Goal: Task Accomplishment & Management: Complete application form

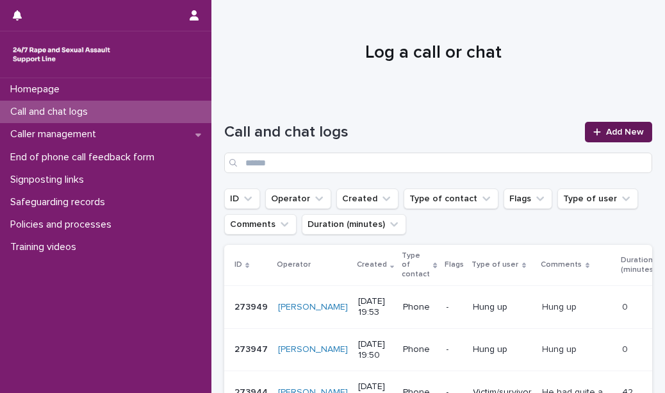
click at [591, 127] on link "Add New" at bounding box center [618, 132] width 67 height 21
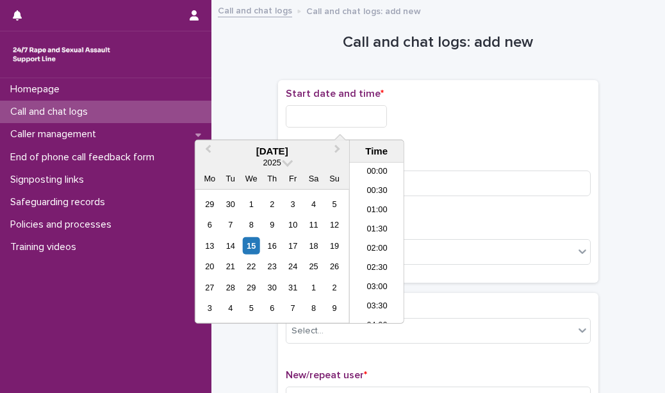
click at [351, 114] on input "text" at bounding box center [336, 116] width 101 height 22
click at [372, 238] on li "21:30" at bounding box center [377, 242] width 54 height 19
type input "**********"
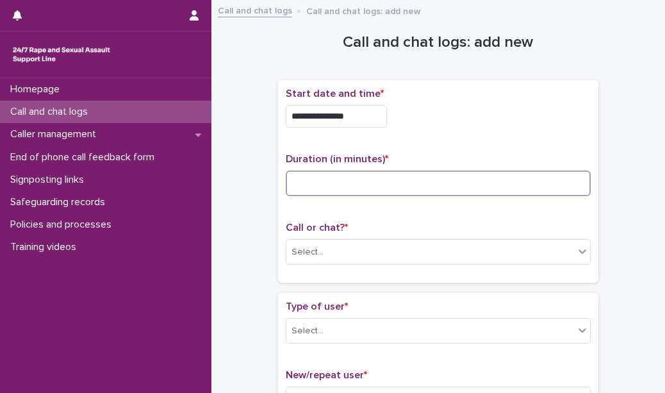
click at [342, 190] on input at bounding box center [438, 183] width 305 height 26
type input "*"
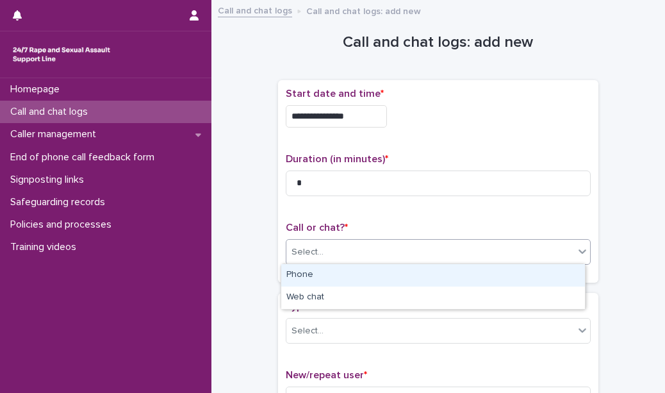
click at [340, 251] on div "Select..." at bounding box center [430, 252] width 288 height 21
click at [341, 270] on div "Phone" at bounding box center [433, 275] width 304 height 22
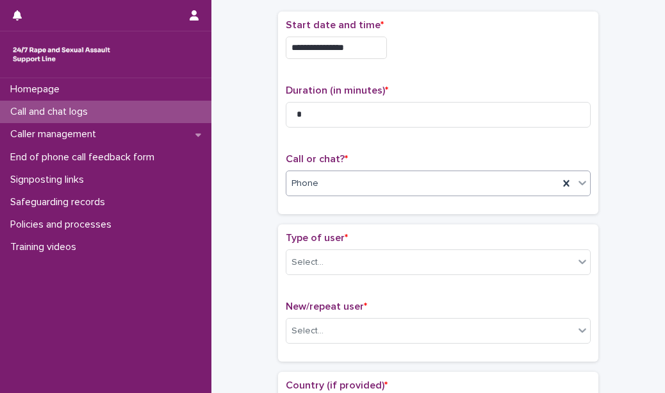
scroll to position [80, 0]
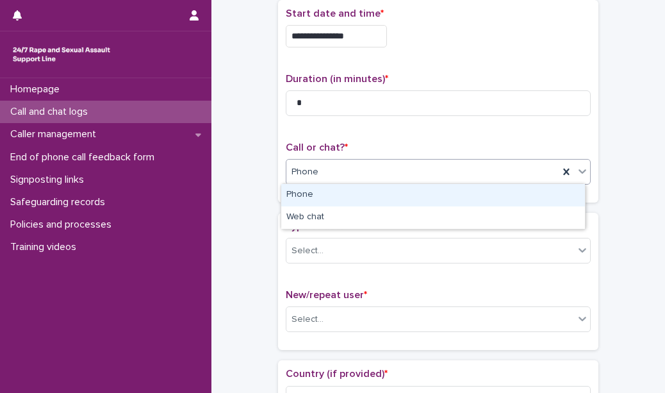
drag, startPoint x: 361, startPoint y: 167, endPoint x: 355, endPoint y: 194, distance: 26.9
click at [355, 194] on body "**********" at bounding box center [332, 196] width 665 height 393
click at [355, 194] on div "Phone" at bounding box center [433, 195] width 304 height 22
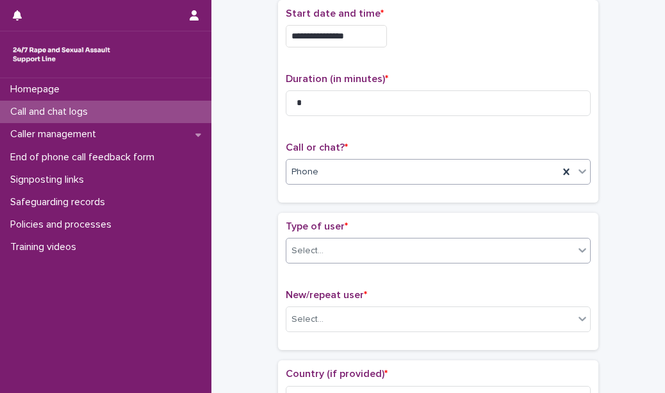
click at [342, 238] on div "Select..." at bounding box center [438, 251] width 305 height 26
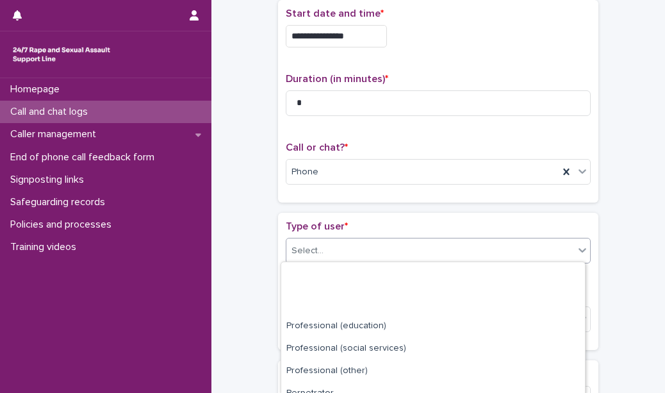
scroll to position [204, 0]
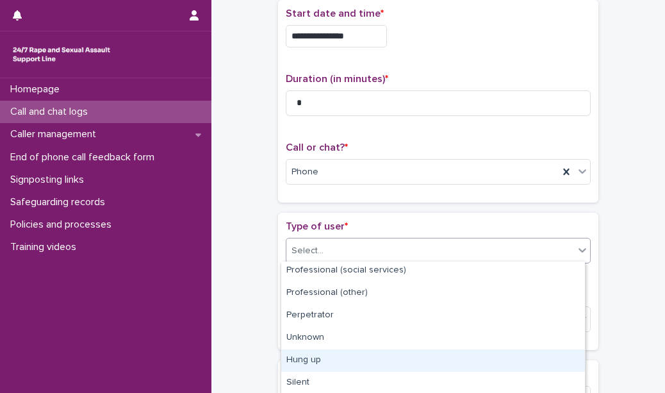
click at [357, 365] on div "Hung up" at bounding box center [433, 360] width 304 height 22
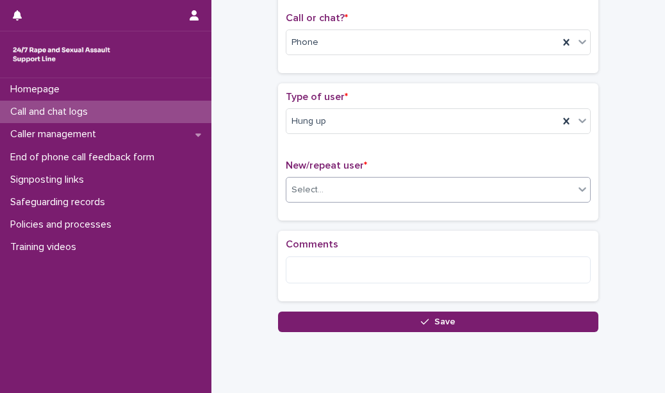
scroll to position [216, 0]
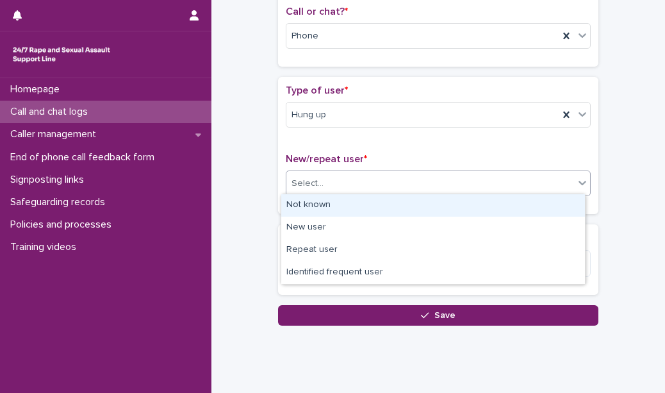
click at [352, 176] on div "Select..." at bounding box center [430, 183] width 288 height 21
click at [347, 202] on div "Not known" at bounding box center [433, 205] width 304 height 22
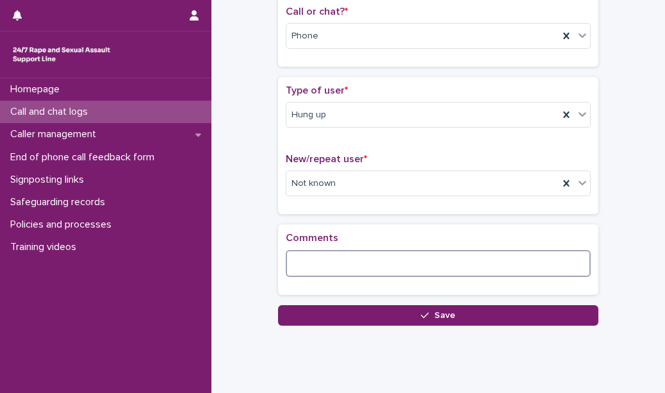
click at [329, 250] on textarea at bounding box center [438, 263] width 305 height 27
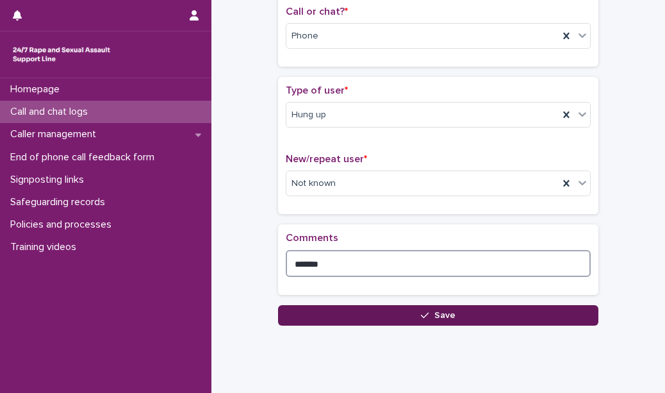
type textarea "*******"
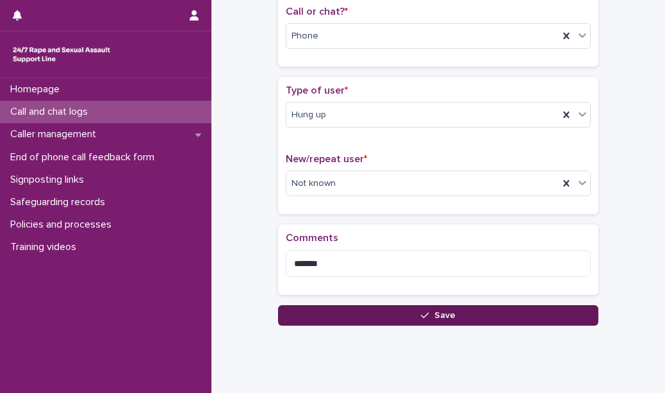
click at [332, 309] on button "Save" at bounding box center [438, 315] width 320 height 21
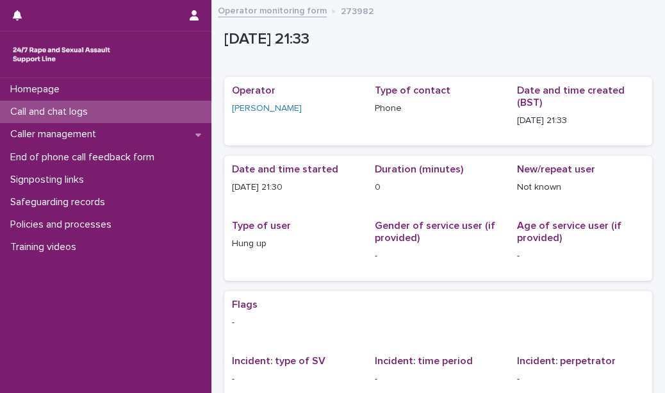
click at [176, 114] on div "Call and chat logs" at bounding box center [105, 112] width 211 height 22
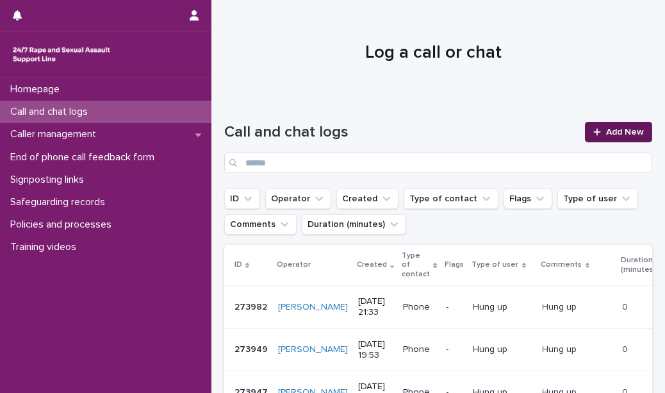
click at [613, 137] on link "Add New" at bounding box center [618, 132] width 67 height 21
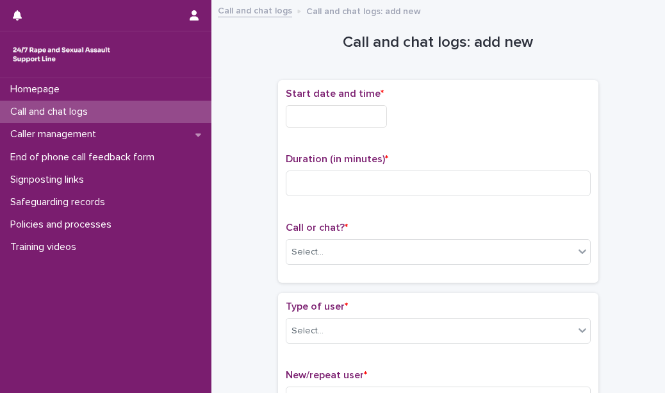
click at [161, 109] on div "Call and chat logs" at bounding box center [105, 112] width 211 height 22
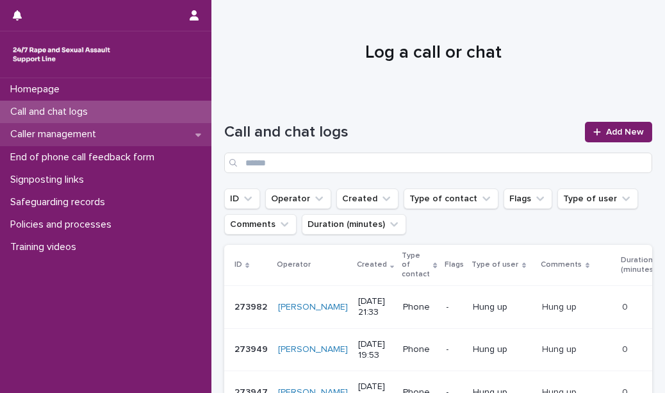
click at [129, 133] on div "Caller management" at bounding box center [105, 134] width 211 height 22
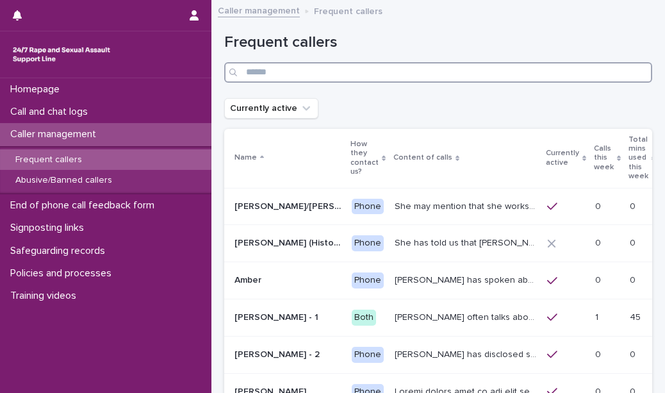
click at [299, 78] on input "Search" at bounding box center [438, 72] width 428 height 21
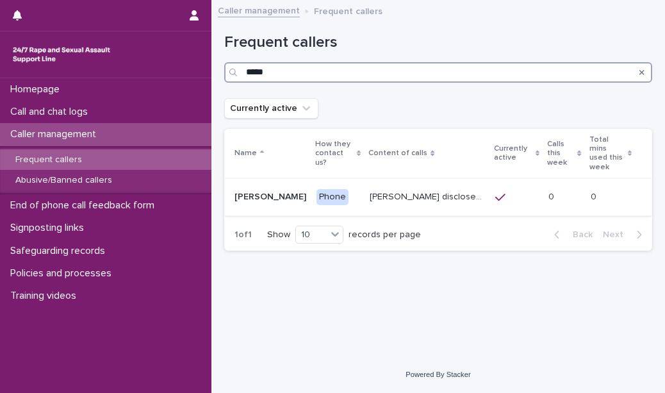
type input "*****"
click at [406, 189] on p "[PERSON_NAME] disclosed historic repeated rape perpetrated by men in [GEOGRAPHI…" at bounding box center [429, 195] width 118 height 13
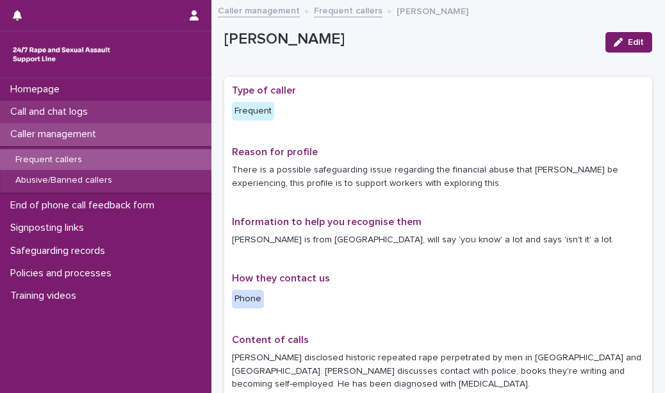
click at [163, 119] on div "Call and chat logs" at bounding box center [105, 112] width 211 height 22
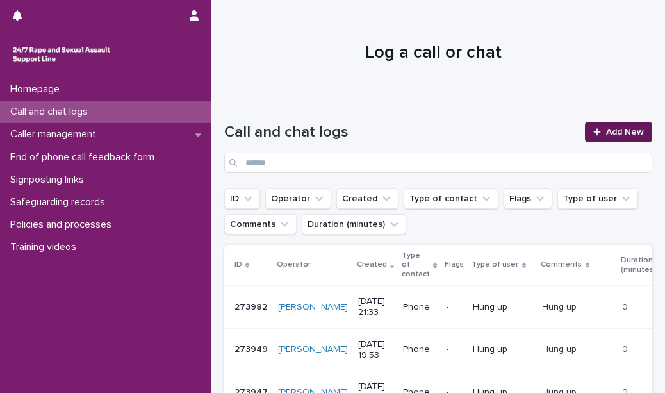
click at [606, 131] on span "Add New" at bounding box center [625, 132] width 38 height 9
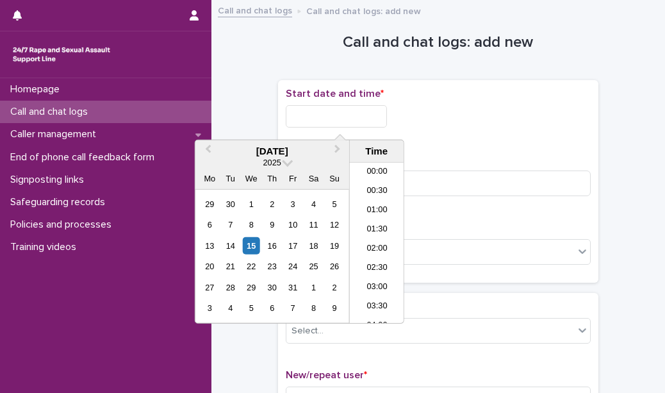
click at [375, 121] on input "text" at bounding box center [336, 116] width 101 height 22
click at [372, 238] on li "21:30" at bounding box center [377, 242] width 54 height 19
type input "**********"
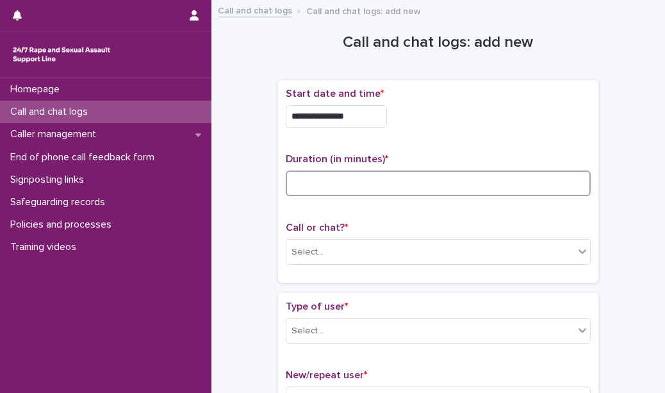
click at [324, 176] on input at bounding box center [438, 183] width 305 height 26
type input "**"
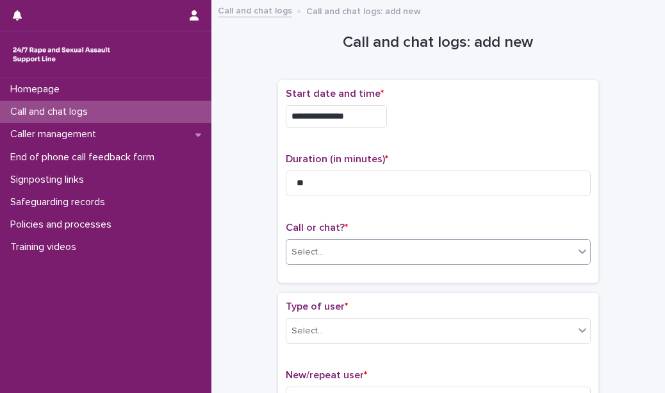
click at [329, 249] on div "Select..." at bounding box center [430, 252] width 288 height 21
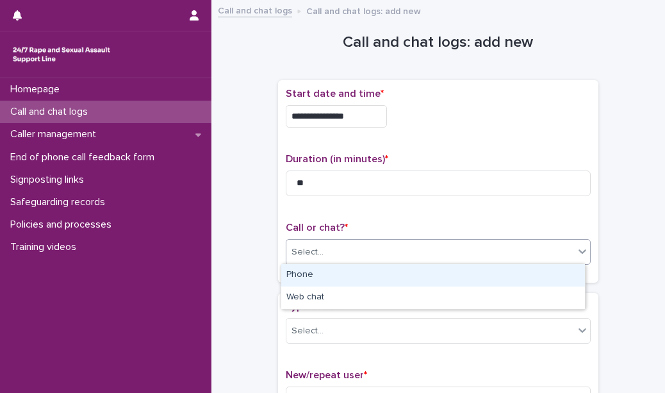
click at [328, 269] on div "Phone" at bounding box center [433, 275] width 304 height 22
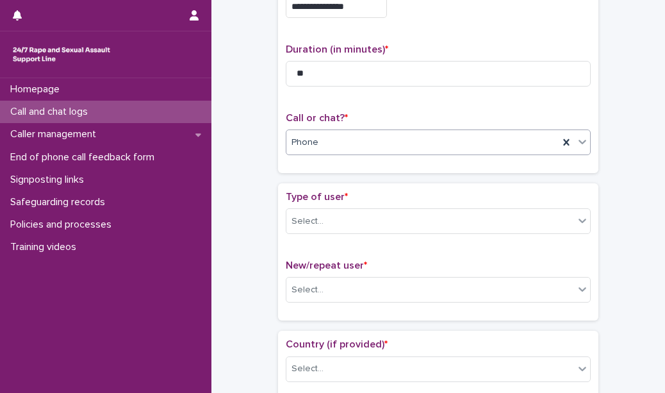
scroll to position [113, 0]
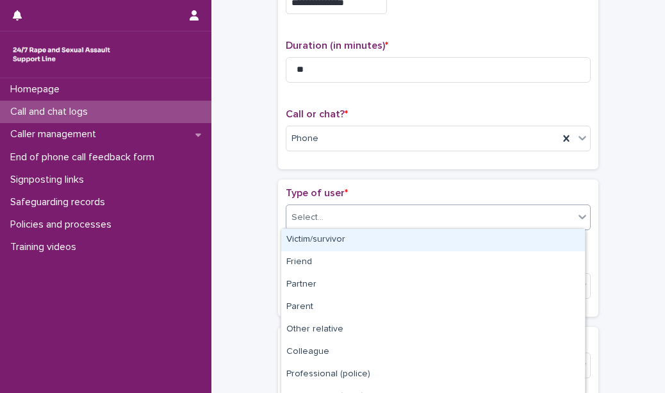
click at [336, 213] on div "Select..." at bounding box center [430, 217] width 288 height 21
click at [336, 239] on div "Victim/survivor" at bounding box center [433, 240] width 304 height 22
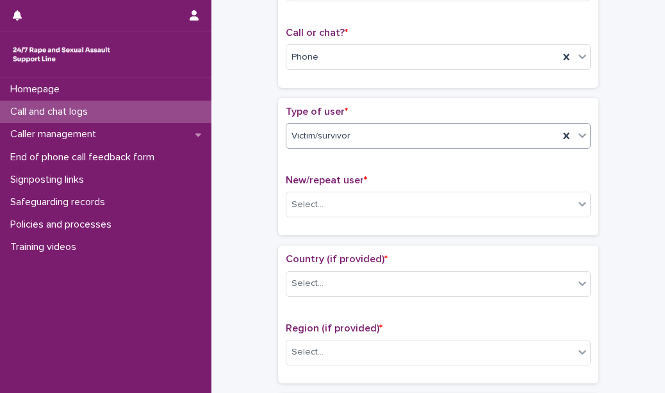
scroll to position [195, 0]
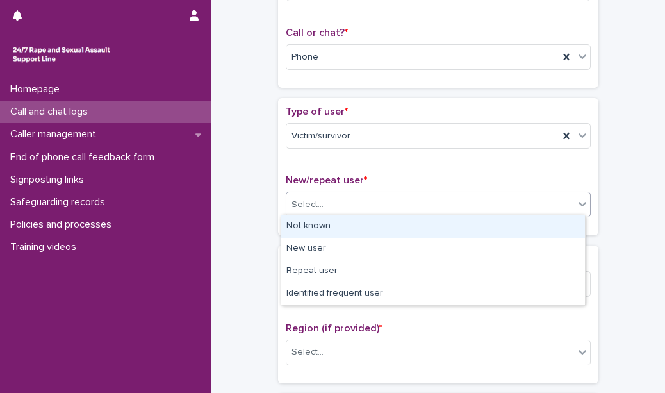
click at [350, 201] on div "Select..." at bounding box center [430, 204] width 288 height 21
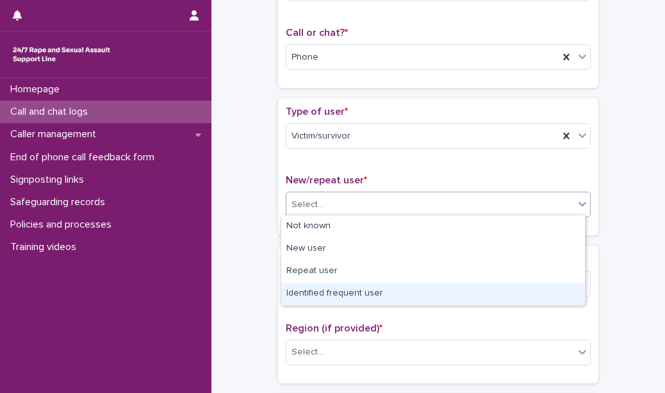
click at [340, 293] on div "Identified frequent user" at bounding box center [433, 294] width 304 height 22
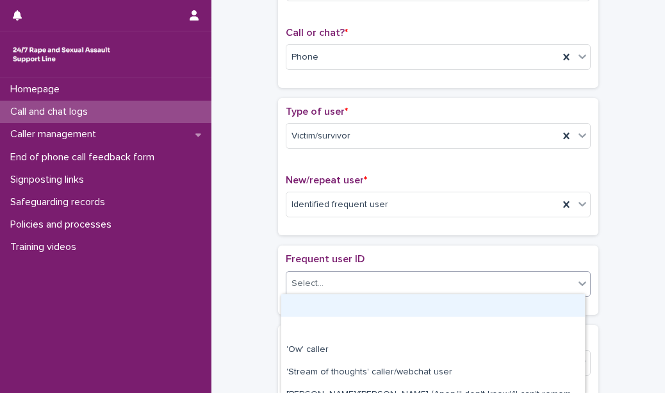
click at [333, 286] on div "Select..." at bounding box center [430, 283] width 288 height 21
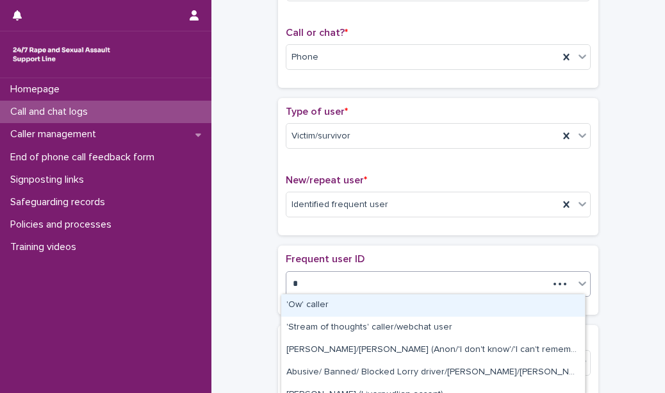
type input "**"
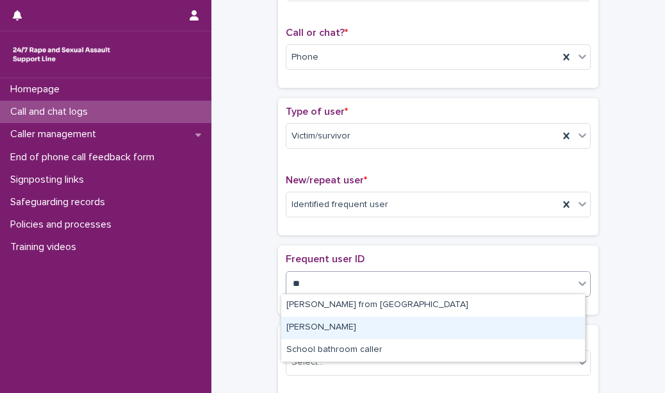
click at [332, 326] on div "[PERSON_NAME]" at bounding box center [433, 328] width 304 height 22
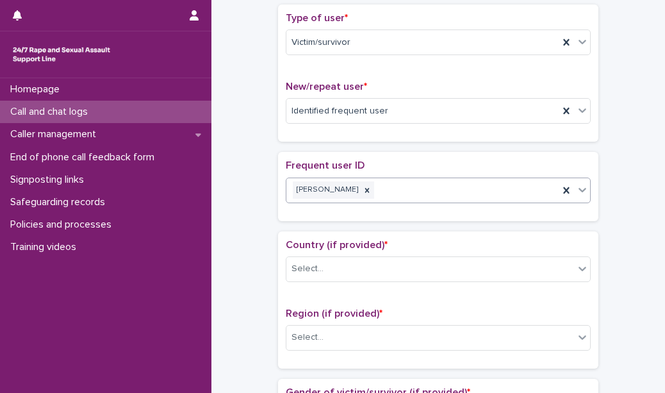
scroll to position [306, 0]
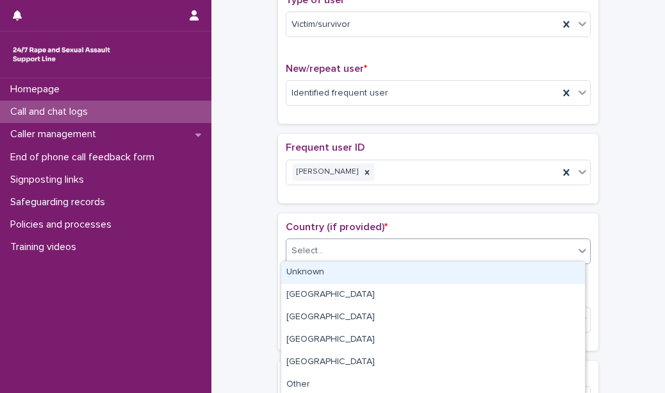
click at [336, 248] on div "Select..." at bounding box center [430, 250] width 288 height 21
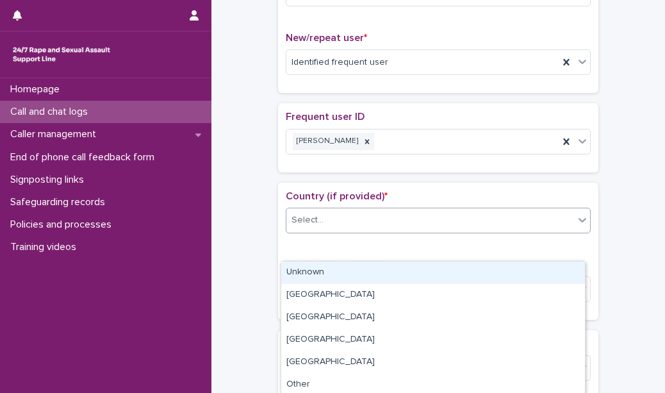
scroll to position [338, 0]
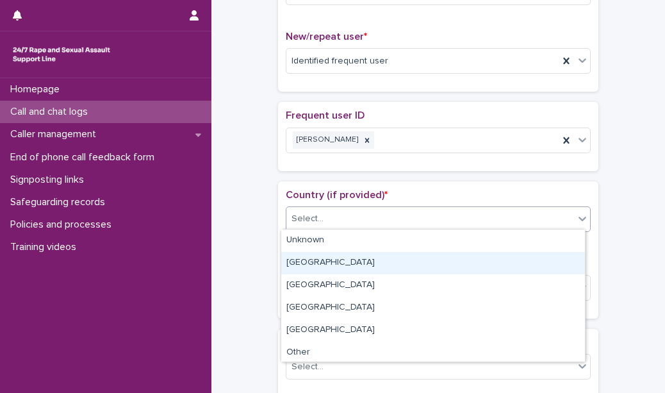
click at [330, 268] on div "[GEOGRAPHIC_DATA]" at bounding box center [433, 263] width 304 height 22
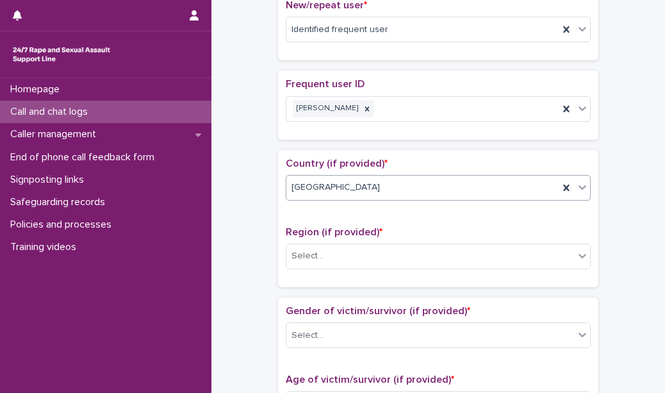
scroll to position [368, 0]
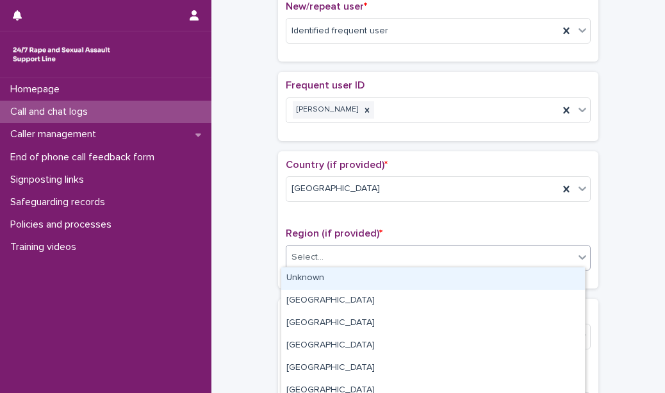
click at [332, 262] on div "Select..." at bounding box center [430, 257] width 288 height 21
click at [331, 275] on div "Unknown" at bounding box center [433, 278] width 304 height 22
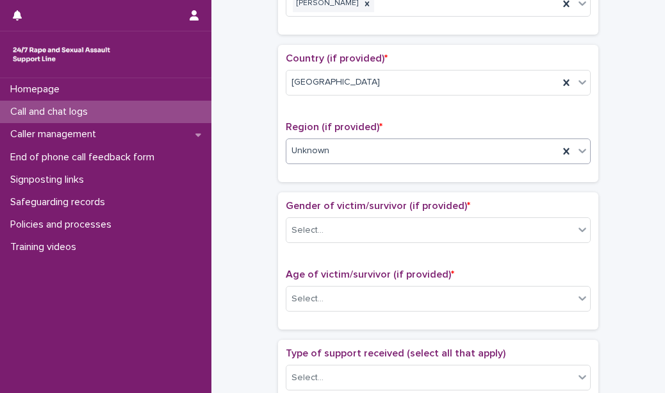
scroll to position [476, 0]
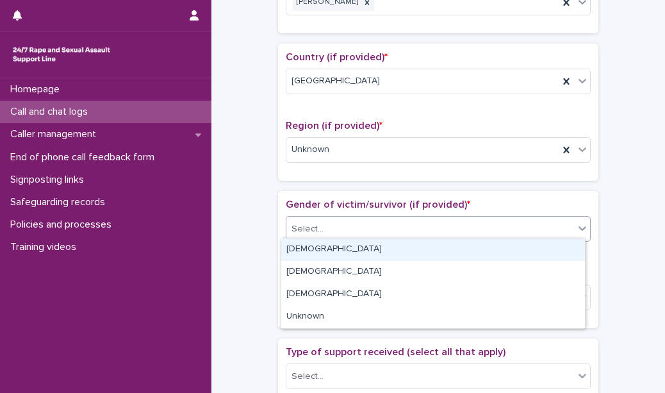
click at [336, 228] on div "Select..." at bounding box center [430, 228] width 288 height 21
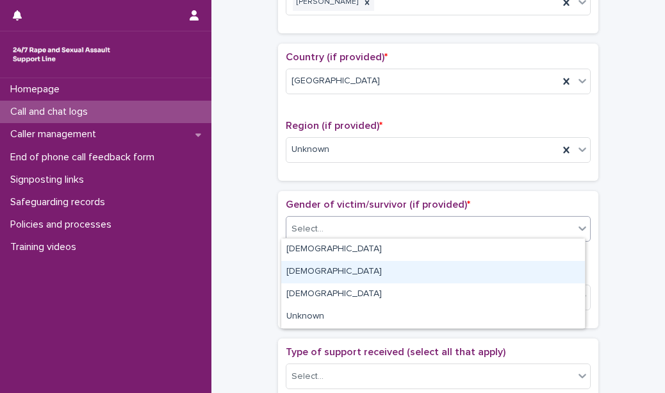
click at [334, 267] on div "[DEMOGRAPHIC_DATA]" at bounding box center [433, 272] width 304 height 22
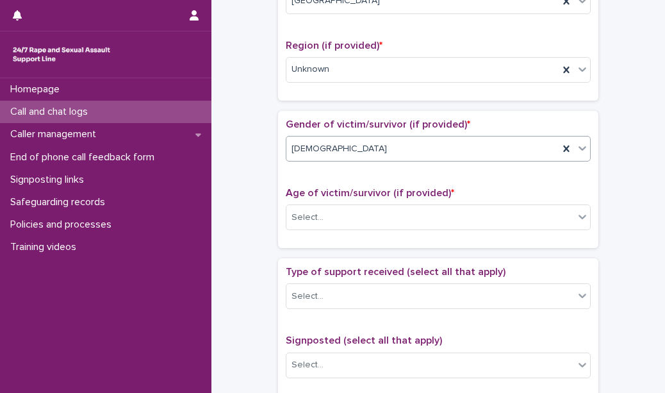
scroll to position [577, 0]
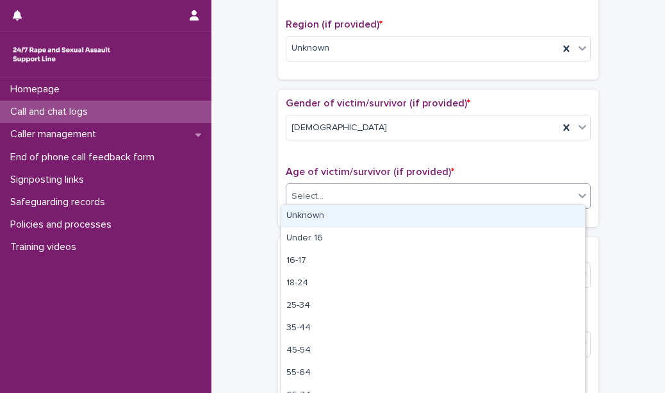
click at [343, 197] on div "Select..." at bounding box center [430, 196] width 288 height 21
click at [343, 215] on div "Unknown" at bounding box center [433, 216] width 304 height 22
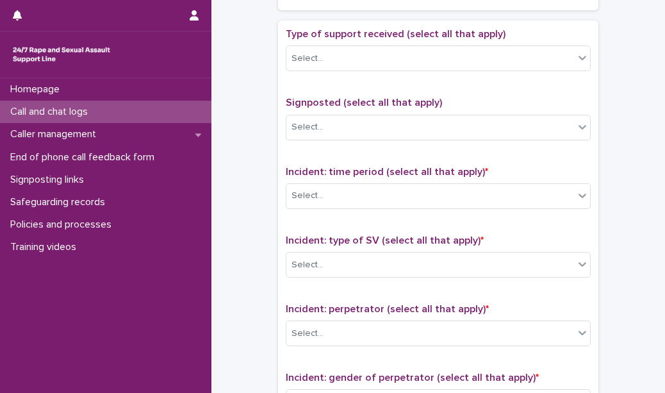
scroll to position [794, 0]
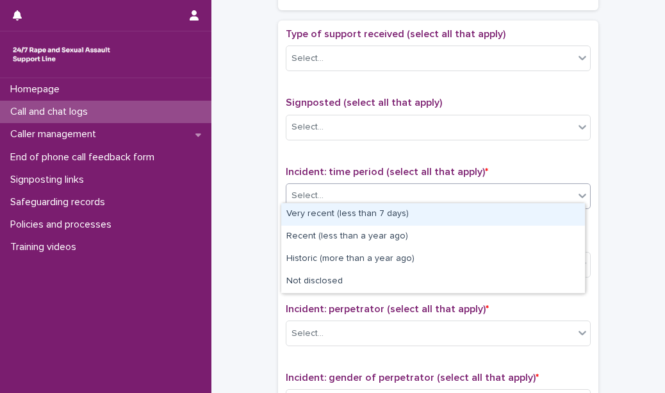
click at [347, 195] on div "Select..." at bounding box center [430, 195] width 288 height 21
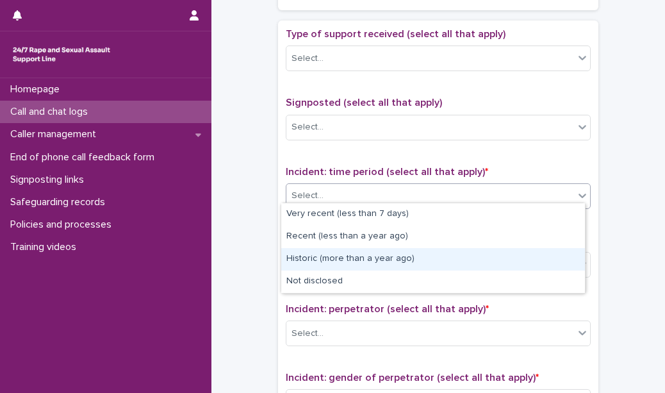
click at [349, 254] on div "Historic (more than a year ago)" at bounding box center [433, 259] width 304 height 22
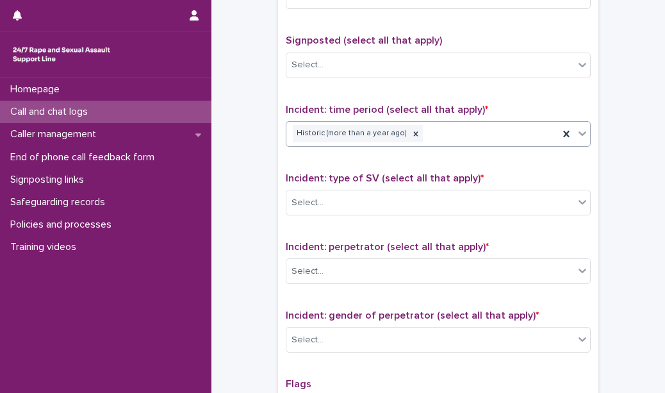
scroll to position [859, 0]
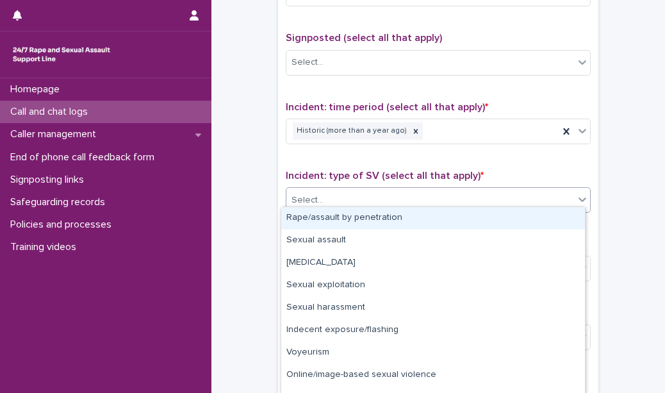
click at [359, 195] on div "Select..." at bounding box center [430, 200] width 288 height 21
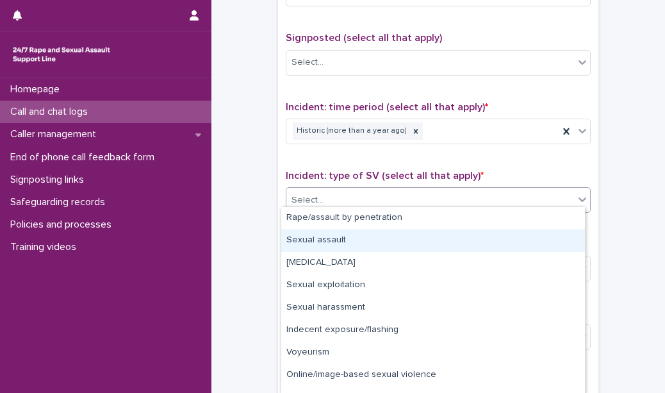
click at [363, 236] on div "Sexual assault" at bounding box center [433, 240] width 304 height 22
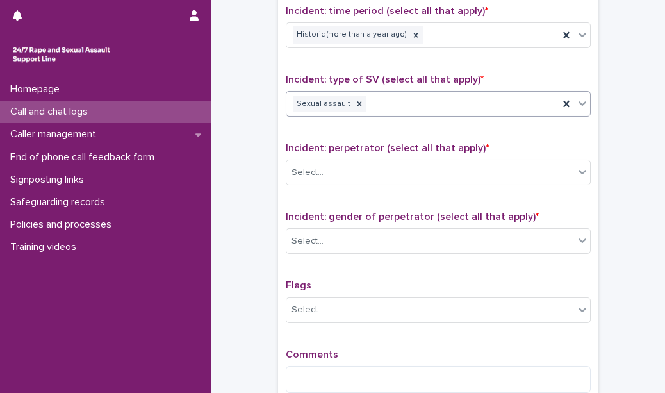
scroll to position [971, 0]
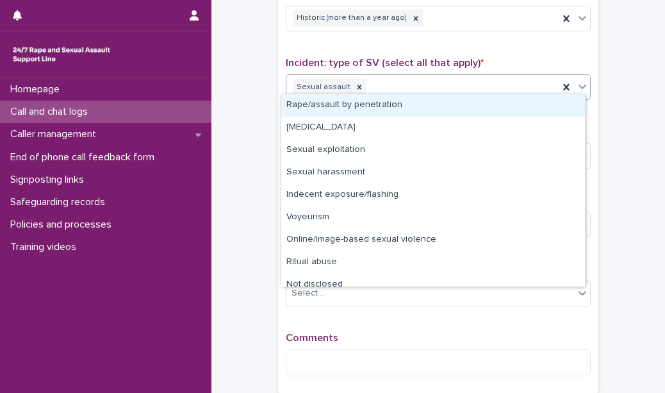
click at [359, 80] on div "Sexual assault" at bounding box center [422, 87] width 272 height 22
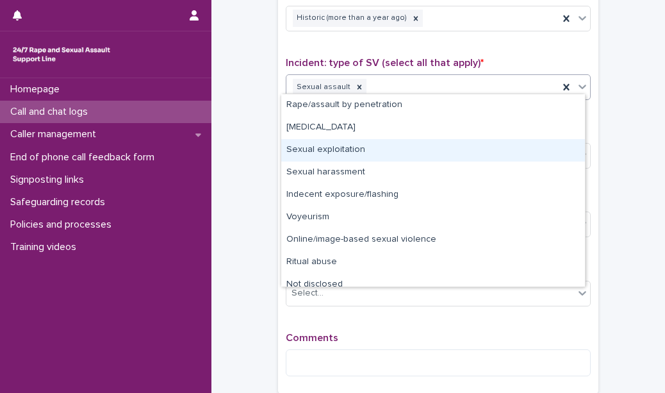
click at [347, 145] on div "Sexual exploitation" at bounding box center [433, 150] width 304 height 22
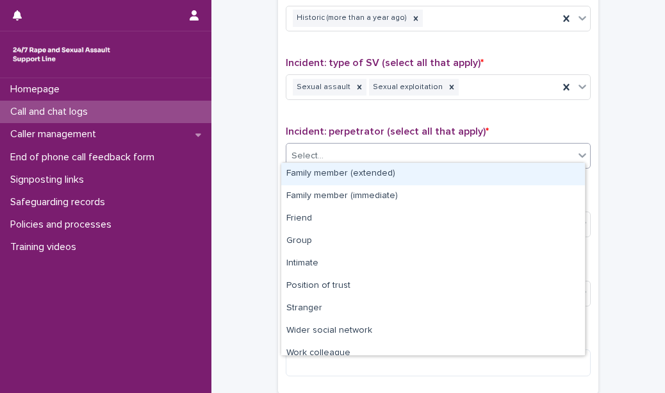
click at [347, 145] on div "Select..." at bounding box center [430, 155] width 288 height 21
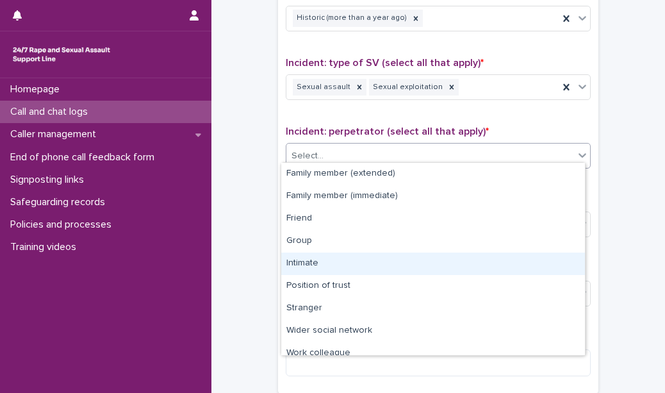
click at [337, 254] on div "Intimate" at bounding box center [433, 263] width 304 height 22
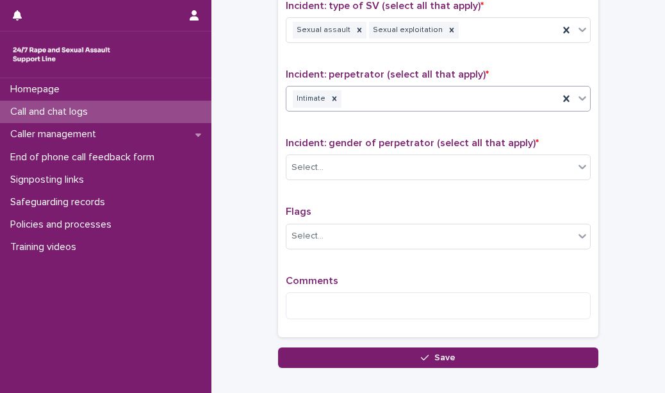
scroll to position [1028, 0]
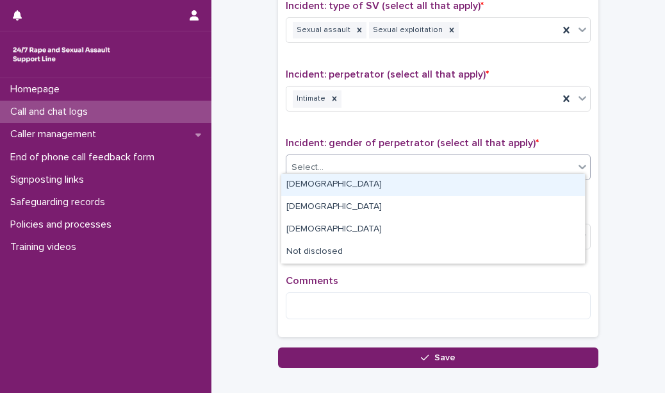
click at [340, 171] on div "Select..." at bounding box center [438, 167] width 305 height 26
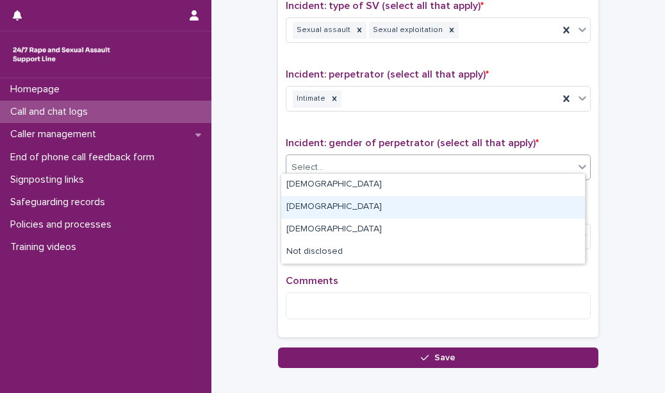
click at [335, 210] on div "[DEMOGRAPHIC_DATA]" at bounding box center [433, 207] width 304 height 22
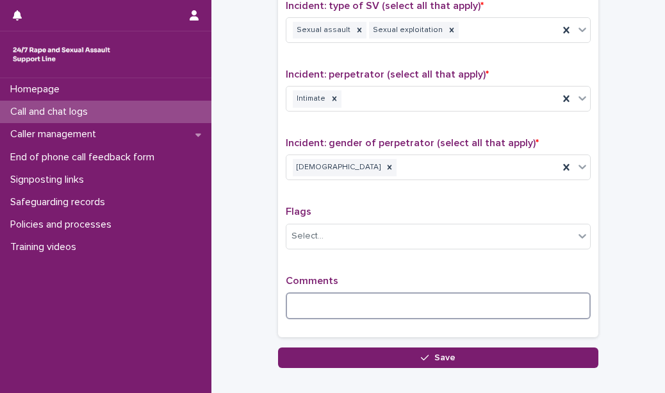
click at [329, 296] on textarea at bounding box center [438, 305] width 305 height 27
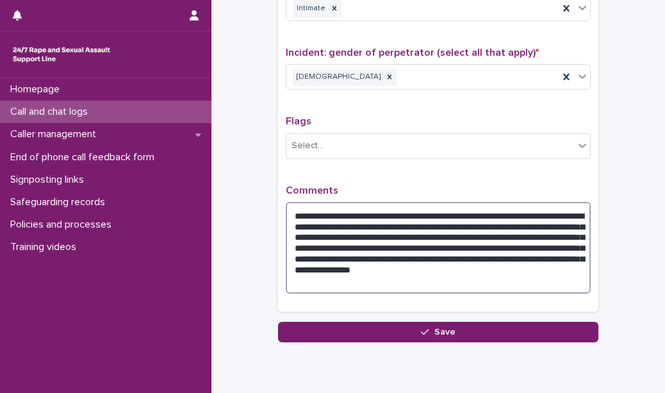
scroll to position [1120, 0]
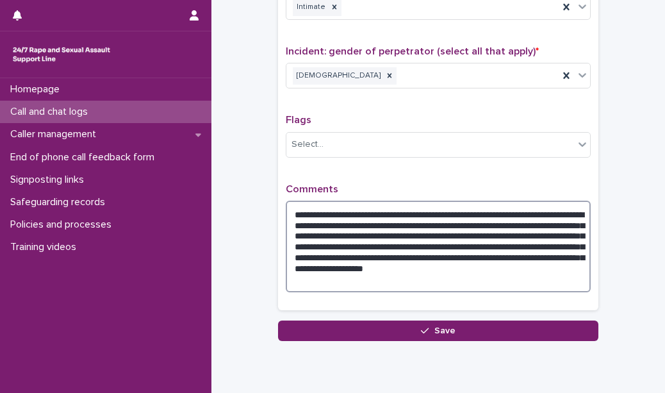
click at [384, 253] on textarea "**********" at bounding box center [438, 247] width 305 height 92
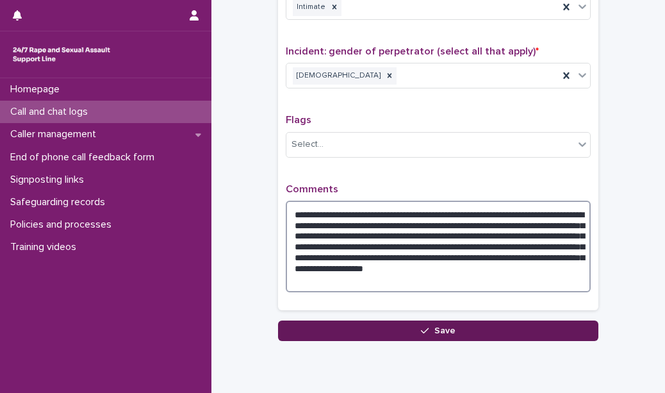
type textarea "**********"
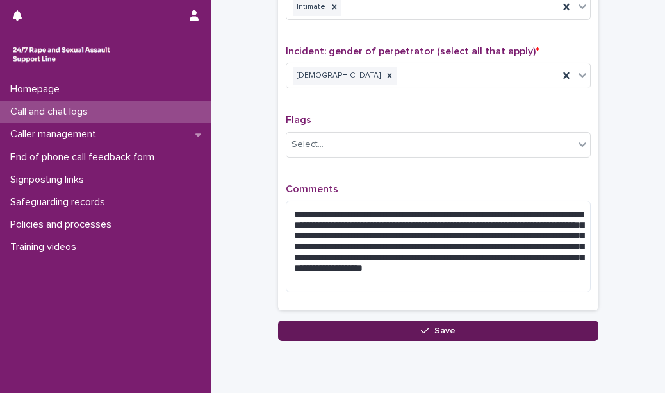
click at [366, 322] on button "Save" at bounding box center [438, 330] width 320 height 21
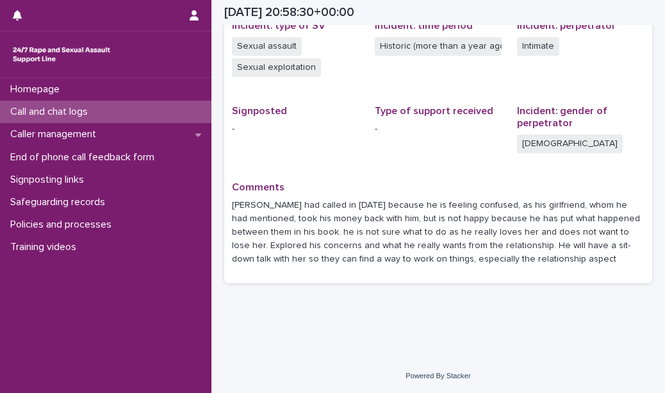
scroll to position [410, 0]
click at [172, 113] on div "Call and chat logs" at bounding box center [105, 112] width 211 height 22
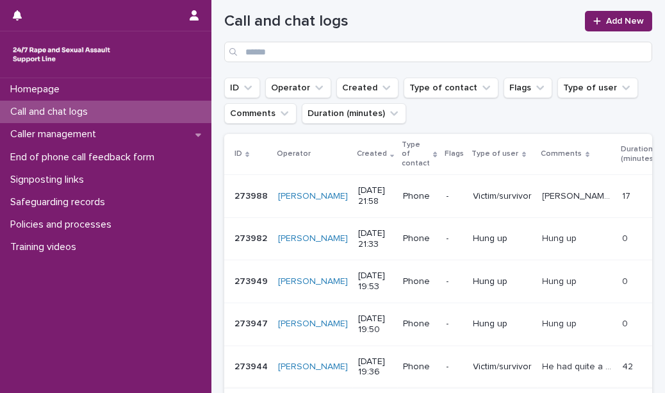
scroll to position [110, 0]
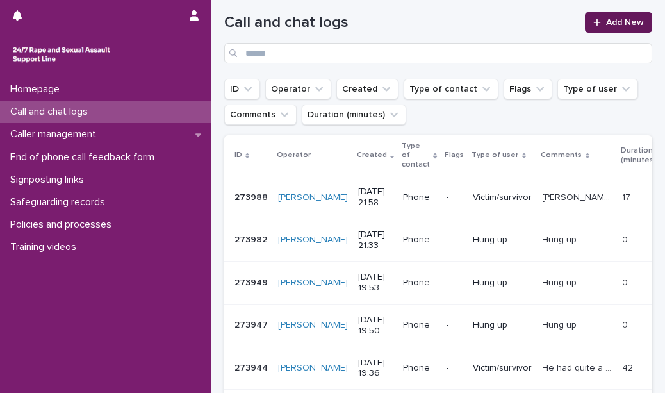
click at [606, 18] on span "Add New" at bounding box center [625, 22] width 38 height 9
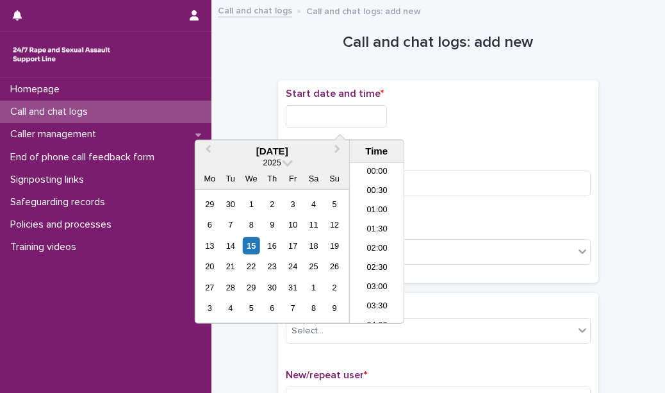
scroll to position [763, 0]
click at [354, 123] on input "text" at bounding box center [336, 116] width 101 height 22
click at [375, 250] on li "22:00" at bounding box center [377, 255] width 54 height 19
type input "**********"
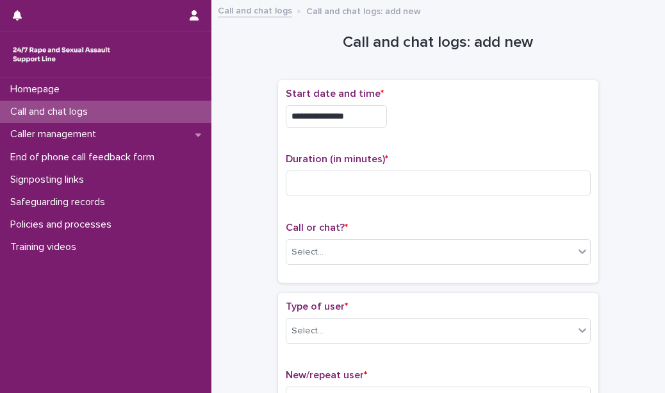
click at [358, 195] on div "Duration (in minutes) *" at bounding box center [438, 179] width 305 height 53
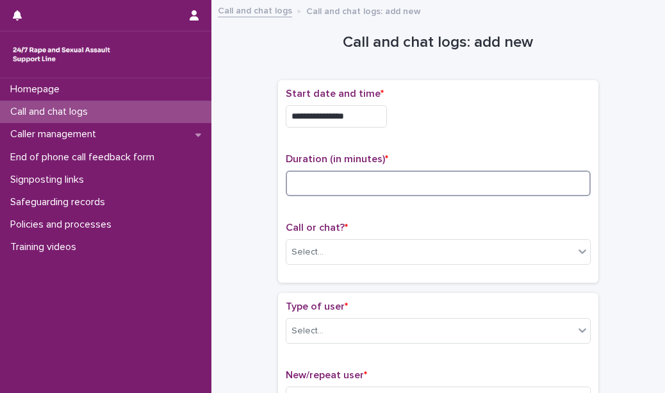
click at [361, 184] on input at bounding box center [438, 183] width 305 height 26
type input "*"
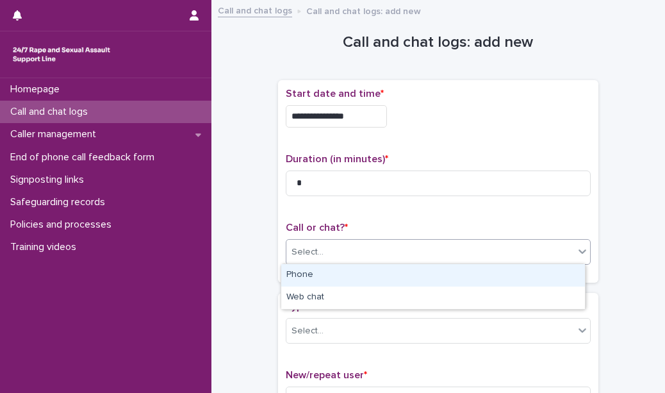
click at [356, 260] on div "Select..." at bounding box center [430, 252] width 288 height 21
click at [350, 277] on div "Phone" at bounding box center [433, 275] width 304 height 22
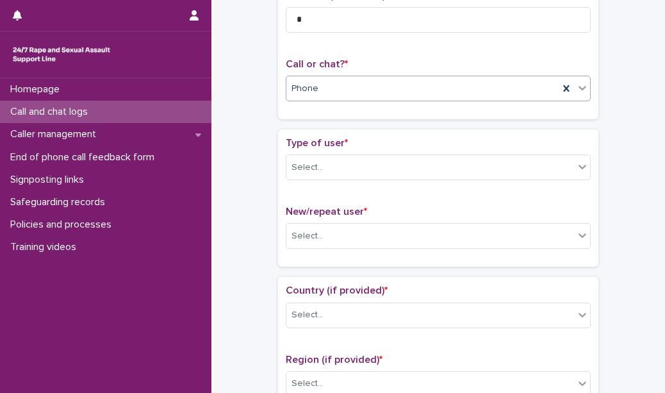
scroll to position [165, 0]
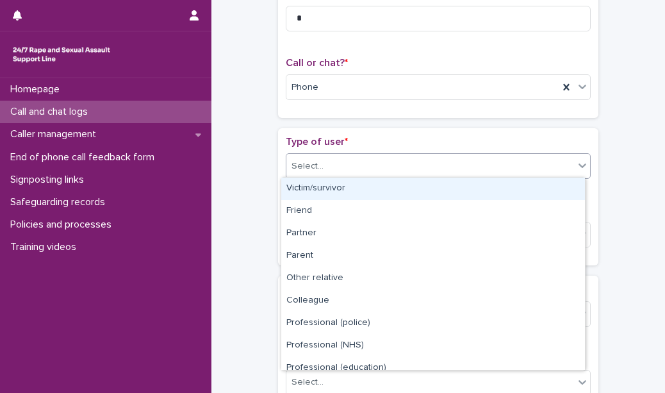
click at [351, 172] on div "Select..." at bounding box center [430, 166] width 288 height 21
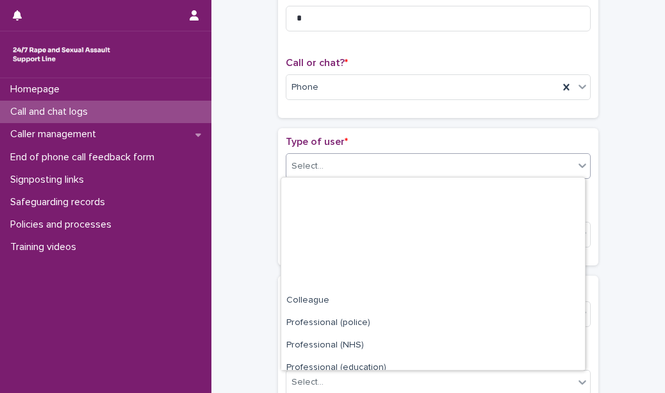
scroll to position [144, 0]
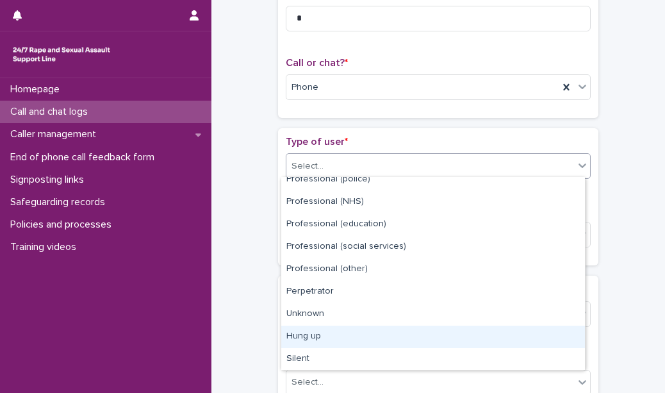
click at [343, 338] on div "Hung up" at bounding box center [433, 337] width 304 height 22
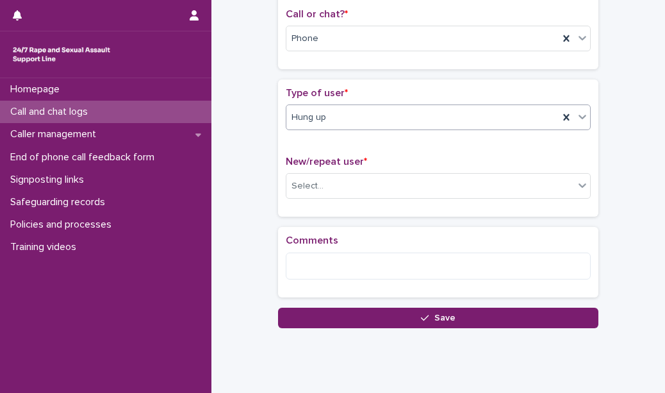
scroll to position [216, 0]
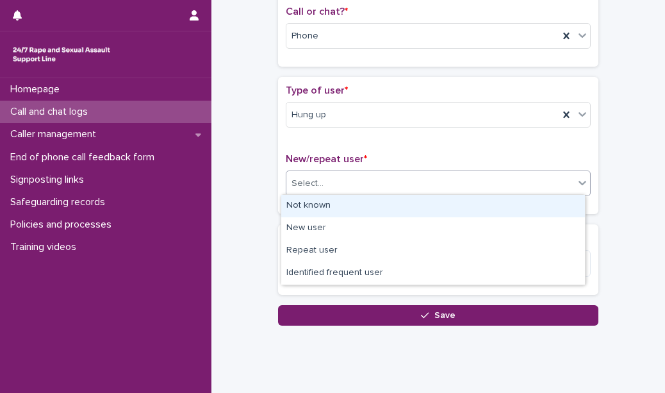
click at [372, 183] on div "Select..." at bounding box center [430, 183] width 288 height 21
click at [367, 201] on div "Not known" at bounding box center [433, 206] width 304 height 22
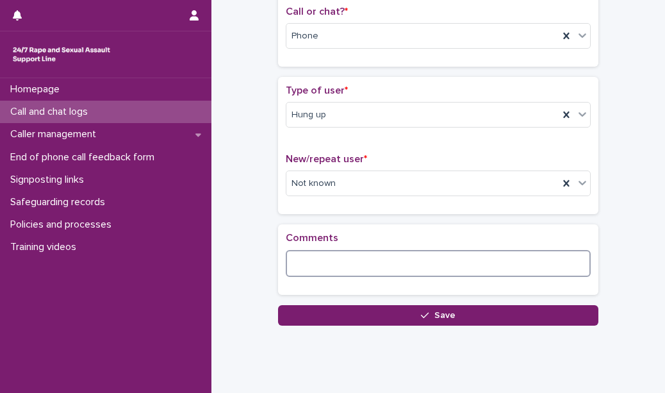
click at [335, 258] on textarea at bounding box center [438, 263] width 305 height 27
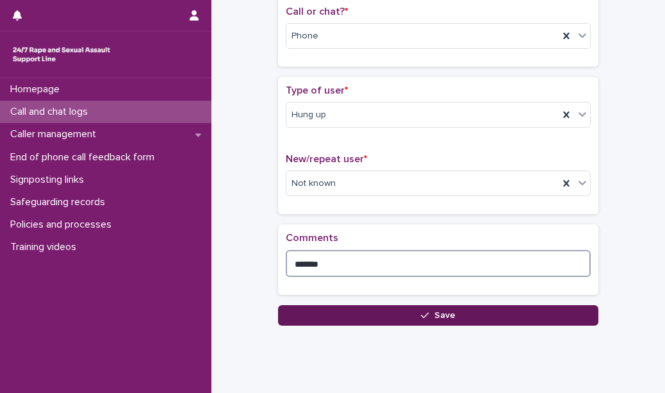
type textarea "*******"
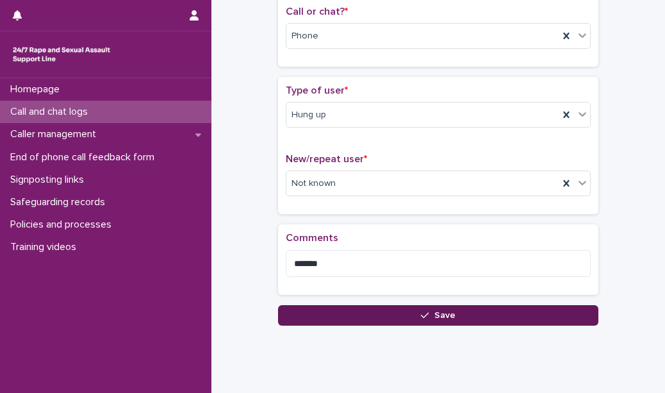
click at [317, 316] on button "Save" at bounding box center [438, 315] width 320 height 21
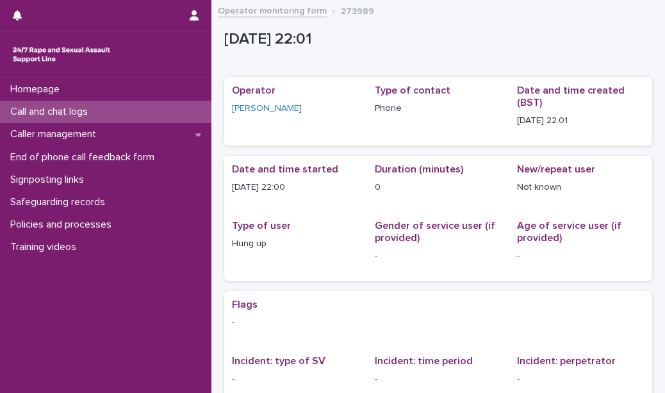
click at [189, 114] on div "Call and chat logs" at bounding box center [105, 112] width 211 height 22
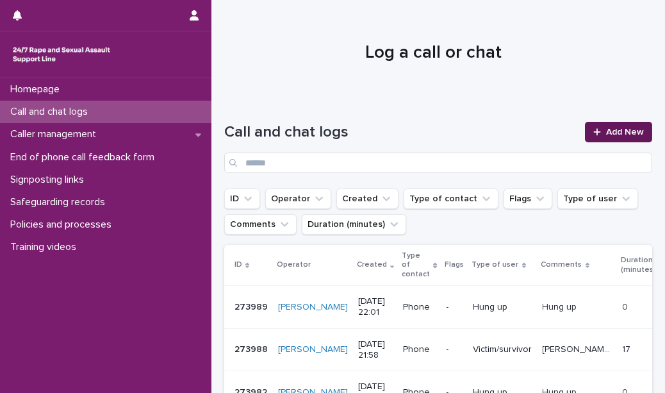
click at [606, 132] on span "Add New" at bounding box center [625, 132] width 38 height 9
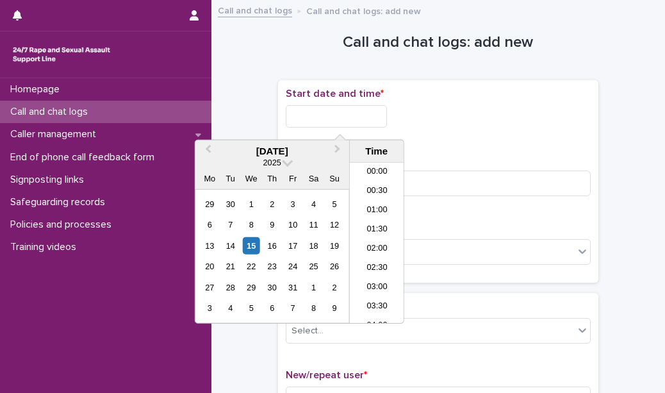
scroll to position [763, 0]
click at [370, 122] on input "text" at bounding box center [336, 116] width 101 height 22
click at [384, 254] on li "22:00" at bounding box center [377, 255] width 54 height 19
type input "**********"
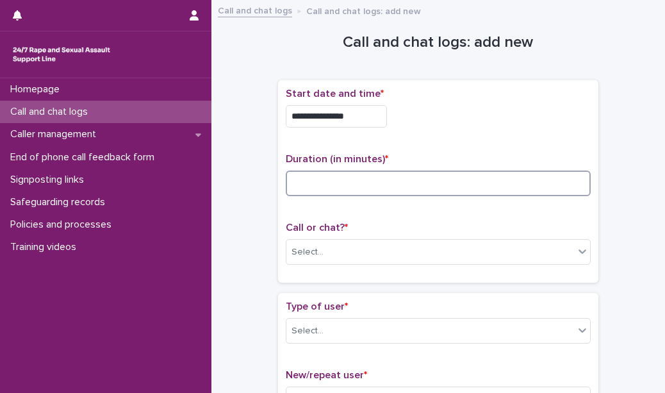
click at [356, 184] on input at bounding box center [438, 183] width 305 height 26
type input "*"
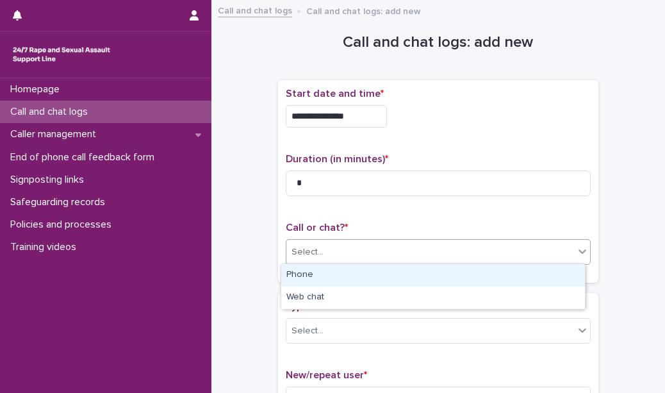
click at [357, 245] on div "Select..." at bounding box center [430, 252] width 288 height 21
click at [355, 272] on div "Phone" at bounding box center [433, 275] width 304 height 22
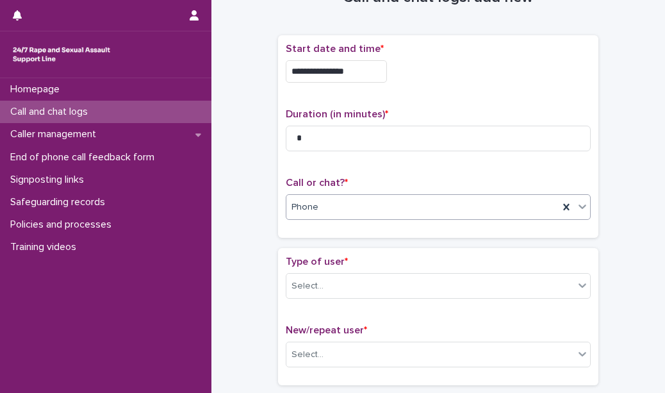
scroll to position [46, 0]
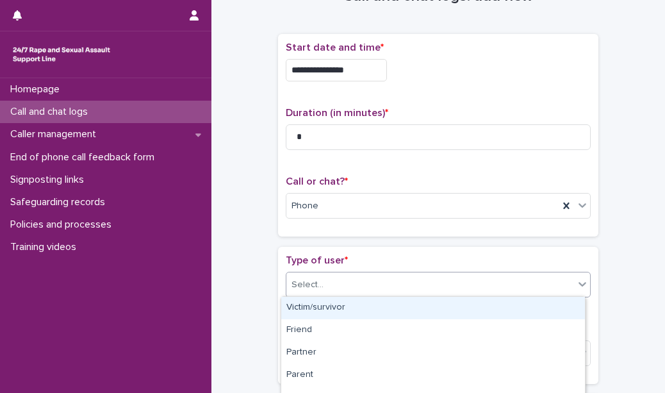
click at [354, 284] on div "Select..." at bounding box center [430, 284] width 288 height 21
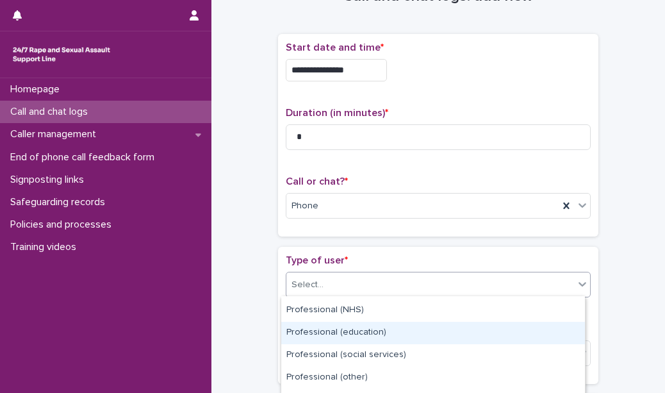
scroll to position [238, 0]
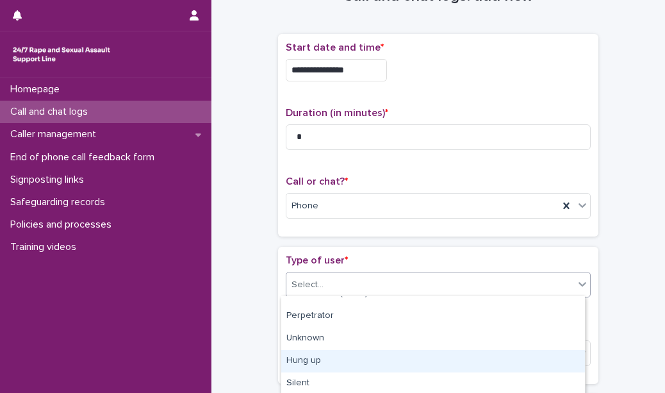
click at [348, 369] on div "Hung up" at bounding box center [433, 361] width 304 height 22
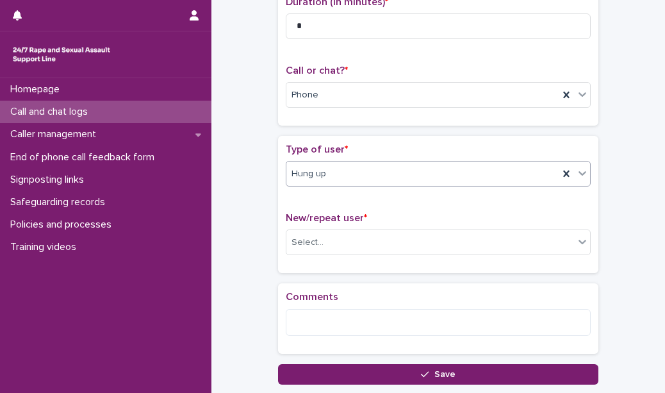
scroll to position [165, 0]
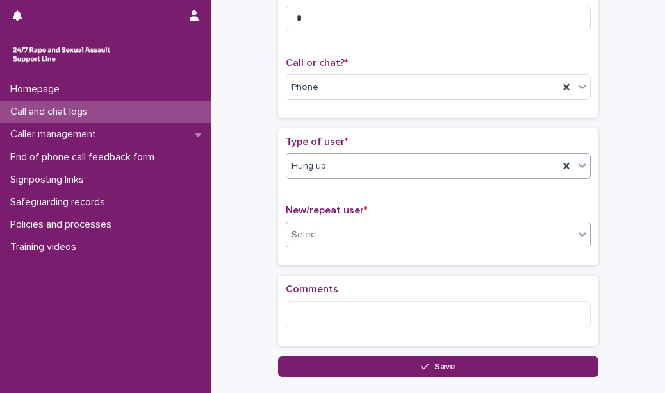
click at [349, 229] on div "Select..." at bounding box center [430, 234] width 288 height 21
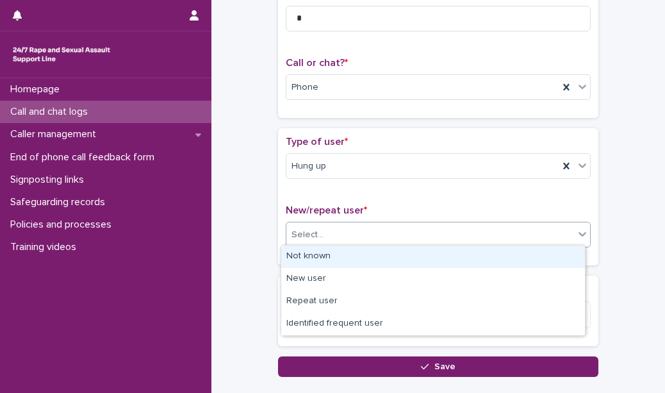
click at [344, 258] on div "Not known" at bounding box center [433, 256] width 304 height 22
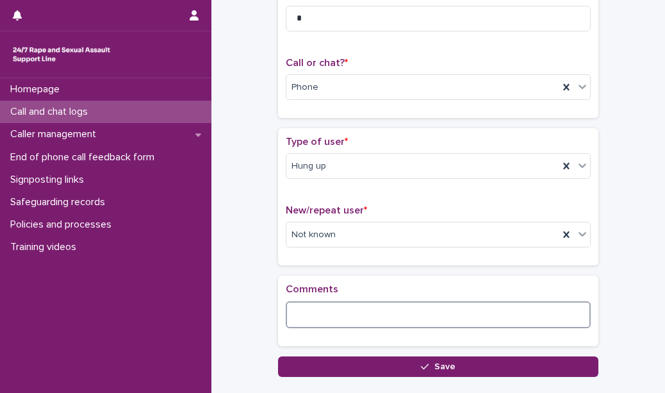
click at [320, 318] on textarea at bounding box center [438, 314] width 305 height 27
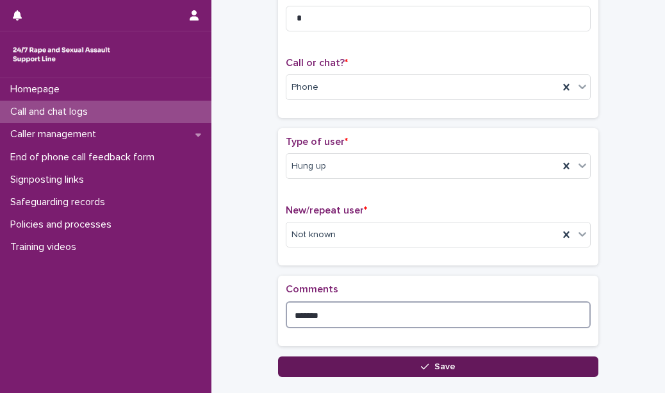
type textarea "*******"
click at [332, 364] on button "Save" at bounding box center [438, 366] width 320 height 21
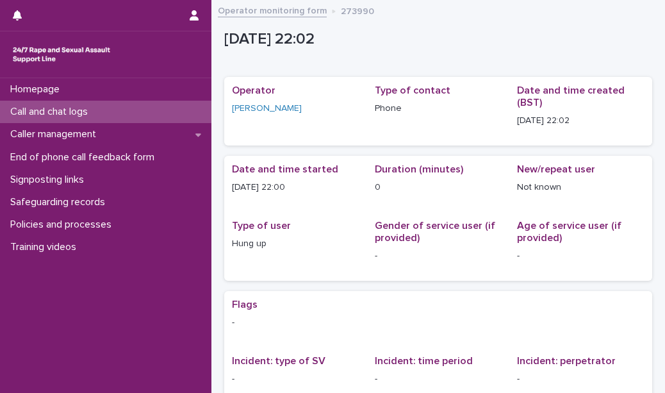
click at [158, 111] on div "Call and chat logs" at bounding box center [105, 112] width 211 height 22
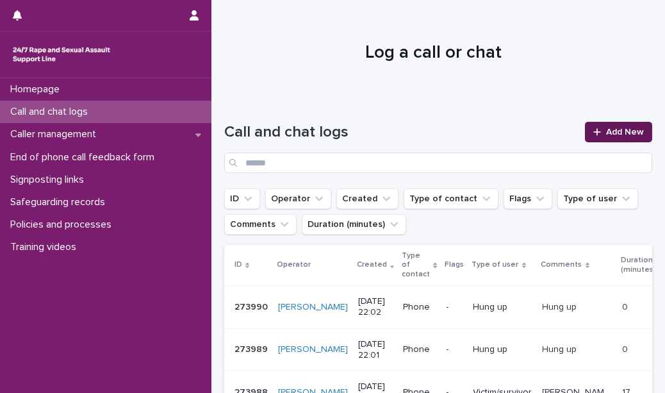
click at [586, 122] on link "Add New" at bounding box center [618, 132] width 67 height 21
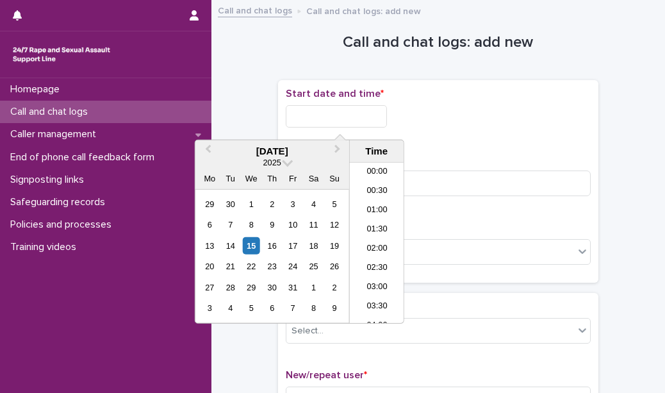
click at [376, 119] on input "text" at bounding box center [336, 116] width 101 height 22
click at [375, 259] on li "22:00" at bounding box center [377, 255] width 54 height 19
type input "**********"
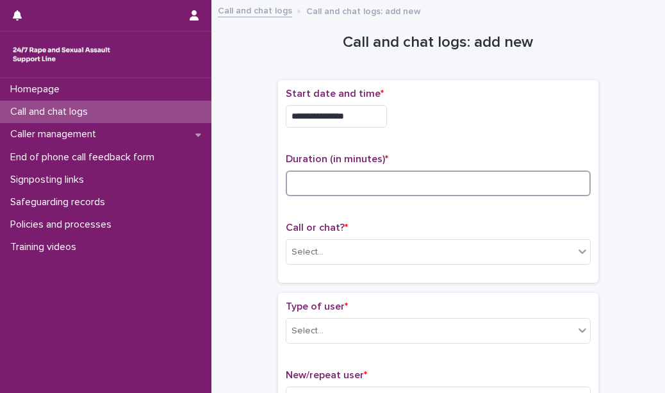
click at [350, 189] on input at bounding box center [438, 183] width 305 height 26
type input "*"
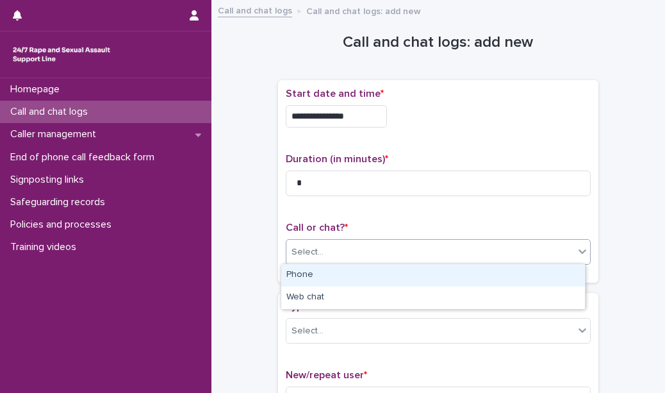
click at [354, 243] on div "Select..." at bounding box center [430, 252] width 288 height 21
click at [351, 271] on div "Phone" at bounding box center [433, 275] width 304 height 22
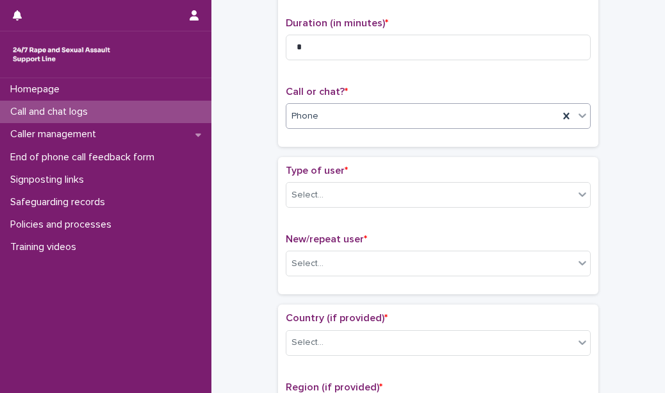
scroll to position [140, 0]
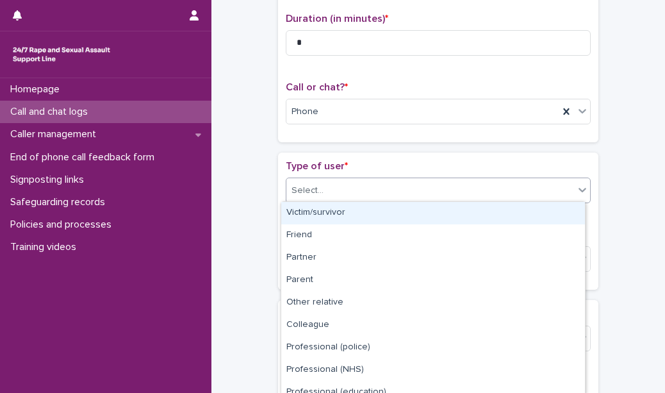
click at [365, 329] on body "**********" at bounding box center [332, 196] width 665 height 393
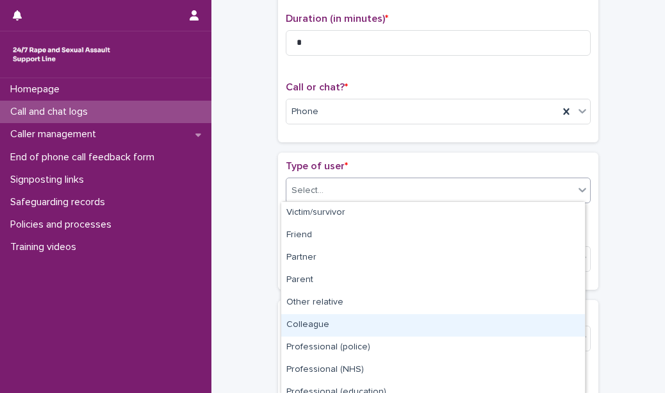
scroll to position [144, 0]
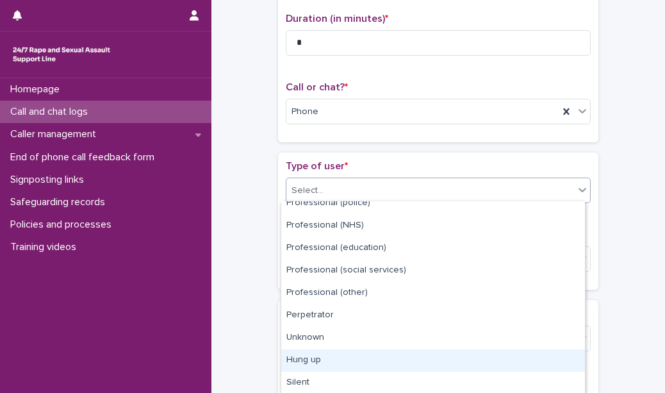
click at [361, 363] on div "Hung up" at bounding box center [433, 360] width 304 height 22
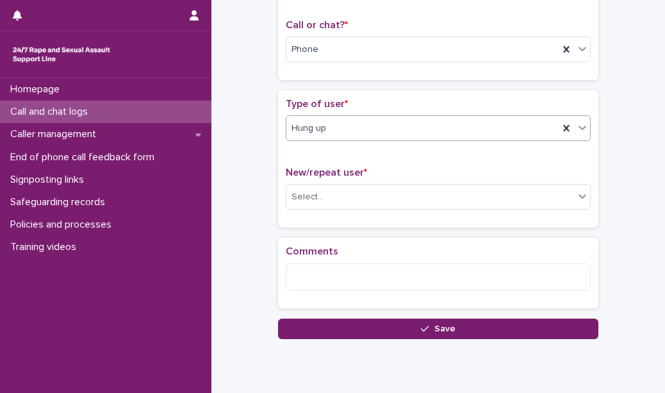
scroll to position [246, 0]
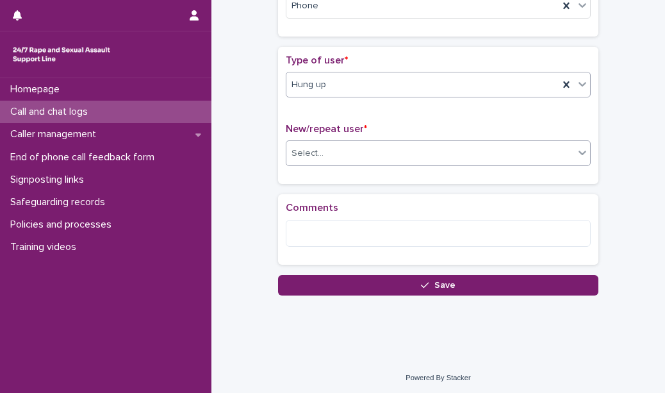
click at [350, 152] on div "Select..." at bounding box center [430, 153] width 288 height 21
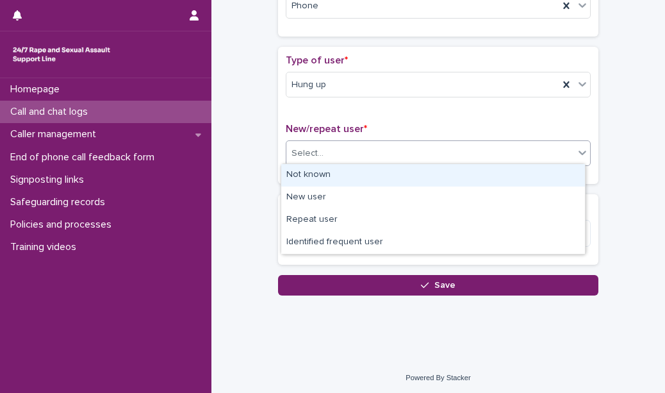
click at [350, 169] on div "Not known" at bounding box center [433, 175] width 304 height 22
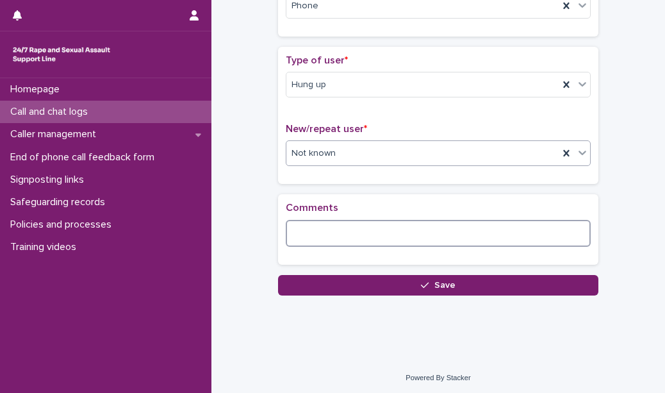
click at [329, 225] on textarea at bounding box center [438, 233] width 305 height 27
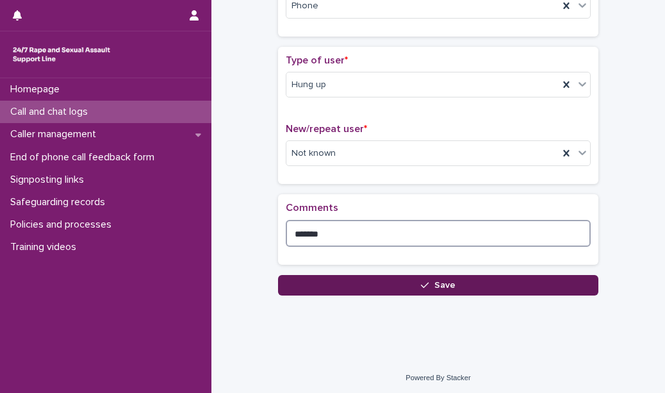
type textarea "*******"
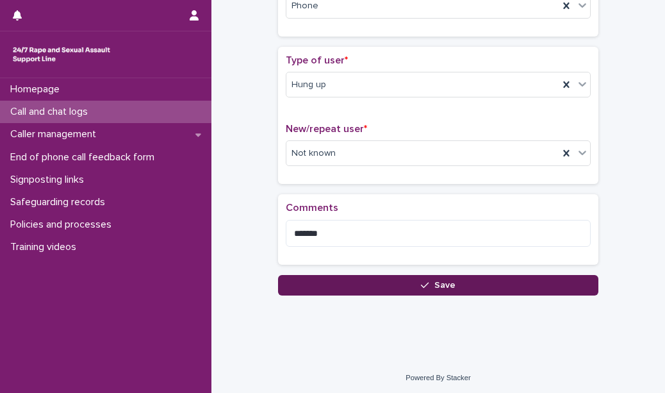
click at [324, 280] on button "Save" at bounding box center [438, 285] width 320 height 21
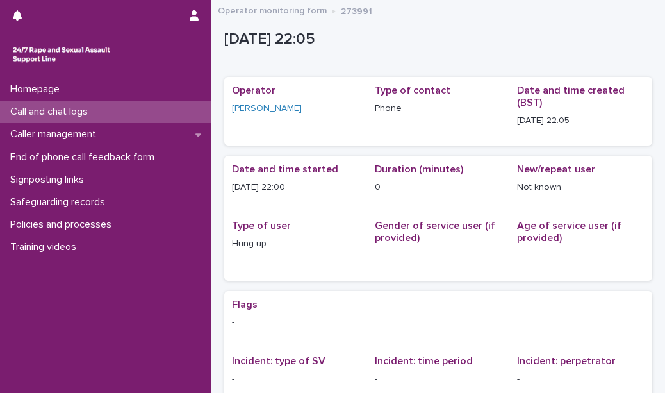
click at [156, 114] on div "Call and chat logs" at bounding box center [105, 112] width 211 height 22
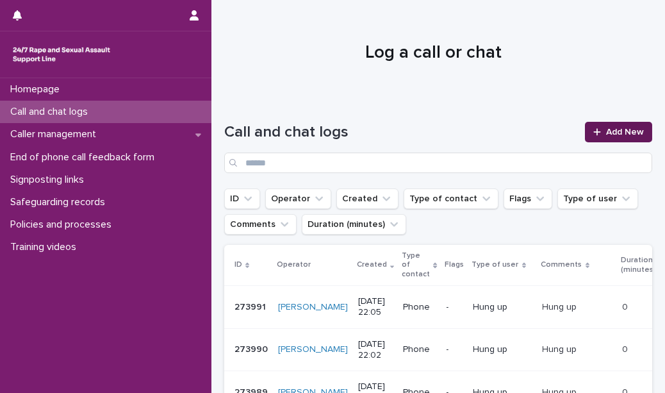
click at [607, 130] on span "Add New" at bounding box center [625, 132] width 38 height 9
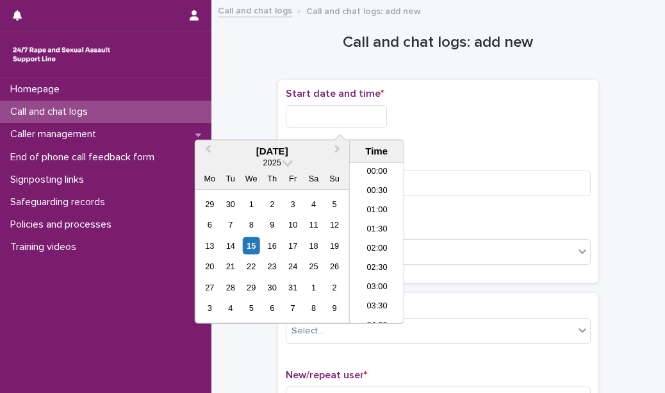
scroll to position [763, 0]
click at [360, 120] on input "text" at bounding box center [336, 116] width 101 height 22
click at [375, 254] on li "22:00" at bounding box center [377, 255] width 54 height 19
type input "**********"
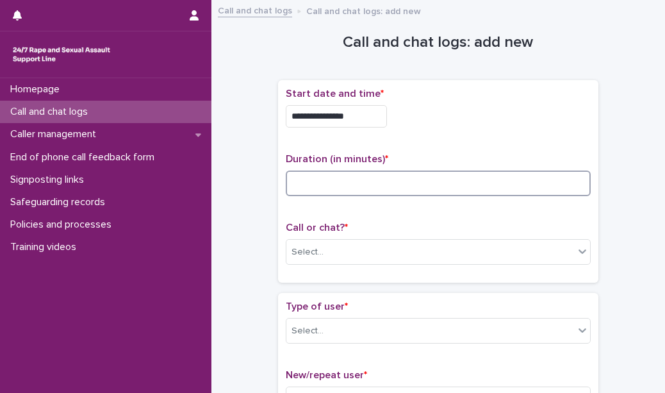
click at [352, 184] on input at bounding box center [438, 183] width 305 height 26
type input "*"
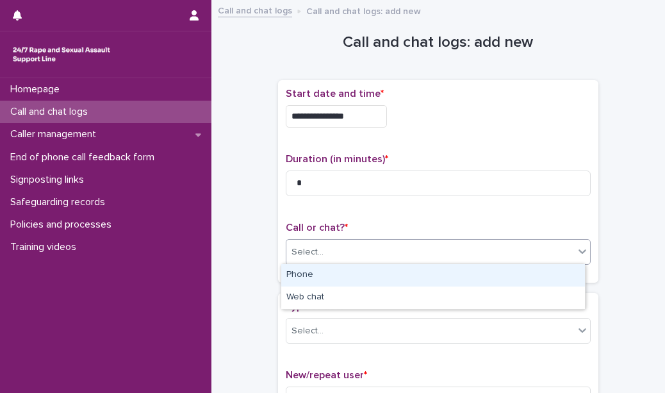
click at [368, 256] on div "Select..." at bounding box center [430, 252] width 288 height 21
click at [366, 270] on div "Phone" at bounding box center [433, 275] width 304 height 22
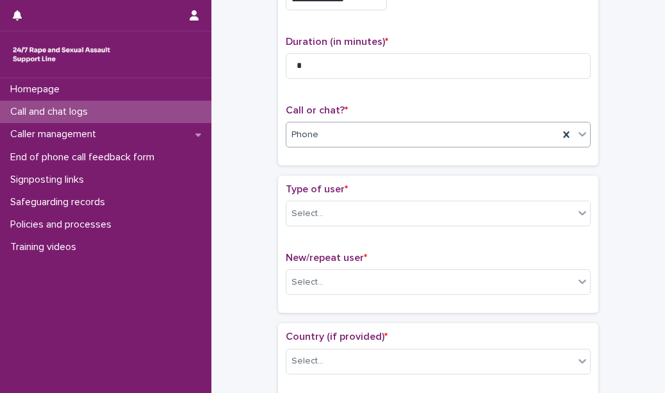
scroll to position [120, 0]
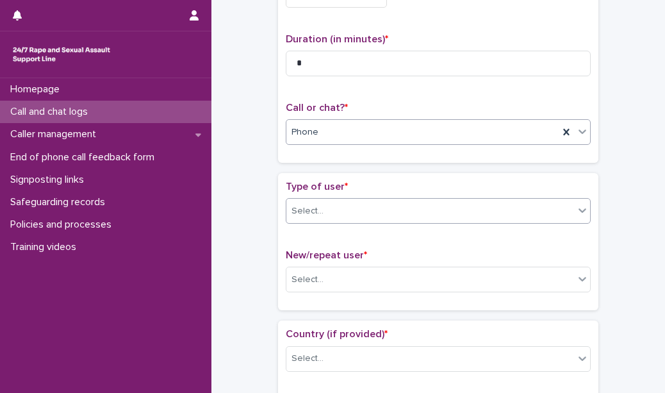
click at [383, 216] on div "Select..." at bounding box center [430, 211] width 288 height 21
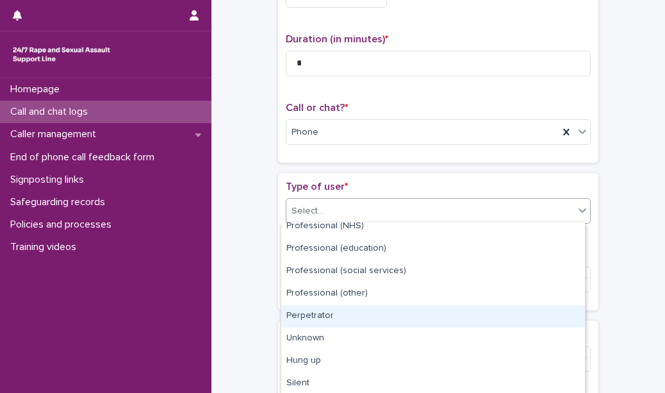
scroll to position [164, 0]
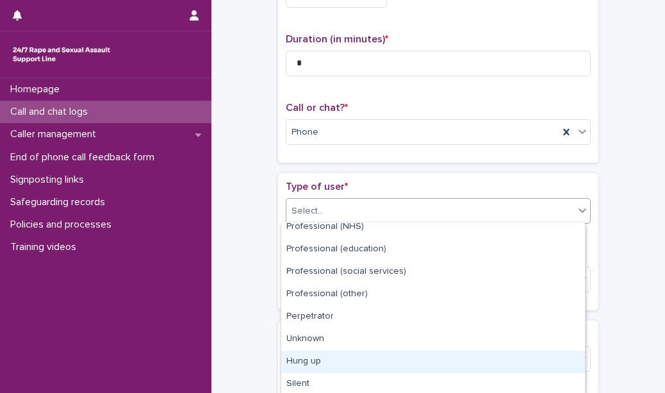
click at [374, 367] on div "Hung up" at bounding box center [433, 361] width 304 height 22
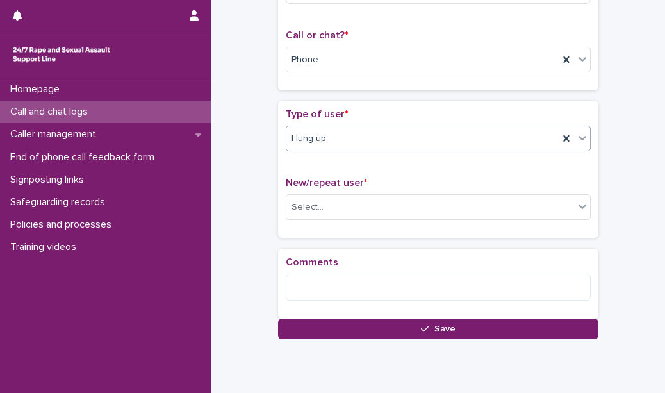
scroll to position [246, 0]
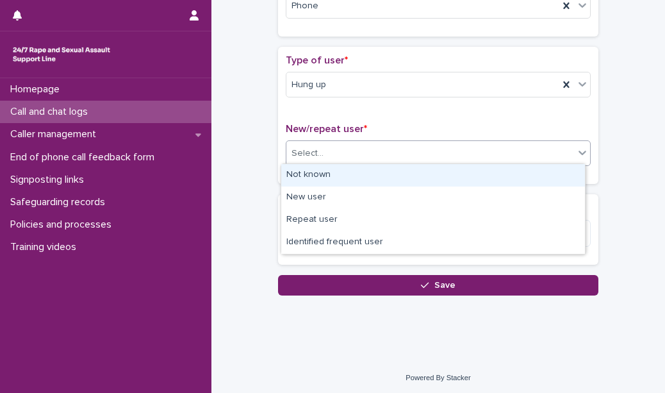
click at [368, 151] on div "Select..." at bounding box center [430, 153] width 288 height 21
click at [358, 174] on div "Not known" at bounding box center [433, 175] width 304 height 22
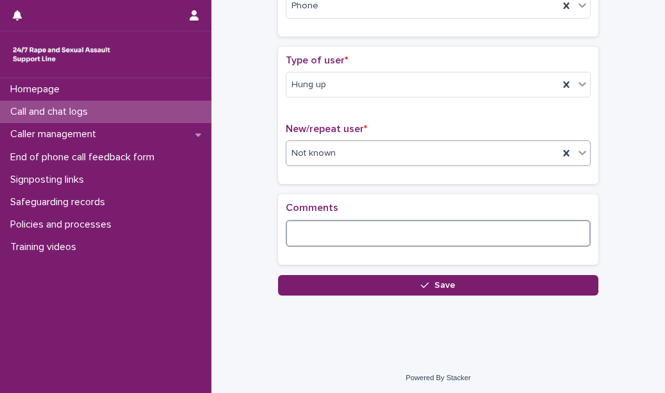
click at [326, 231] on textarea at bounding box center [438, 233] width 305 height 27
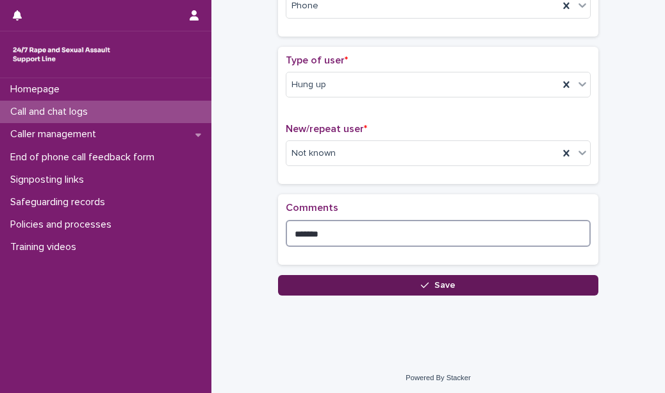
type textarea "*******"
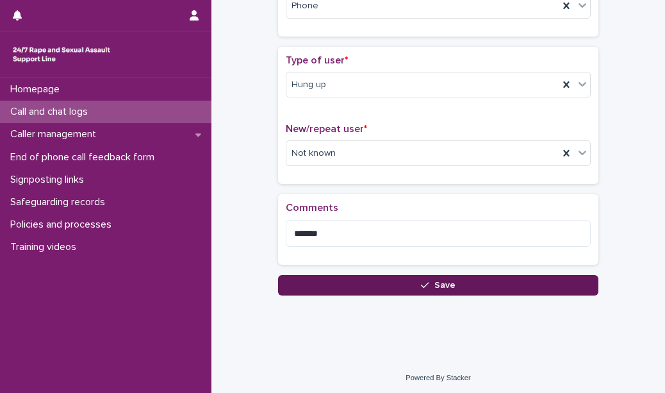
click at [329, 286] on button "Save" at bounding box center [438, 285] width 320 height 21
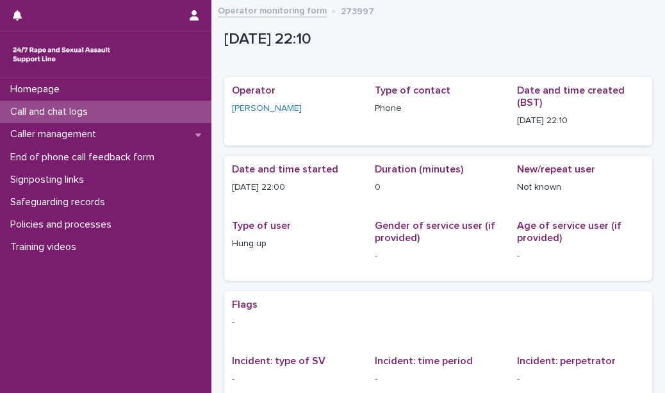
click at [153, 111] on div "Call and chat logs" at bounding box center [105, 112] width 211 height 22
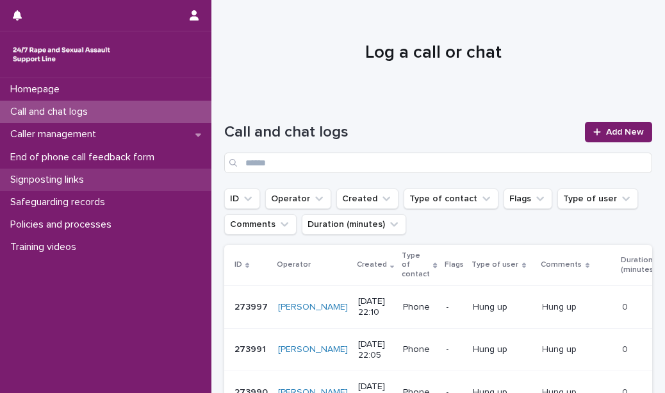
click at [174, 174] on div "Signposting links" at bounding box center [105, 180] width 211 height 22
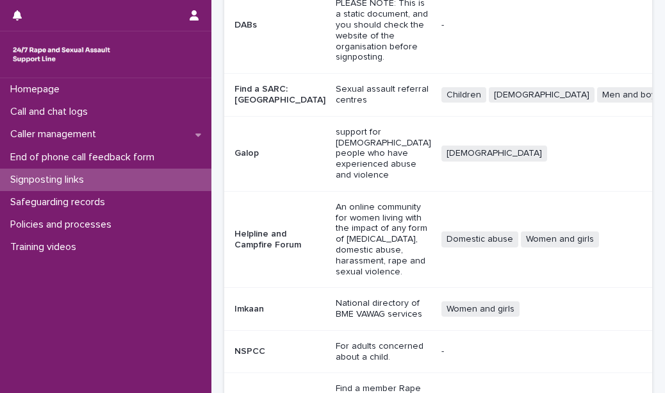
scroll to position [316, 0]
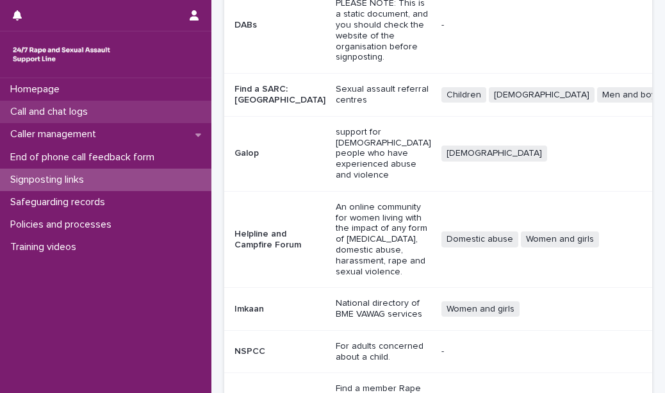
click at [120, 103] on div "Call and chat logs" at bounding box center [105, 112] width 211 height 22
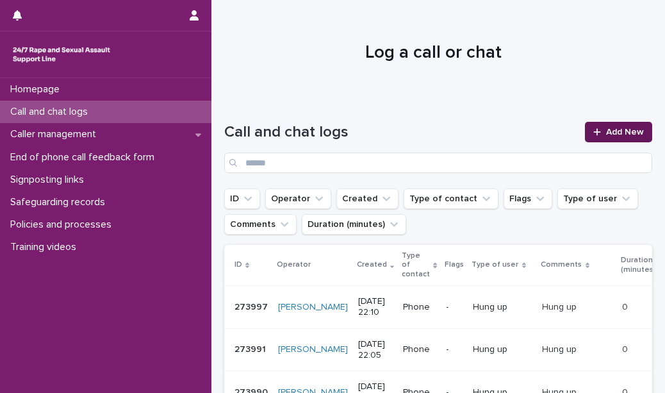
click at [611, 130] on span "Add New" at bounding box center [625, 132] width 38 height 9
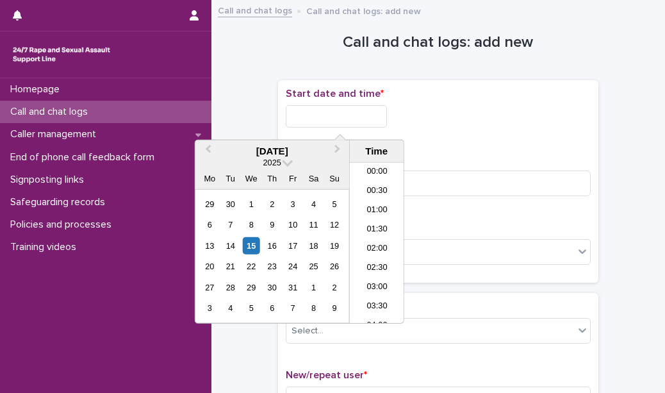
scroll to position [763, 0]
click at [375, 115] on input "text" at bounding box center [336, 116] width 101 height 22
click at [254, 270] on div "22" at bounding box center [251, 266] width 17 height 17
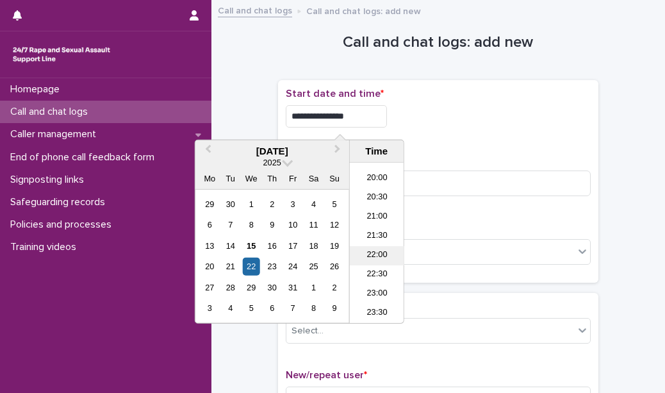
click at [367, 253] on li "22:00" at bounding box center [377, 255] width 54 height 19
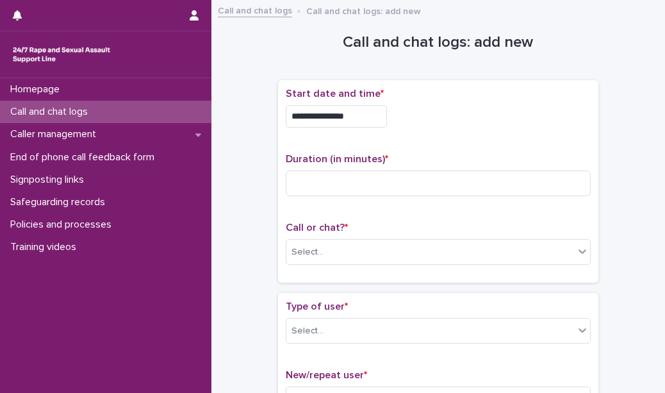
type input "**********"
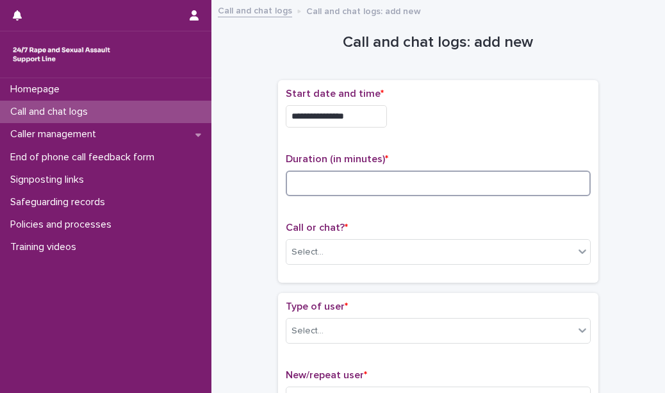
click at [331, 188] on input at bounding box center [438, 183] width 305 height 26
type input "**"
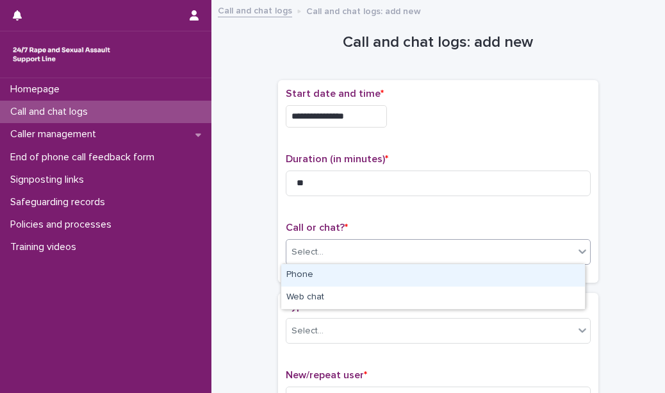
click at [321, 254] on div "Select..." at bounding box center [430, 252] width 288 height 21
click at [326, 274] on div "Phone" at bounding box center [433, 275] width 304 height 22
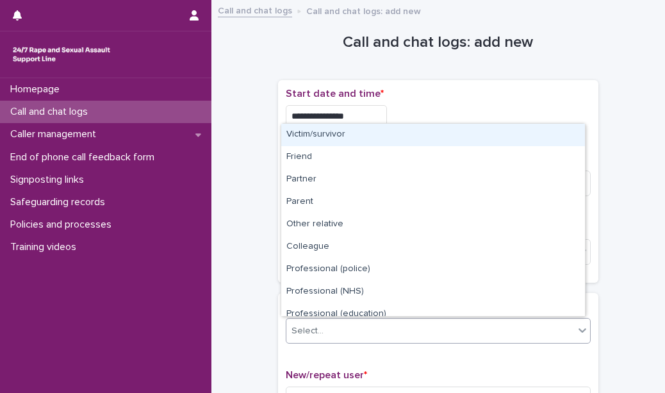
click at [326, 324] on div "Select..." at bounding box center [430, 330] width 288 height 21
click at [346, 136] on div "Victim/survivor" at bounding box center [433, 135] width 304 height 22
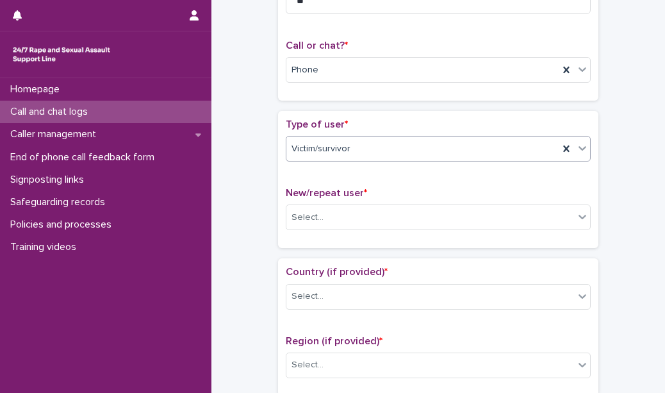
scroll to position [188, 0]
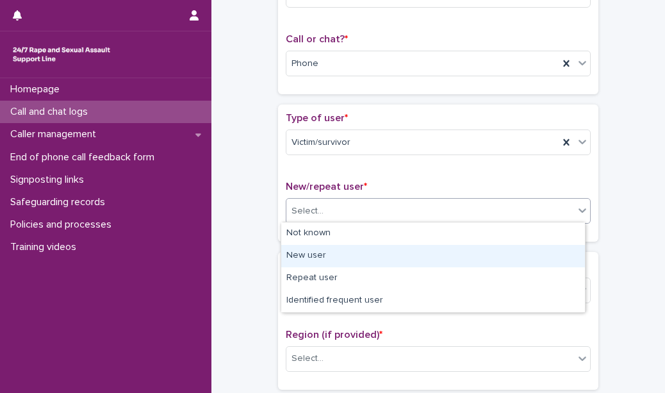
drag, startPoint x: 345, startPoint y: 213, endPoint x: 343, endPoint y: 260, distance: 46.8
click at [343, 260] on body "**********" at bounding box center [332, 196] width 665 height 393
click at [343, 260] on div "New user" at bounding box center [433, 256] width 304 height 22
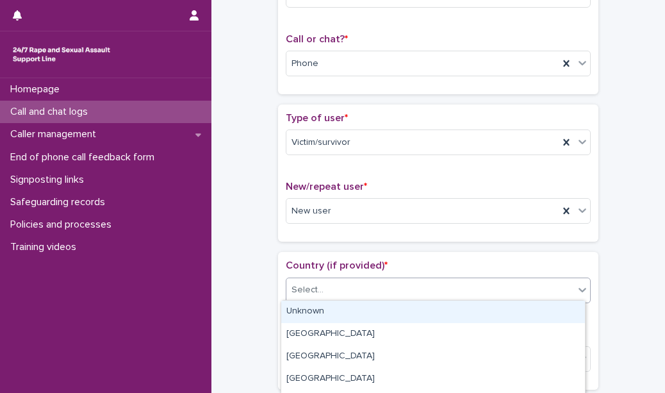
click at [336, 290] on div "Select..." at bounding box center [430, 289] width 288 height 21
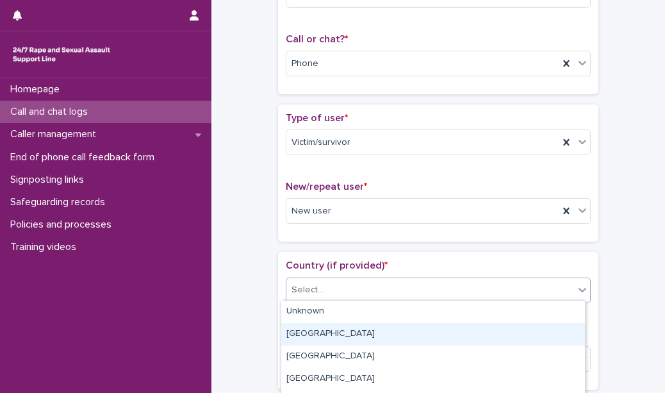
click at [336, 330] on div "[GEOGRAPHIC_DATA]" at bounding box center [433, 334] width 304 height 22
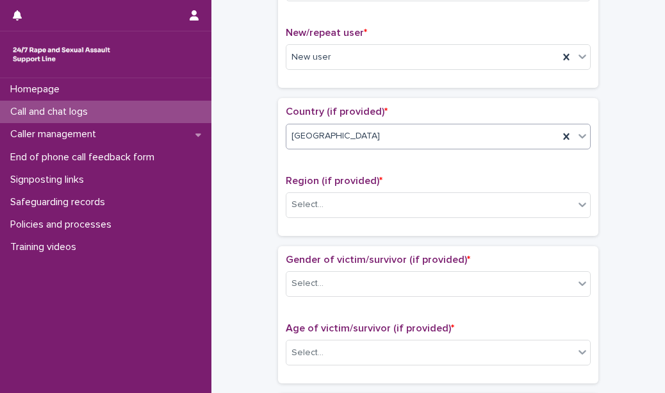
scroll to position [343, 0]
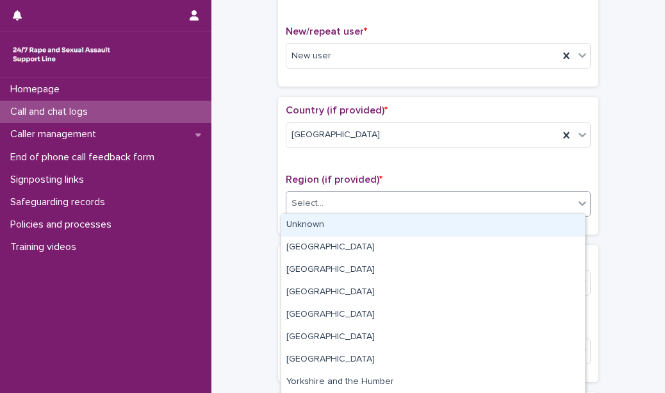
click at [361, 193] on div "Select..." at bounding box center [430, 203] width 288 height 21
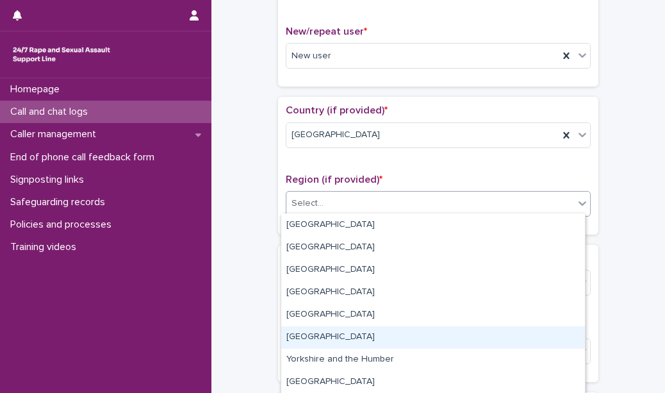
scroll to position [26, 0]
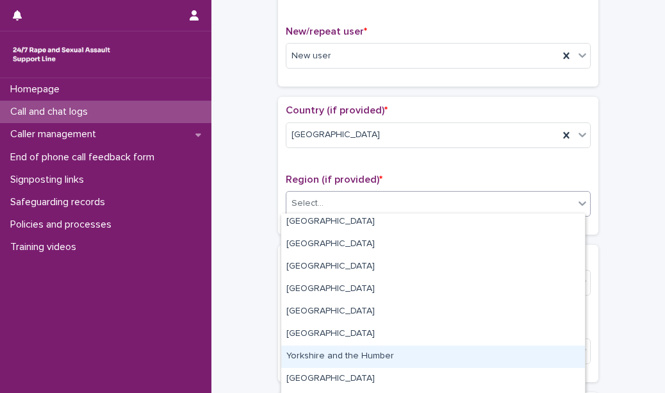
click at [324, 361] on div "Yorkshire and the Humber" at bounding box center [433, 356] width 304 height 22
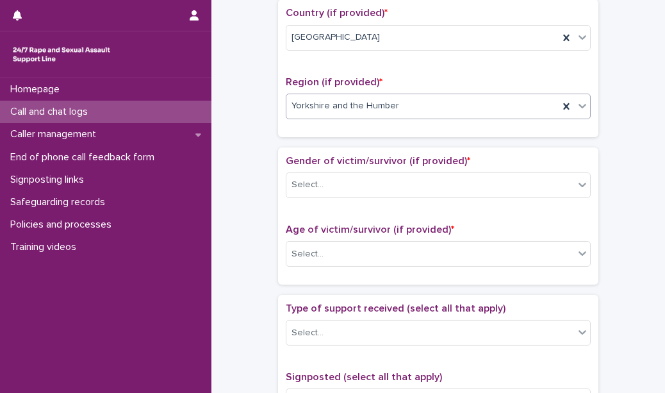
scroll to position [442, 0]
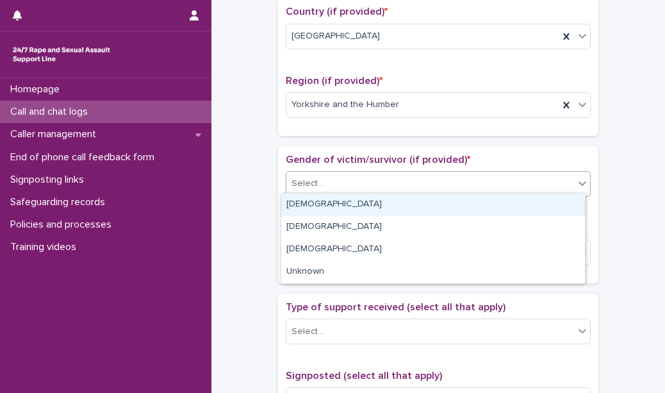
click at [332, 188] on div "Select..." at bounding box center [430, 183] width 288 height 21
click at [334, 199] on div "[DEMOGRAPHIC_DATA]" at bounding box center [433, 205] width 304 height 22
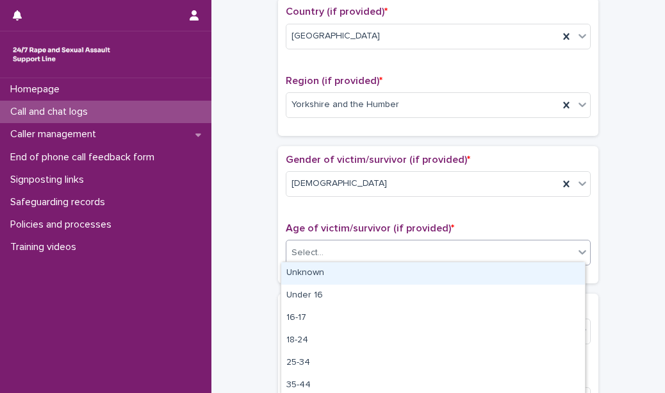
click at [399, 250] on div "Select..." at bounding box center [430, 252] width 288 height 21
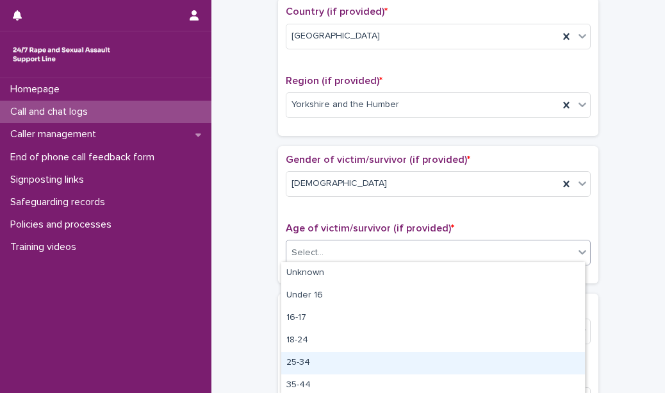
scroll to position [92, 0]
click at [365, 366] on div "65-74" at bounding box center [433, 360] width 304 height 22
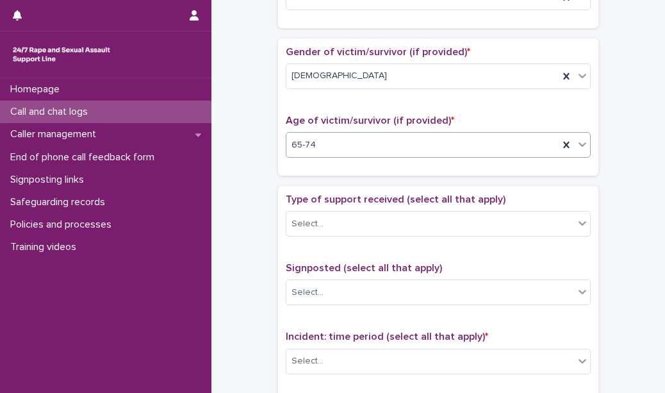
scroll to position [557, 0]
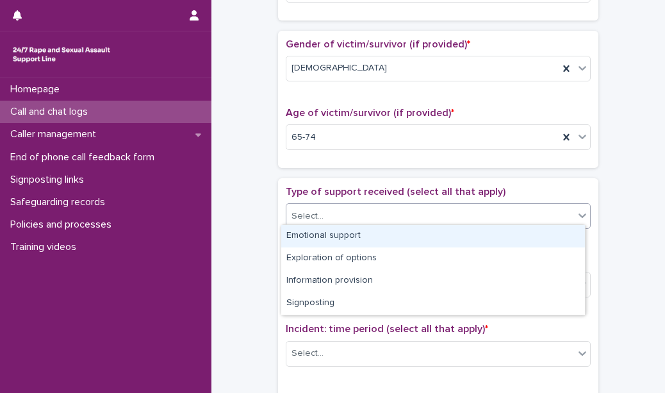
click at [386, 206] on div "Select..." at bounding box center [430, 216] width 288 height 21
click at [386, 235] on div "Emotional support" at bounding box center [433, 236] width 304 height 22
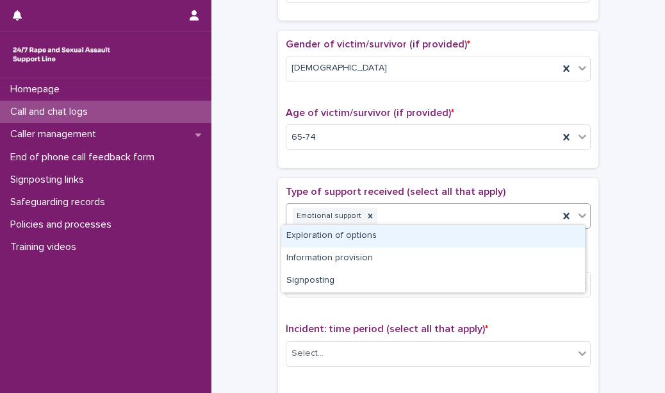
click at [423, 212] on div "Emotional support" at bounding box center [422, 216] width 272 height 22
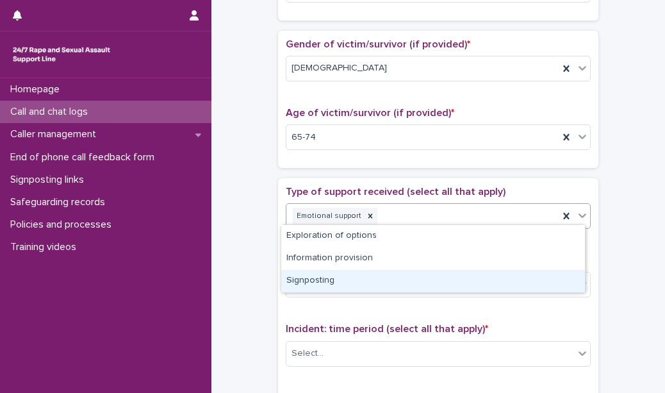
click at [396, 281] on div "Signposting" at bounding box center [433, 281] width 304 height 22
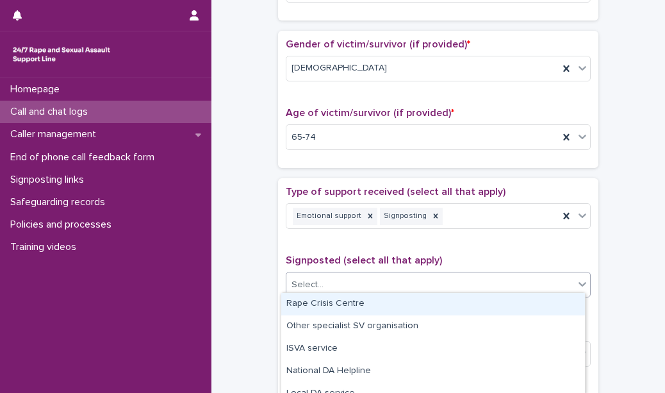
click at [396, 281] on div "Select..." at bounding box center [430, 284] width 288 height 21
click at [384, 306] on div "Rape Crisis Centre" at bounding box center [433, 304] width 304 height 22
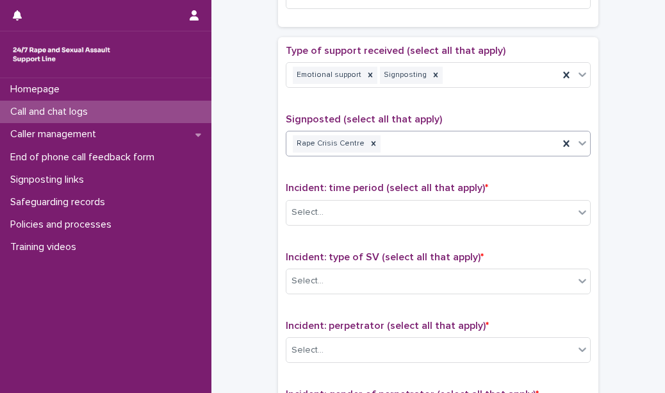
scroll to position [698, 0]
click at [365, 202] on div "Select..." at bounding box center [430, 212] width 288 height 21
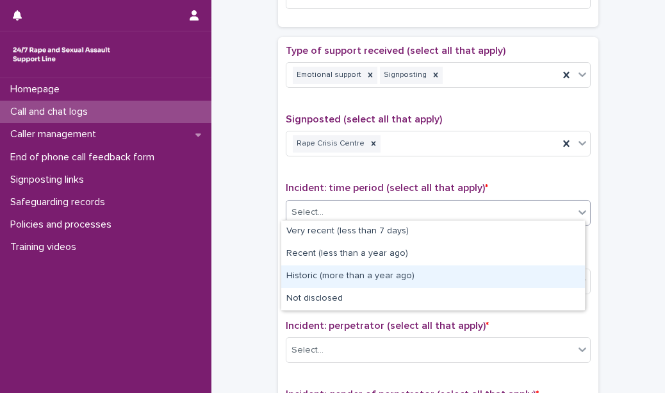
click at [368, 276] on div "Historic (more than a year ago)" at bounding box center [433, 276] width 304 height 22
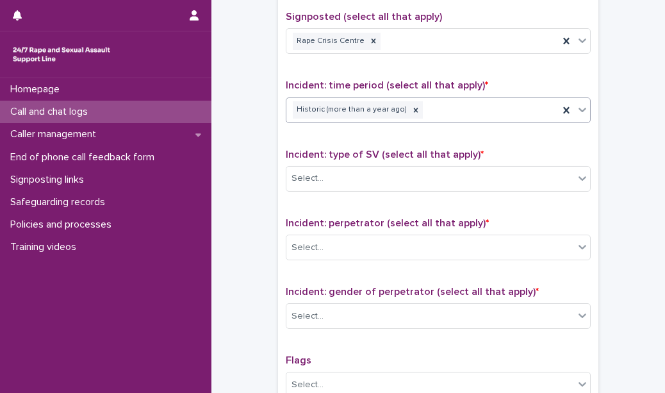
scroll to position [809, 0]
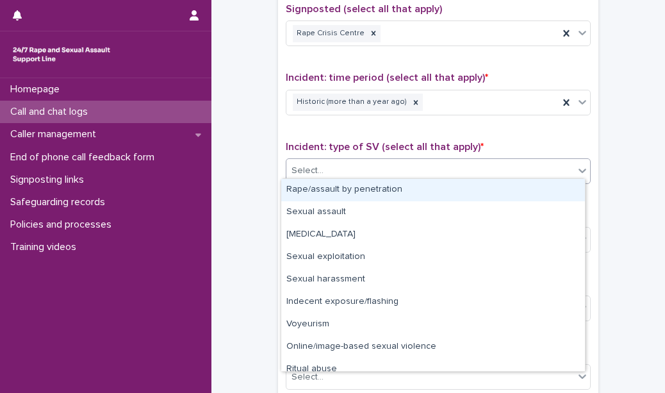
click at [360, 158] on div "Select..." at bounding box center [438, 171] width 305 height 26
click at [354, 195] on div "Rape/assault by penetration" at bounding box center [433, 190] width 304 height 22
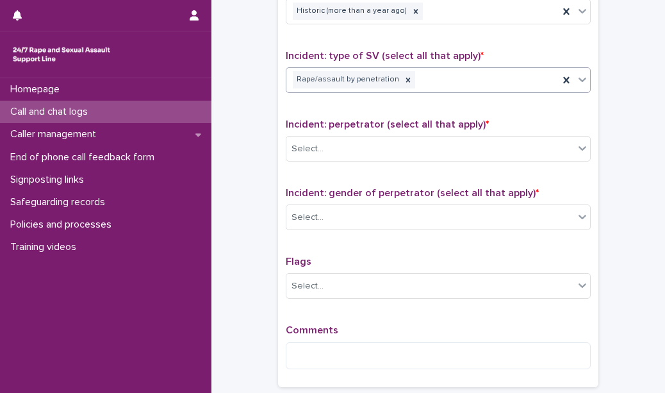
scroll to position [918, 0]
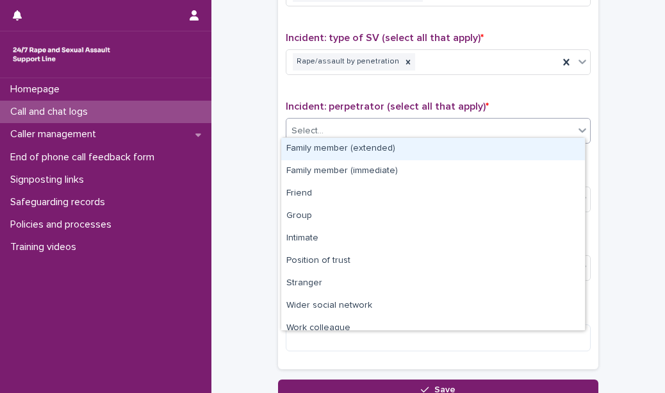
click at [354, 133] on div "Select..." at bounding box center [430, 130] width 288 height 21
click at [358, 149] on div "Family member (extended)" at bounding box center [433, 149] width 304 height 22
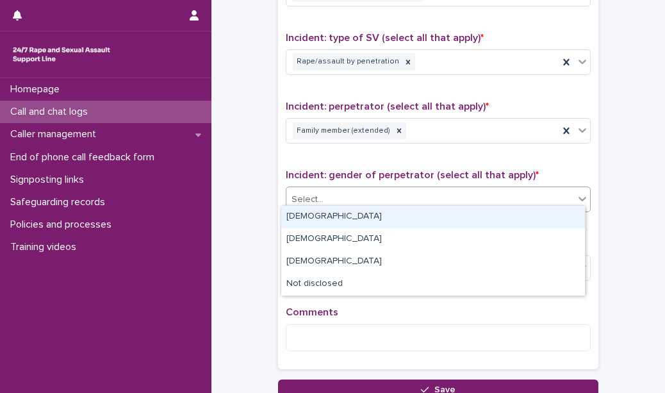
drag, startPoint x: 345, startPoint y: 194, endPoint x: 344, endPoint y: 219, distance: 25.0
click at [344, 219] on body "**********" at bounding box center [332, 196] width 665 height 393
click at [344, 219] on div "[DEMOGRAPHIC_DATA]" at bounding box center [433, 217] width 304 height 22
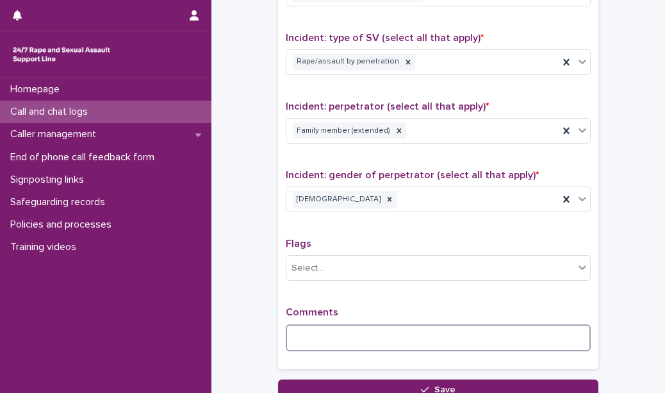
click at [331, 324] on textarea at bounding box center [438, 337] width 305 height 27
click at [345, 329] on textarea "**********" at bounding box center [438, 337] width 305 height 27
click at [441, 334] on textarea "**********" at bounding box center [438, 337] width 305 height 27
click at [446, 336] on textarea "**********" at bounding box center [438, 337] width 305 height 27
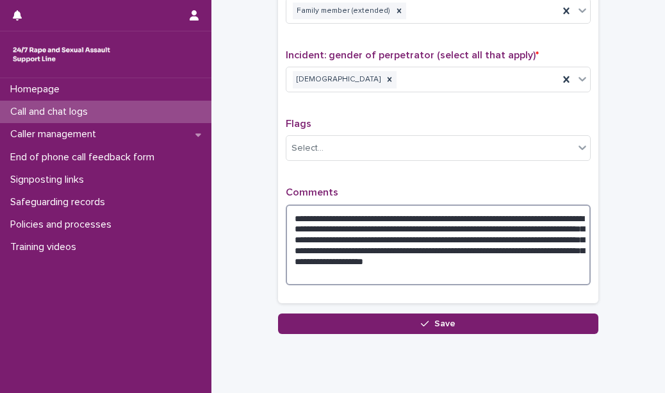
scroll to position [1041, 0]
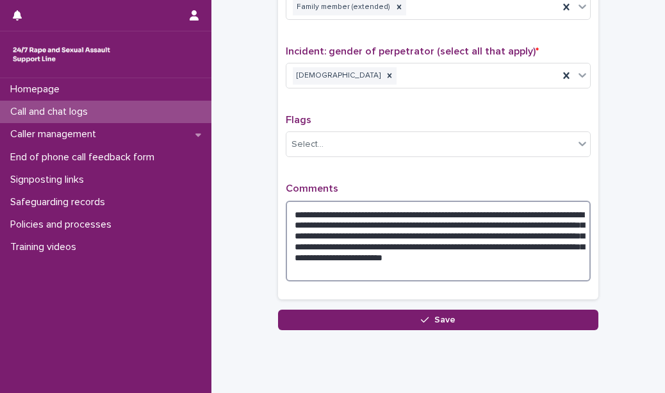
type textarea "**********"
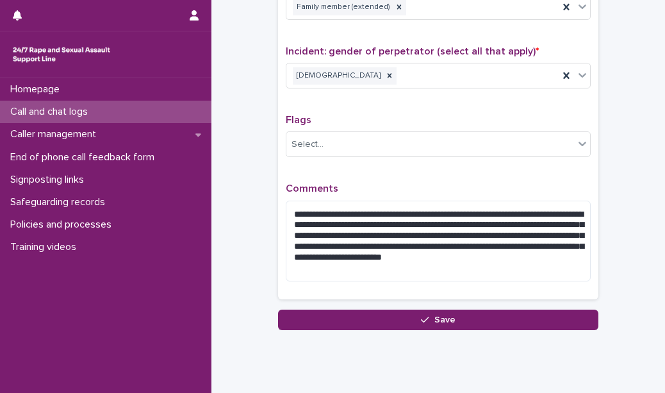
click at [560, 183] on p "Comments" at bounding box center [438, 189] width 305 height 12
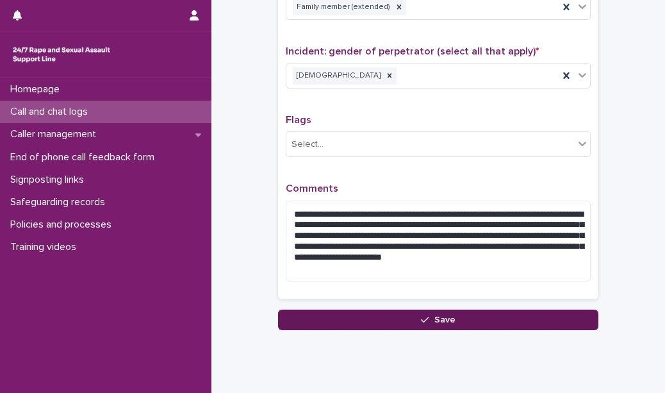
click at [450, 315] on span "Save" at bounding box center [444, 319] width 21 height 9
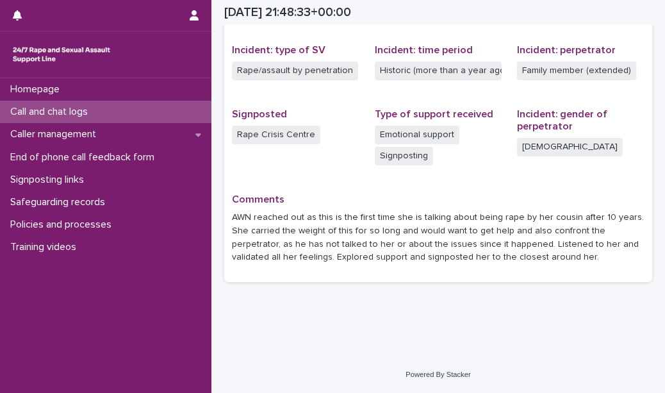
scroll to position [309, 0]
click at [169, 108] on div "Call and chat logs" at bounding box center [105, 112] width 211 height 22
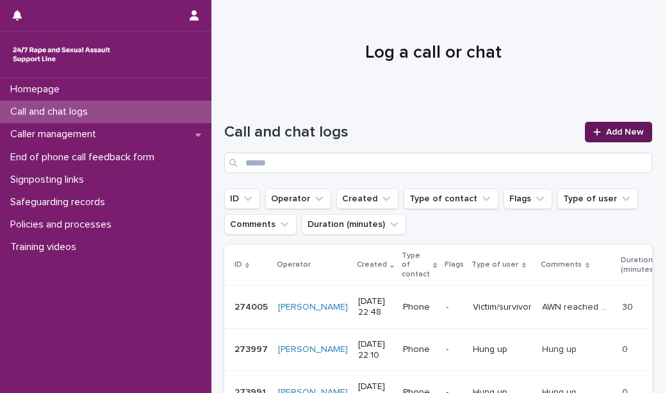
click at [593, 130] on icon at bounding box center [597, 132] width 8 height 9
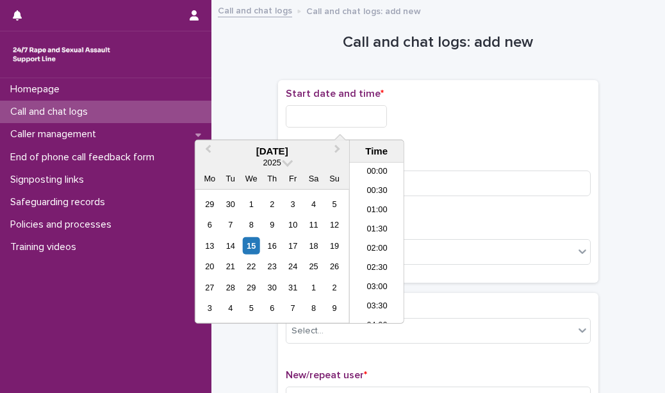
scroll to position [763, 0]
click at [366, 113] on input "text" at bounding box center [336, 116] width 101 height 22
click at [367, 314] on li "23:30" at bounding box center [377, 313] width 54 height 19
type input "**********"
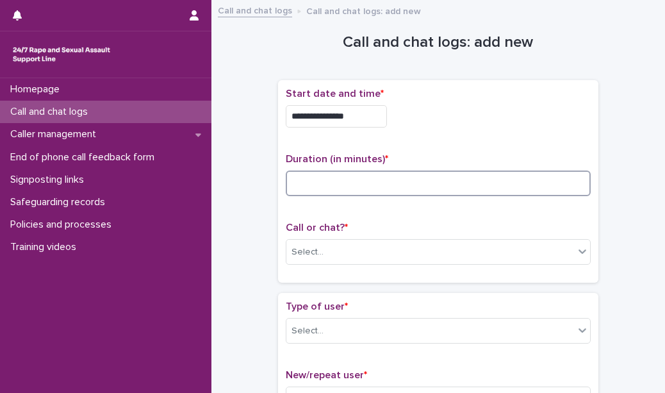
click at [324, 183] on input at bounding box center [438, 183] width 305 height 26
type input "*"
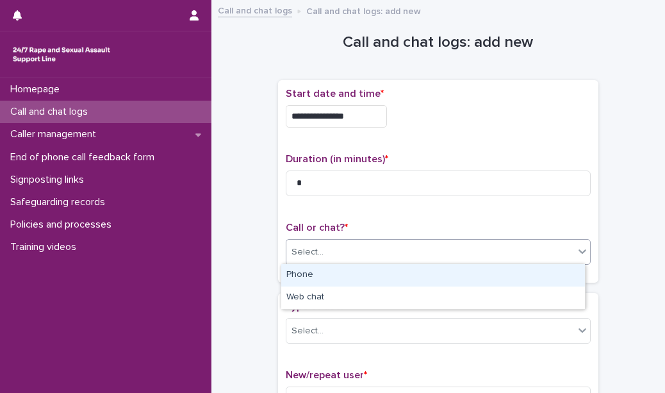
drag, startPoint x: 318, startPoint y: 251, endPoint x: 310, endPoint y: 278, distance: 28.8
click at [310, 278] on body "**********" at bounding box center [332, 196] width 665 height 393
click at [310, 278] on div "Phone" at bounding box center [433, 275] width 304 height 22
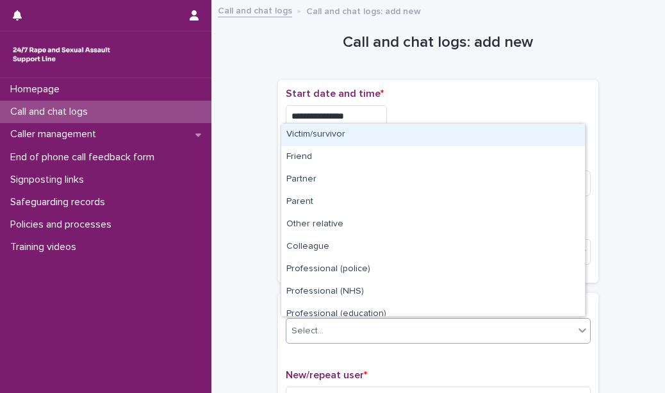
click at [302, 337] on div "Select..." at bounding box center [430, 330] width 288 height 21
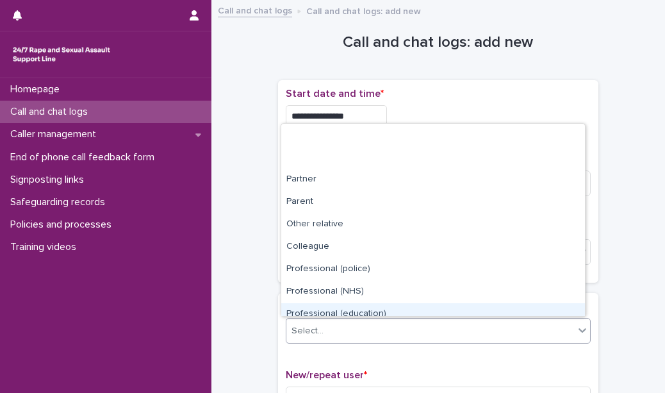
scroll to position [144, 0]
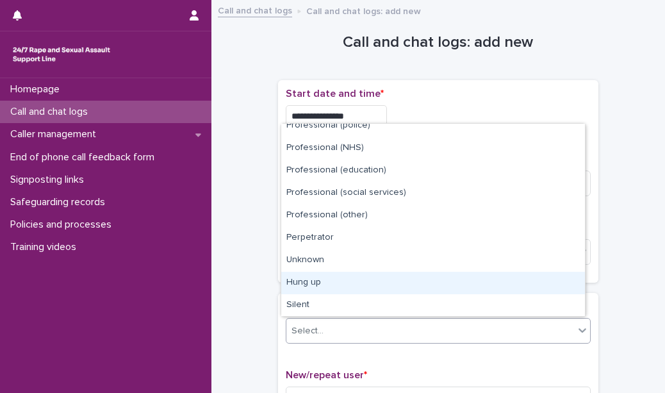
click at [324, 286] on div "Hung up" at bounding box center [433, 283] width 304 height 22
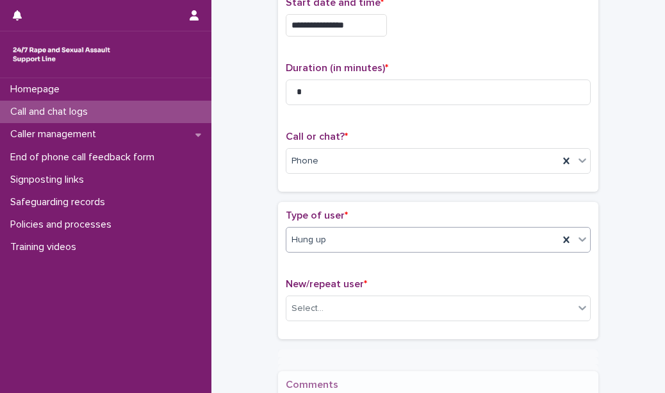
scroll to position [121, 0]
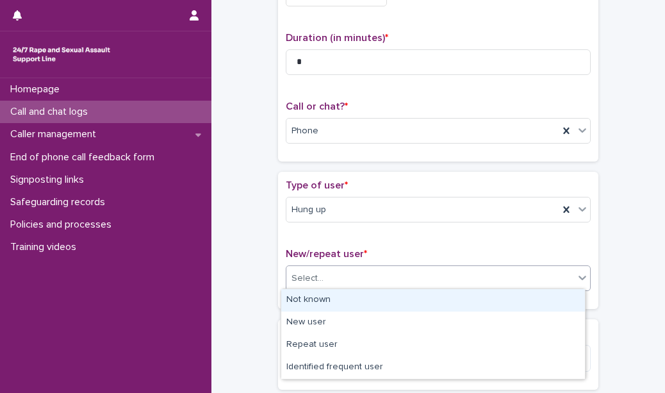
click at [325, 272] on div "Select..." at bounding box center [430, 278] width 288 height 21
click at [327, 304] on div "Not known" at bounding box center [433, 300] width 304 height 22
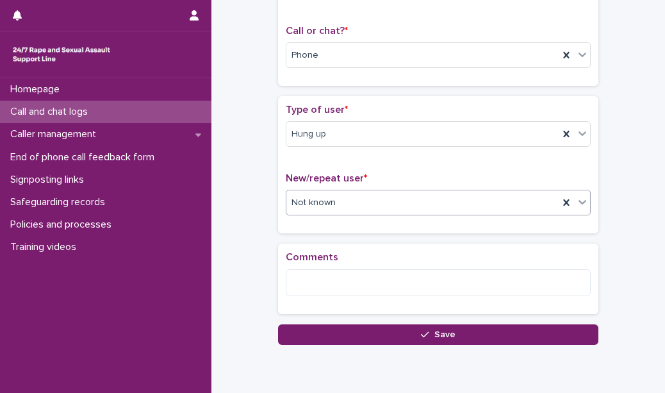
scroll to position [197, 0]
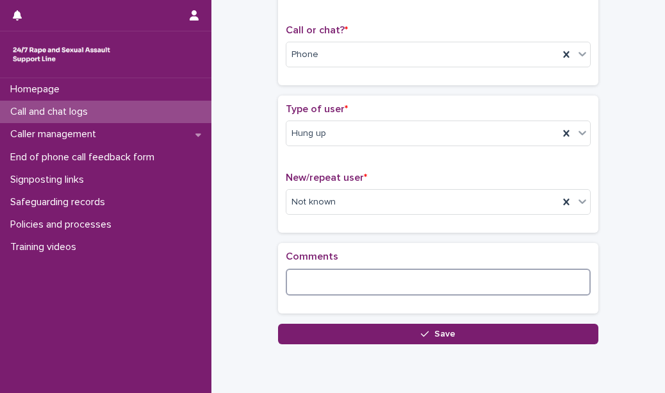
click at [325, 279] on textarea at bounding box center [438, 281] width 305 height 27
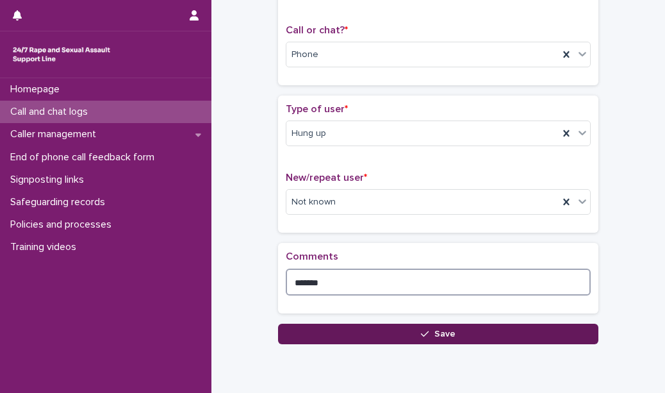
type textarea "*******"
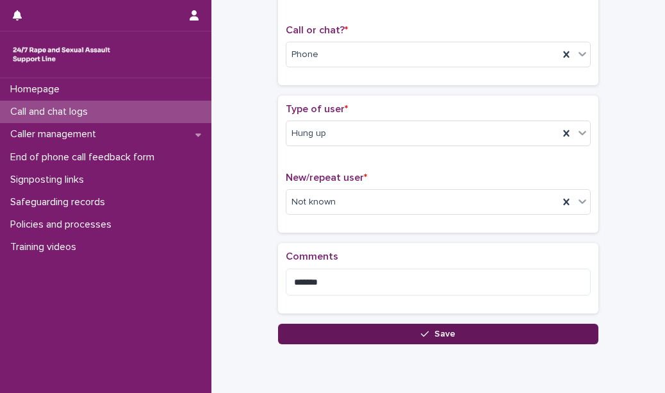
click at [322, 335] on button "Save" at bounding box center [438, 334] width 320 height 21
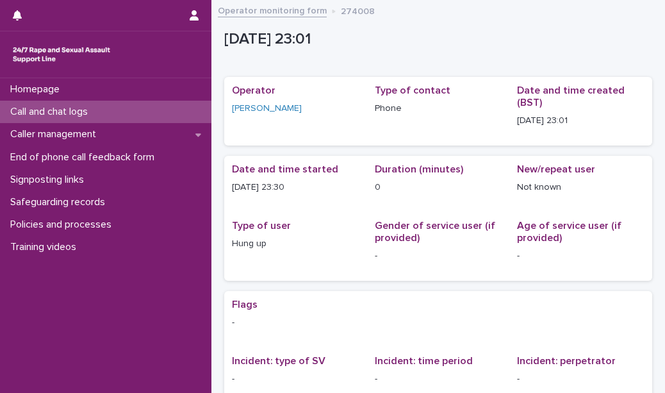
click at [178, 113] on div "Call and chat logs" at bounding box center [105, 112] width 211 height 22
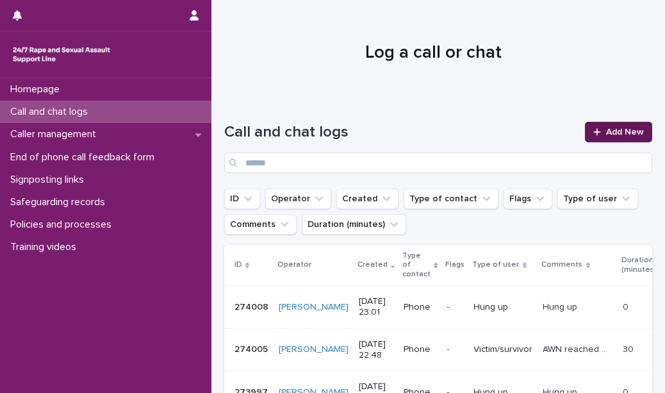
click at [611, 130] on span "Add New" at bounding box center [625, 132] width 38 height 9
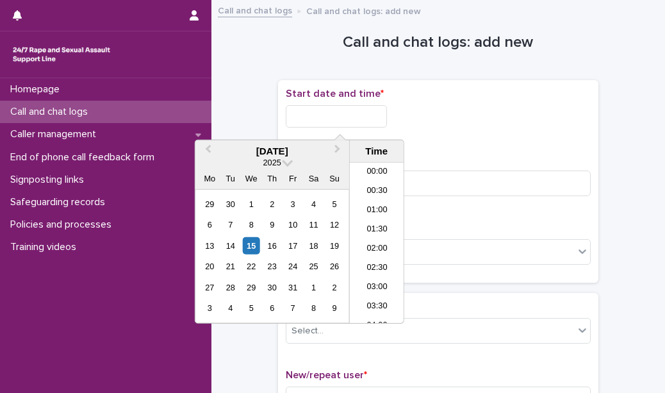
click at [375, 109] on input "text" at bounding box center [336, 116] width 101 height 22
click at [380, 295] on li "23:00" at bounding box center [377, 293] width 54 height 19
type input "**********"
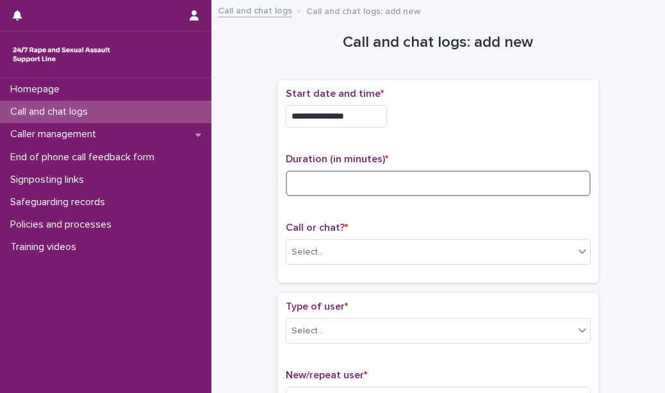
click at [333, 179] on input at bounding box center [438, 183] width 305 height 26
type input "*"
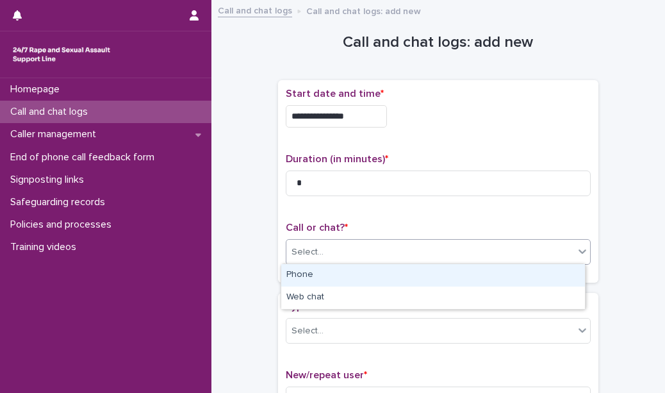
click at [315, 250] on div "Select..." at bounding box center [308, 251] width 32 height 13
click at [313, 278] on div "Phone" at bounding box center [433, 275] width 304 height 22
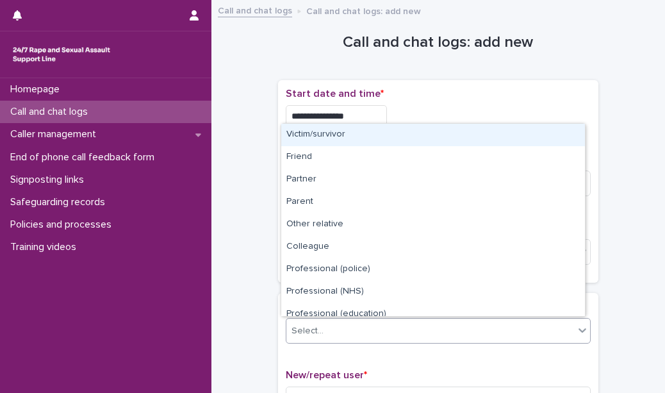
click at [307, 324] on div "Select..." at bounding box center [308, 330] width 32 height 13
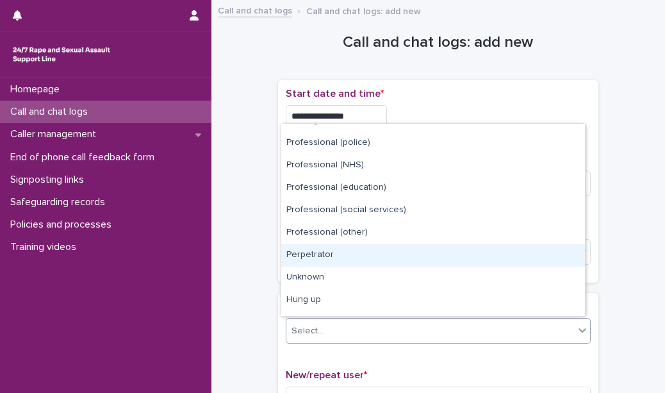
scroll to position [126, 0]
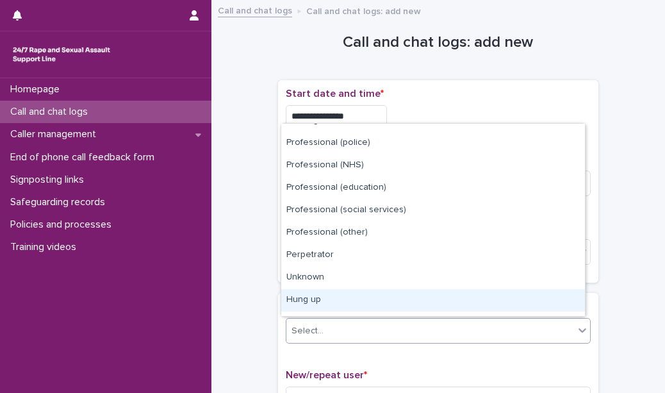
click at [316, 299] on div "Hung up" at bounding box center [433, 300] width 304 height 22
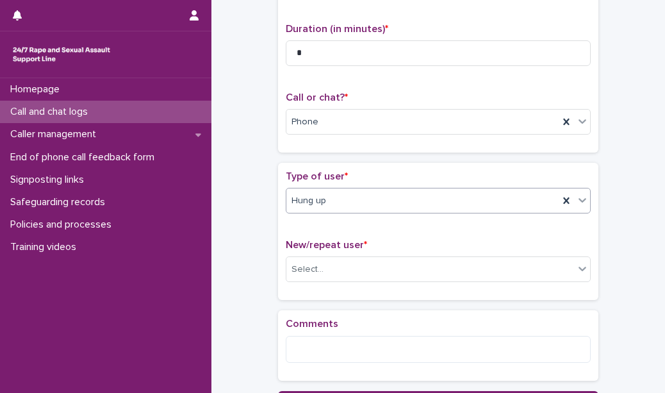
scroll to position [133, 0]
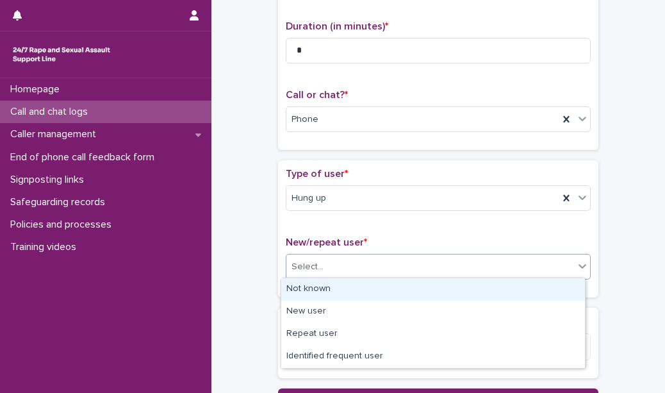
drag, startPoint x: 329, startPoint y: 267, endPoint x: 322, endPoint y: 293, distance: 27.7
click at [322, 293] on body "**********" at bounding box center [332, 196] width 665 height 393
click at [322, 293] on div "Not known" at bounding box center [433, 289] width 304 height 22
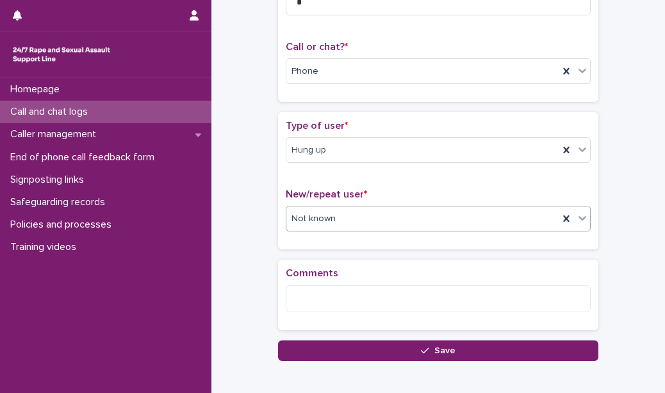
scroll to position [194, 0]
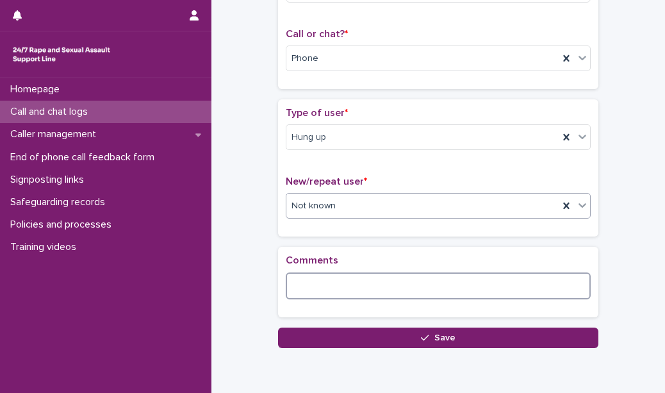
click at [322, 293] on textarea at bounding box center [438, 285] width 305 height 27
type textarea "*"
type textarea "*******"
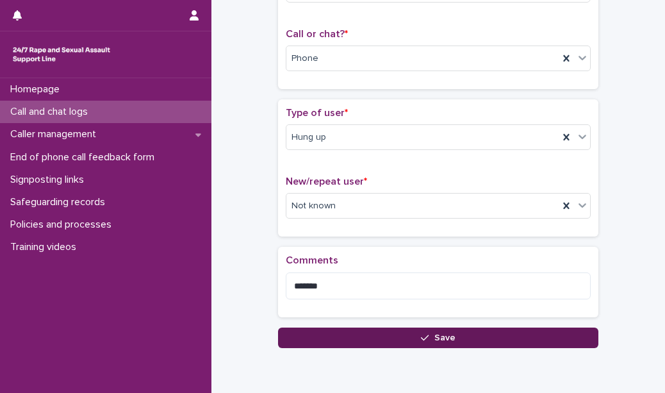
click at [321, 336] on button "Save" at bounding box center [438, 337] width 320 height 21
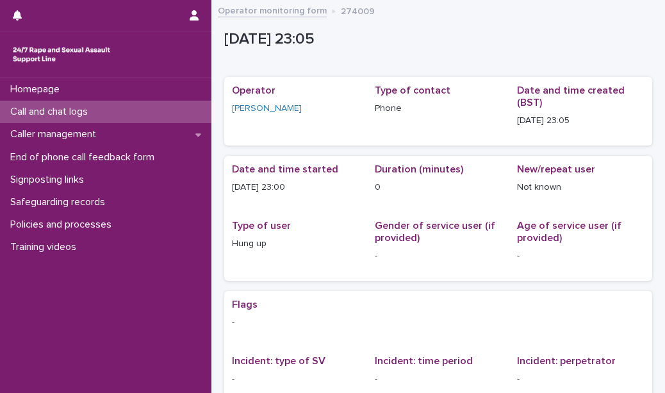
click at [153, 119] on div "Call and chat logs" at bounding box center [105, 112] width 211 height 22
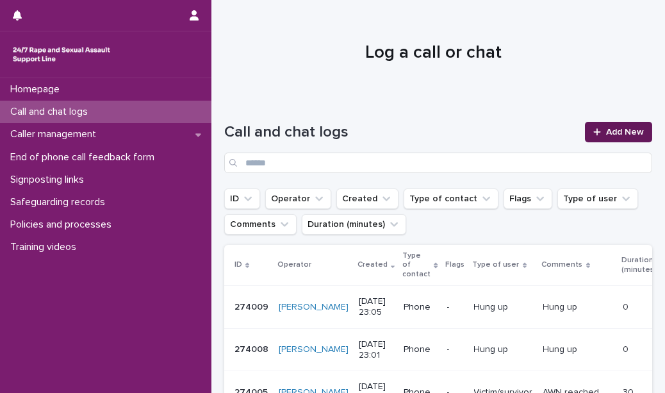
click at [606, 129] on span "Add New" at bounding box center [625, 132] width 38 height 9
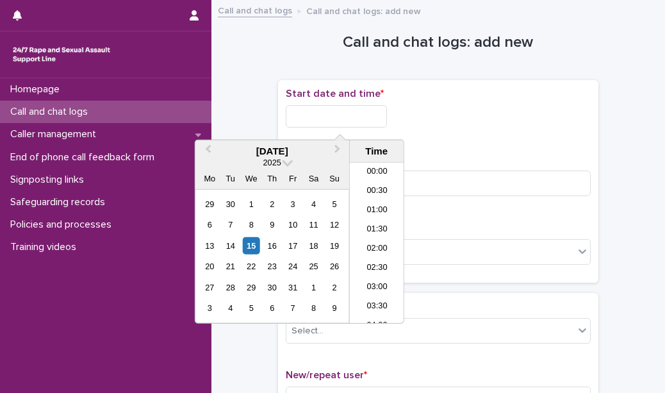
click at [383, 113] on input "text" at bounding box center [336, 116] width 101 height 22
click at [372, 295] on li "23:00" at bounding box center [377, 293] width 54 height 19
type input "**********"
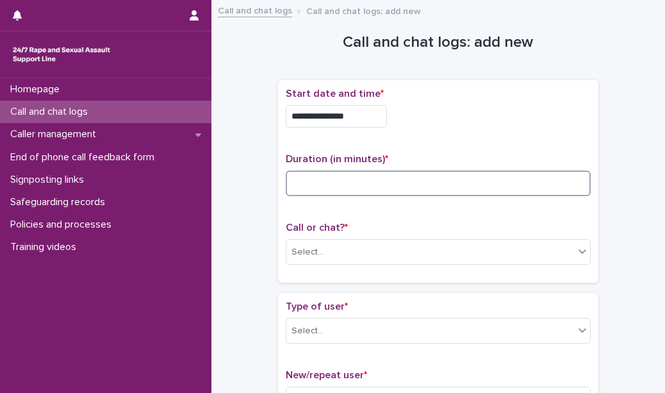
click at [341, 176] on input at bounding box center [438, 183] width 305 height 26
type input "*"
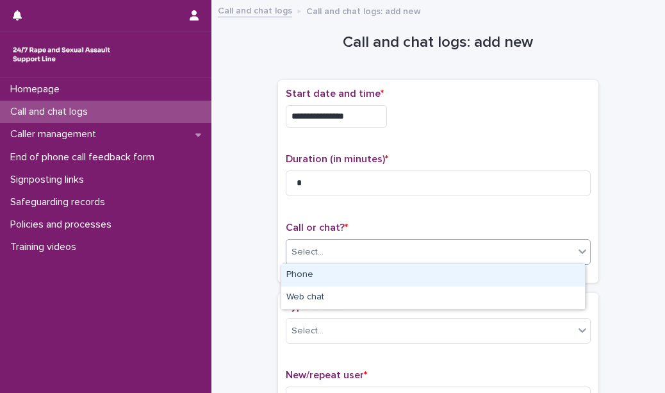
click at [329, 251] on div "Select..." at bounding box center [430, 252] width 288 height 21
click at [326, 280] on div "Phone" at bounding box center [433, 275] width 304 height 22
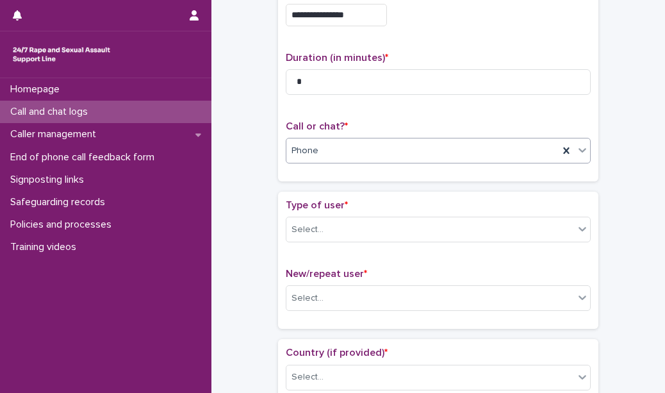
scroll to position [107, 0]
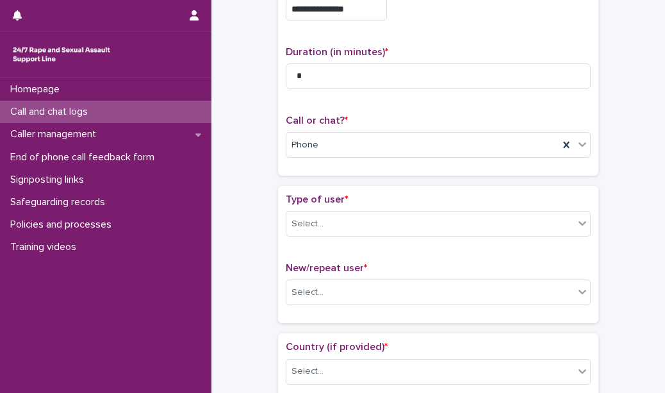
click at [361, 203] on p "Type of user *" at bounding box center [438, 200] width 305 height 12
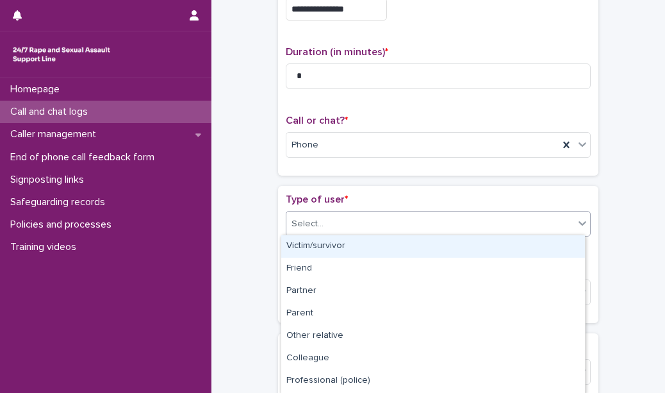
click at [351, 217] on div "Select..." at bounding box center [430, 223] width 288 height 21
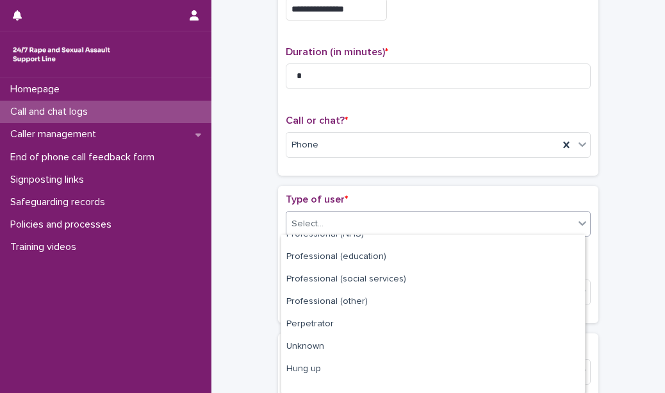
scroll to position [177, 0]
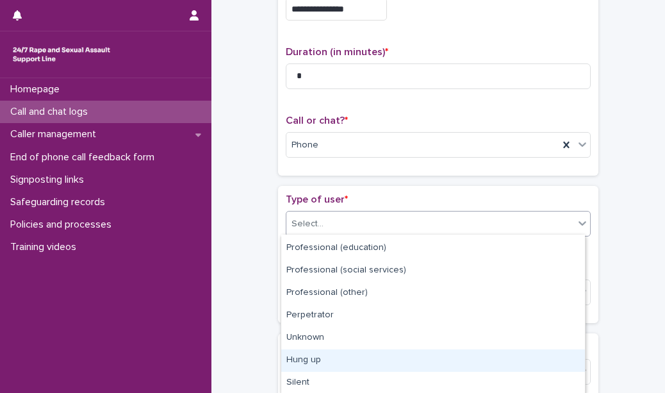
click at [328, 359] on div "Hung up" at bounding box center [433, 360] width 304 height 22
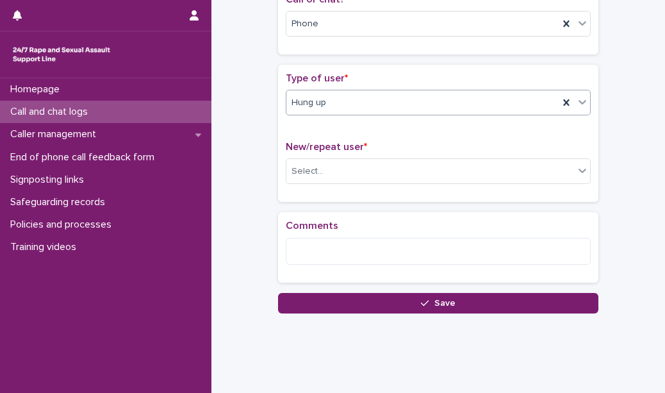
scroll to position [246, 0]
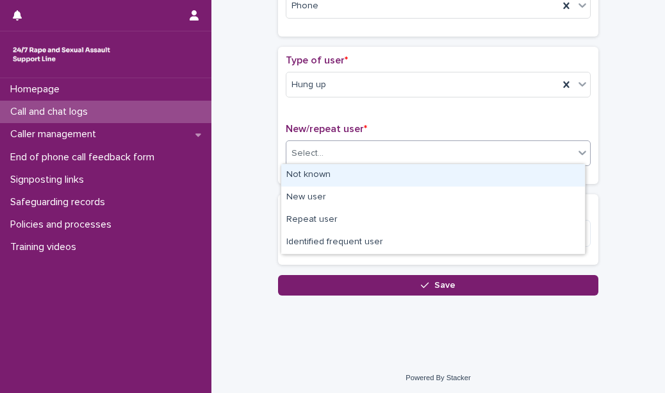
click at [352, 149] on div "Select..." at bounding box center [430, 153] width 288 height 21
click at [338, 176] on div "Not known" at bounding box center [433, 175] width 304 height 22
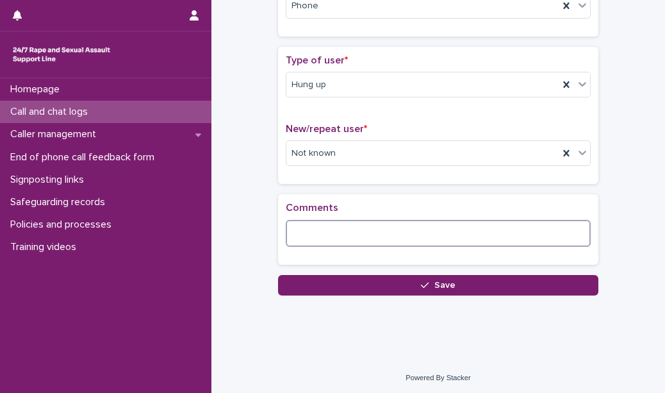
click at [302, 236] on textarea at bounding box center [438, 233] width 305 height 27
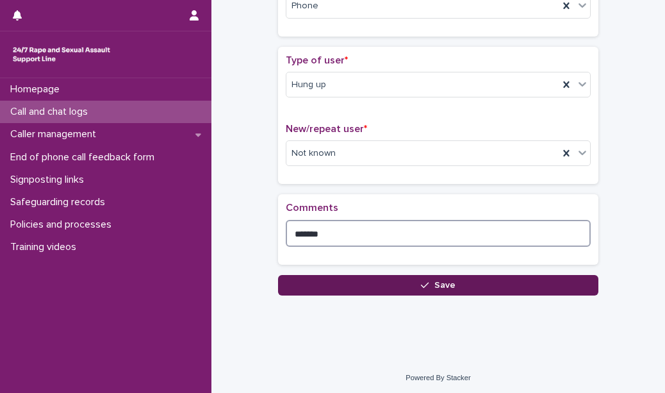
type textarea "*******"
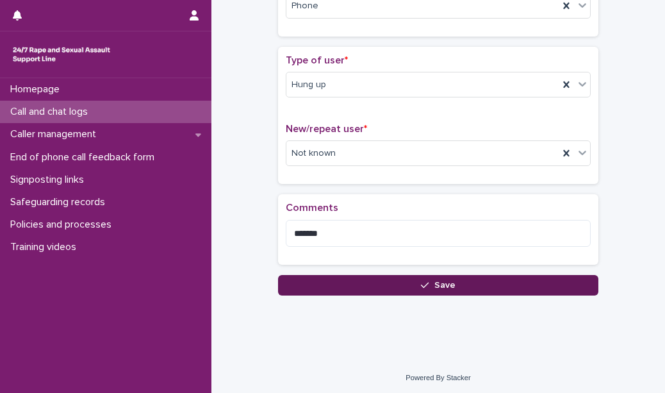
click at [315, 275] on button "Save" at bounding box center [438, 285] width 320 height 21
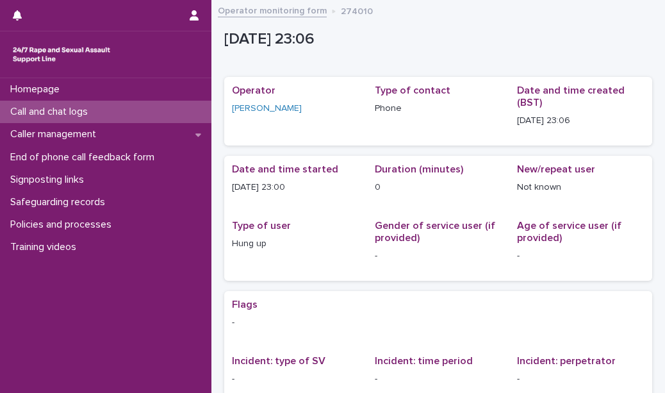
click at [35, 113] on p "Call and chat logs" at bounding box center [51, 112] width 93 height 12
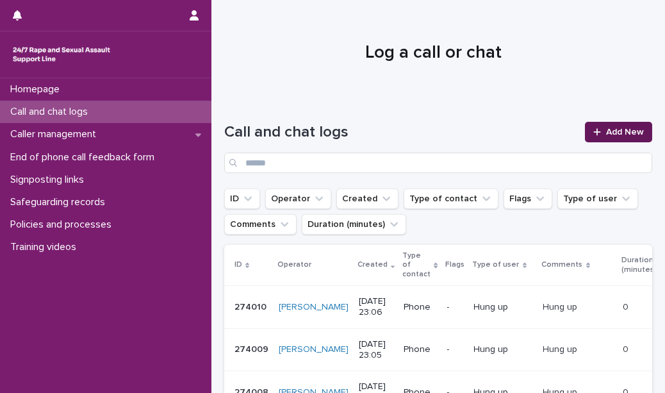
click at [595, 133] on div at bounding box center [599, 132] width 13 height 9
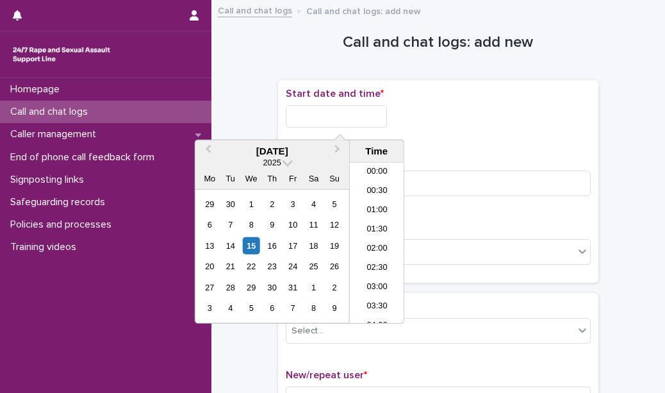
scroll to position [763, 0]
click at [377, 105] on input "text" at bounding box center [336, 116] width 101 height 22
click at [373, 297] on li "23:00" at bounding box center [377, 293] width 54 height 19
type input "**********"
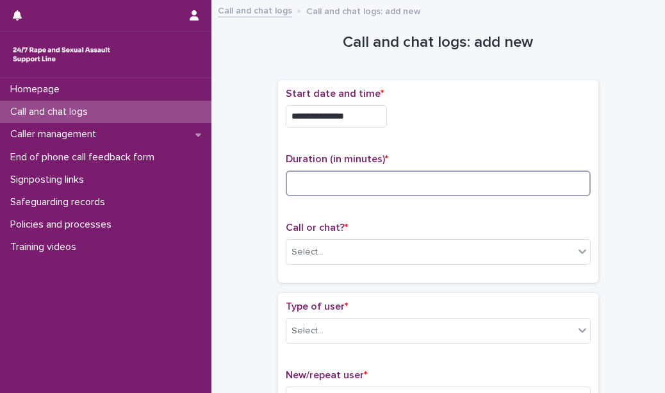
click at [333, 190] on input at bounding box center [438, 183] width 305 height 26
type input "*"
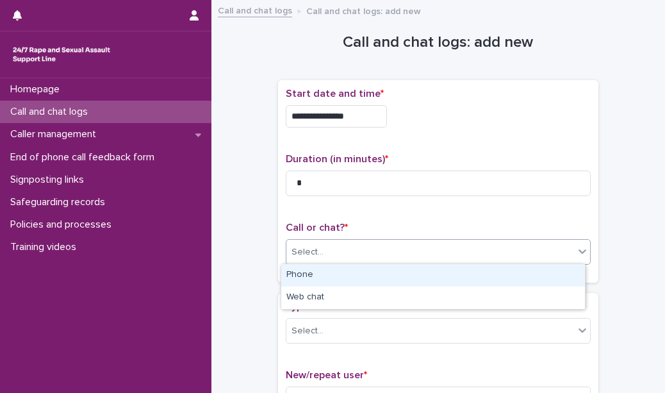
click at [328, 246] on div "Select..." at bounding box center [430, 252] width 288 height 21
click at [342, 268] on div "Phone" at bounding box center [433, 275] width 304 height 22
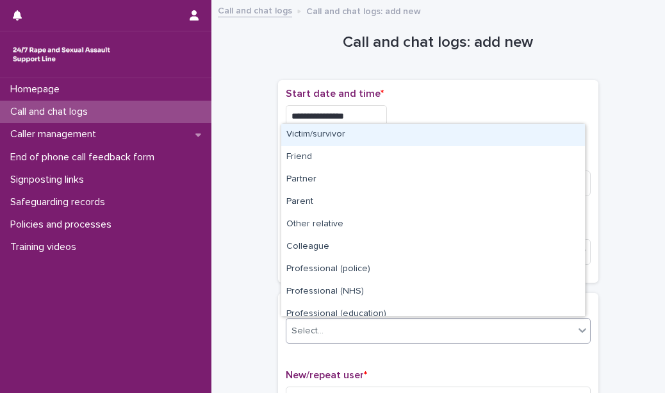
click at [329, 327] on div "Select..." at bounding box center [430, 330] width 288 height 21
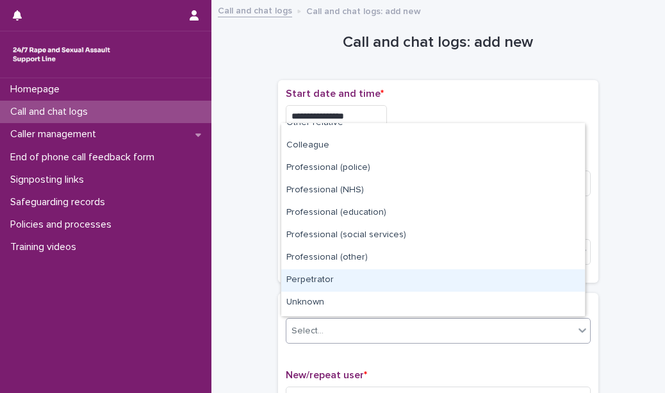
scroll to position [144, 0]
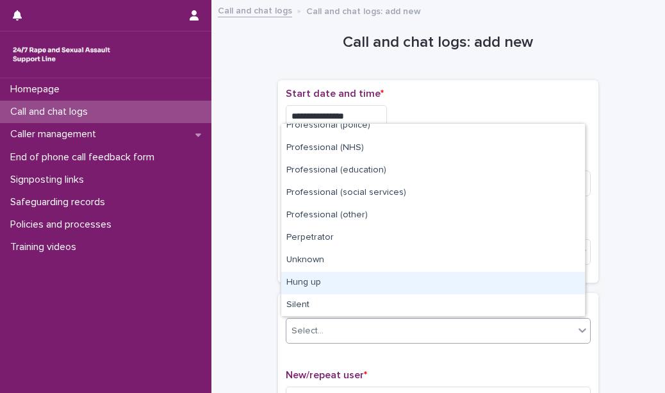
click at [333, 288] on div "Hung up" at bounding box center [433, 283] width 304 height 22
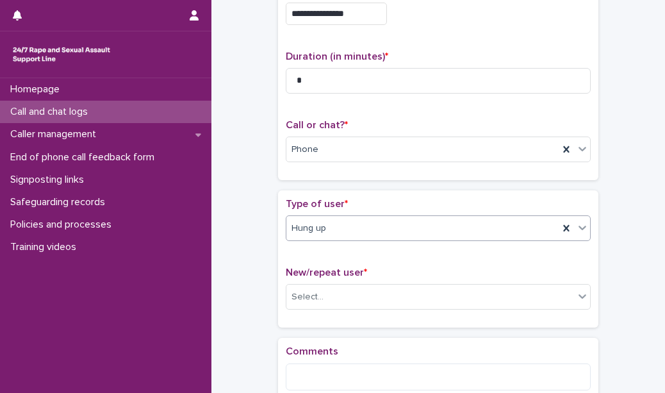
scroll to position [103, 0]
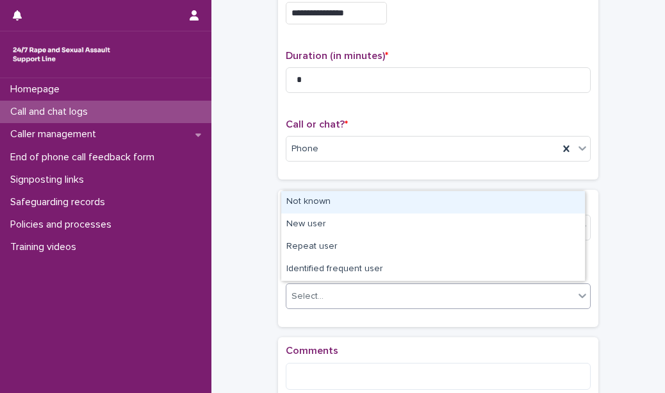
click at [333, 288] on div "Select..." at bounding box center [430, 296] width 288 height 21
click at [353, 200] on div "Not known" at bounding box center [433, 202] width 304 height 22
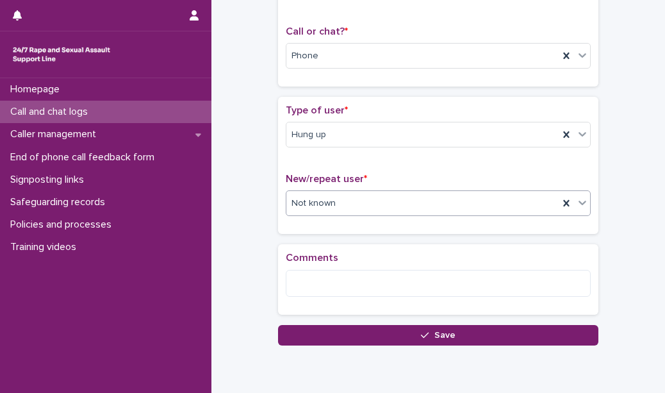
scroll to position [204, 0]
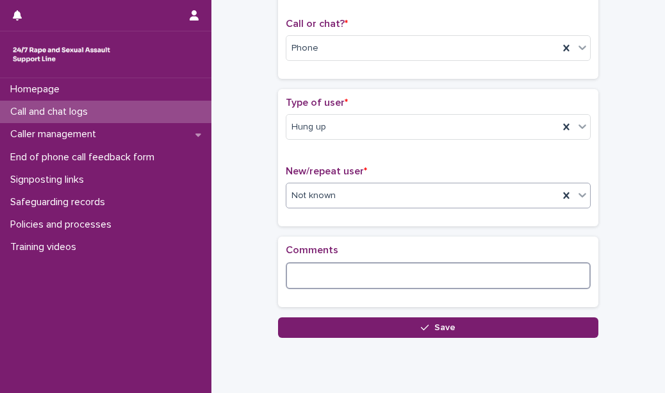
click at [336, 277] on textarea at bounding box center [438, 275] width 305 height 27
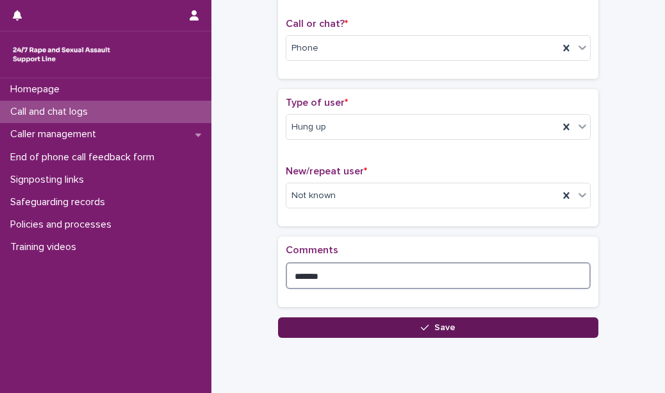
type textarea "*******"
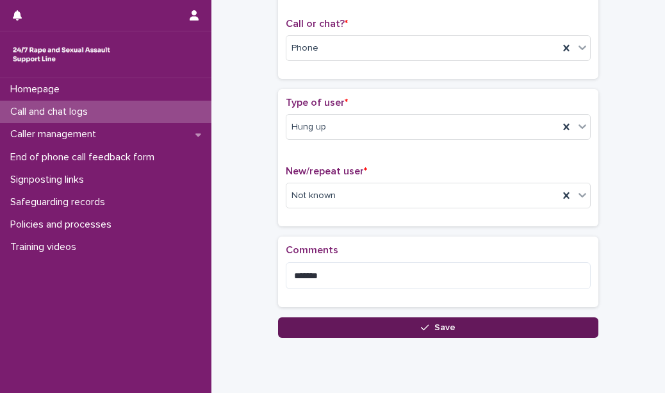
click at [332, 332] on button "Save" at bounding box center [438, 327] width 320 height 21
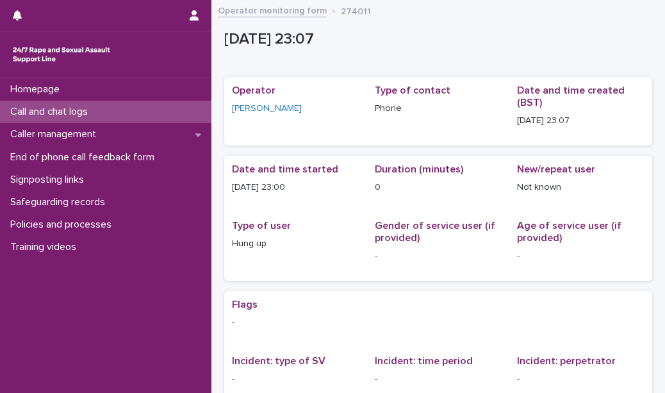
click at [167, 117] on div "Call and chat logs" at bounding box center [105, 112] width 211 height 22
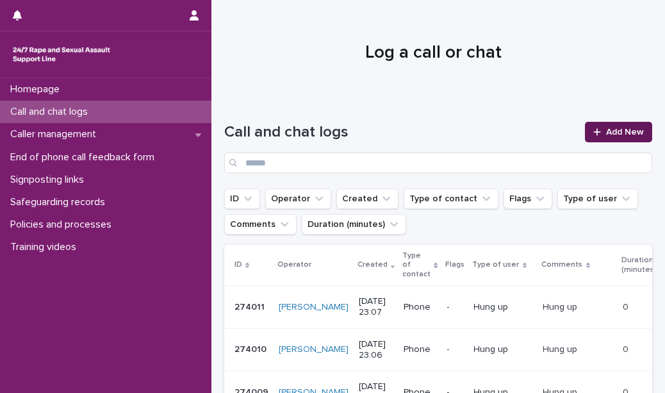
click at [593, 133] on icon at bounding box center [596, 131] width 7 height 7
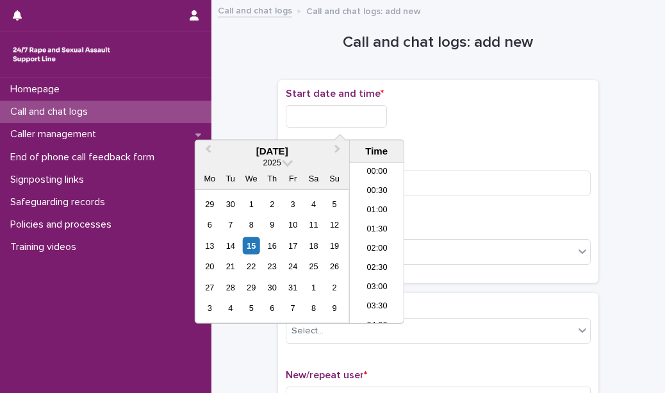
scroll to position [763, 0]
click at [313, 115] on input "text" at bounding box center [336, 116] width 101 height 22
click at [375, 296] on li "23:00" at bounding box center [377, 293] width 54 height 19
type input "**********"
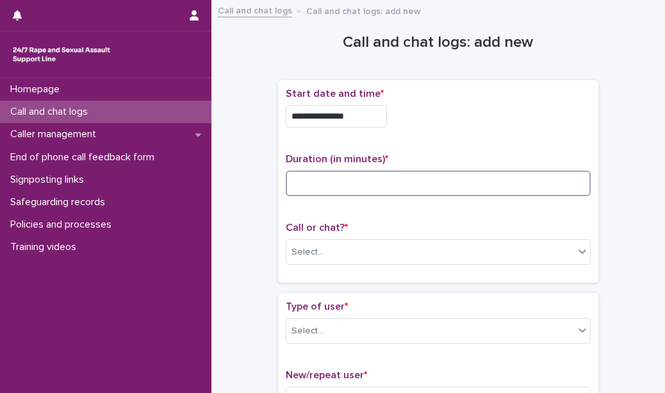
click at [338, 188] on input at bounding box center [438, 183] width 305 height 26
type input "*"
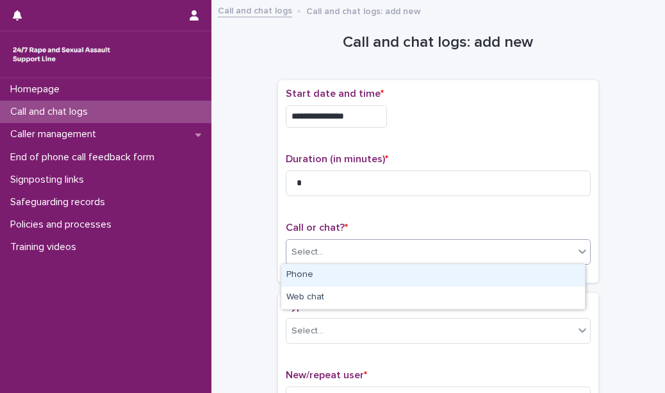
drag, startPoint x: 337, startPoint y: 258, endPoint x: 334, endPoint y: 271, distance: 13.7
click at [334, 271] on body "**********" at bounding box center [332, 196] width 665 height 393
click at [334, 271] on div "Phone" at bounding box center [433, 275] width 304 height 22
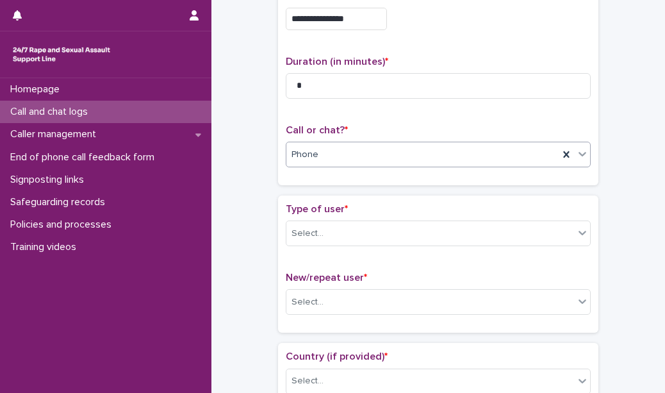
scroll to position [115, 0]
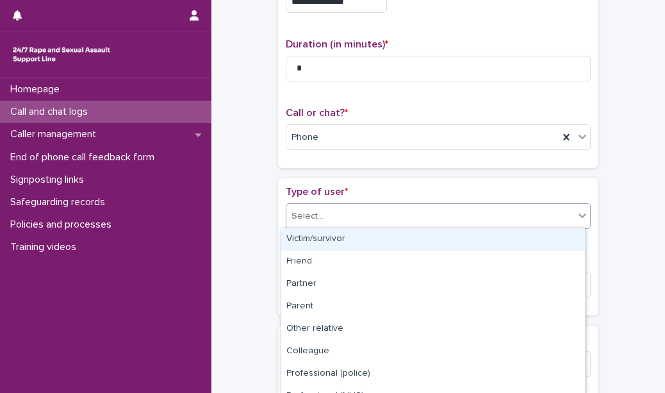
click at [340, 203] on div "Select..." at bounding box center [438, 216] width 305 height 26
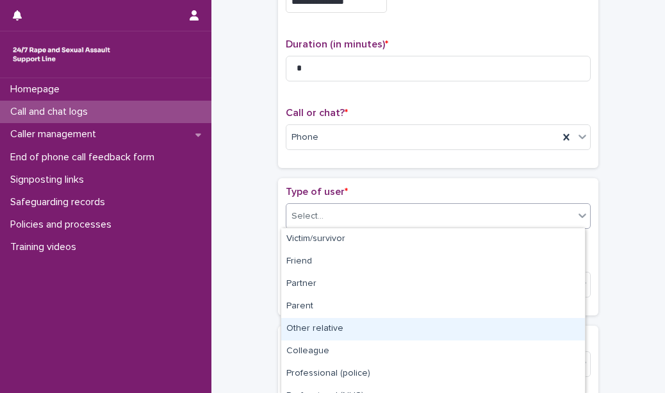
scroll to position [170, 0]
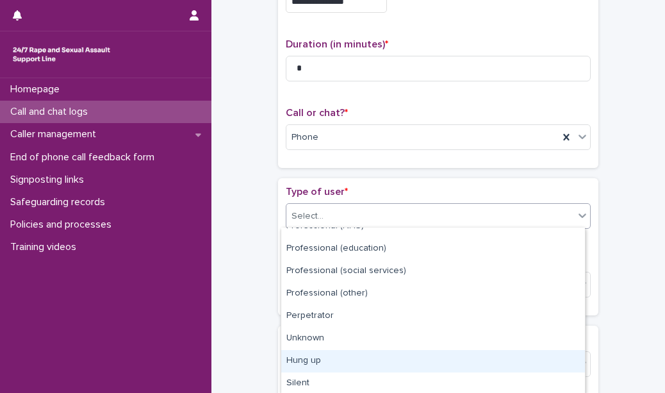
click at [341, 356] on div "Hung up" at bounding box center [433, 361] width 304 height 22
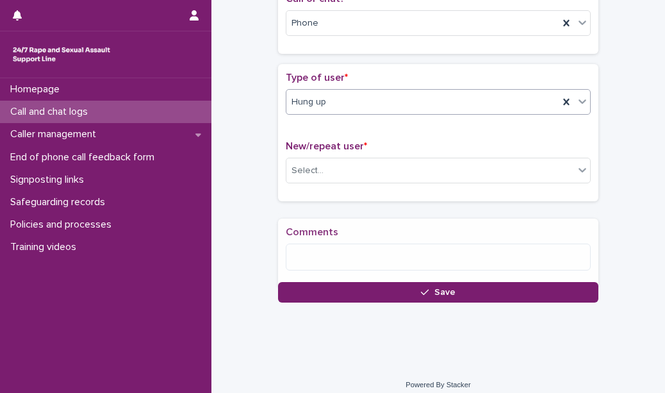
scroll to position [243, 0]
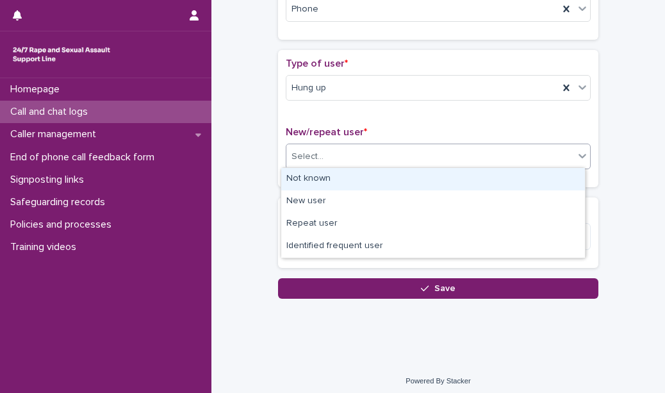
click at [324, 156] on div "Select..." at bounding box center [430, 156] width 288 height 21
click at [317, 176] on div "Not known" at bounding box center [433, 179] width 304 height 22
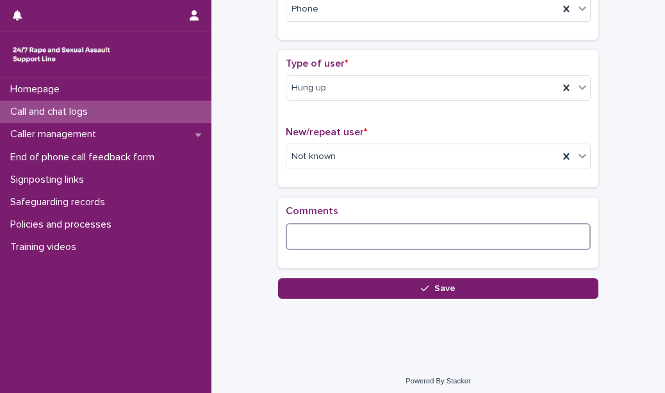
click at [306, 236] on textarea at bounding box center [438, 236] width 305 height 27
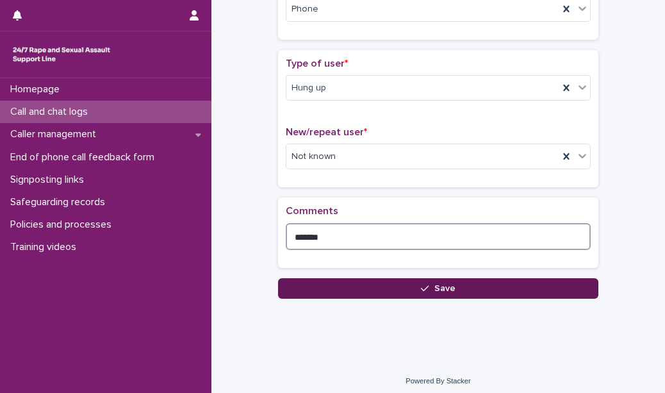
type textarea "*******"
click at [320, 285] on button "Save" at bounding box center [438, 288] width 320 height 21
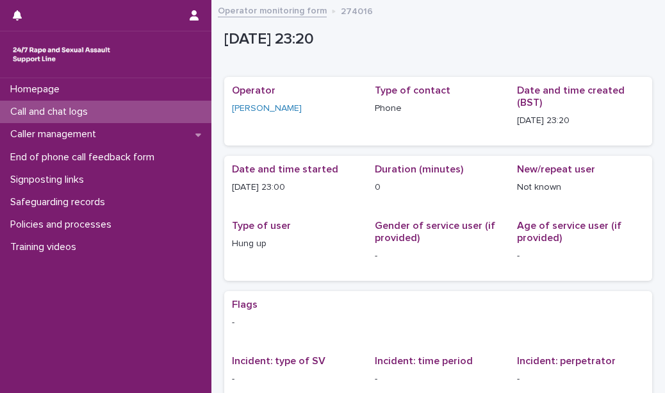
click at [199, 110] on div "Call and chat logs" at bounding box center [105, 112] width 211 height 22
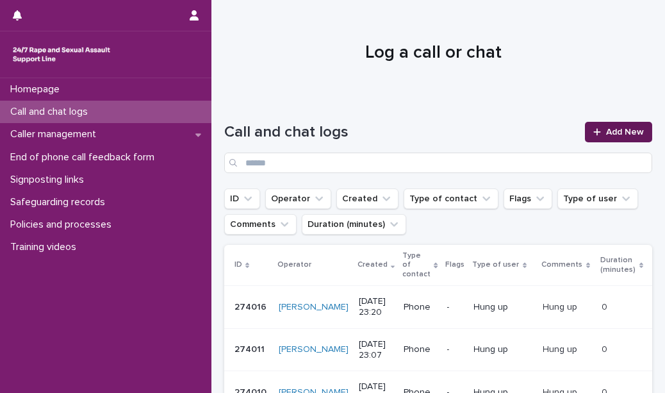
click at [606, 134] on span "Add New" at bounding box center [625, 132] width 38 height 9
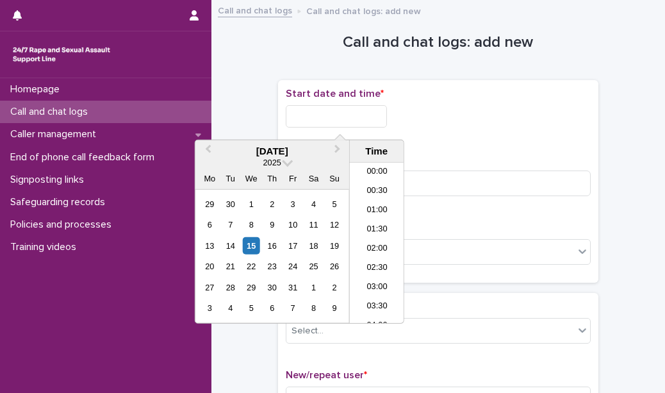
click at [324, 109] on input "text" at bounding box center [336, 116] width 101 height 22
click at [375, 299] on li "23:00" at bounding box center [377, 293] width 54 height 19
type input "**********"
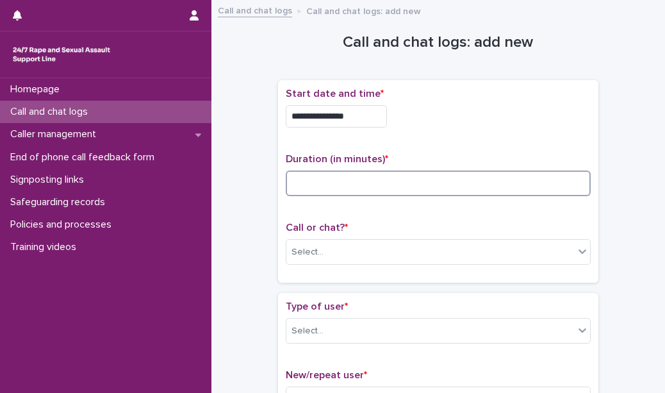
click at [334, 177] on input at bounding box center [438, 183] width 305 height 26
type input "*"
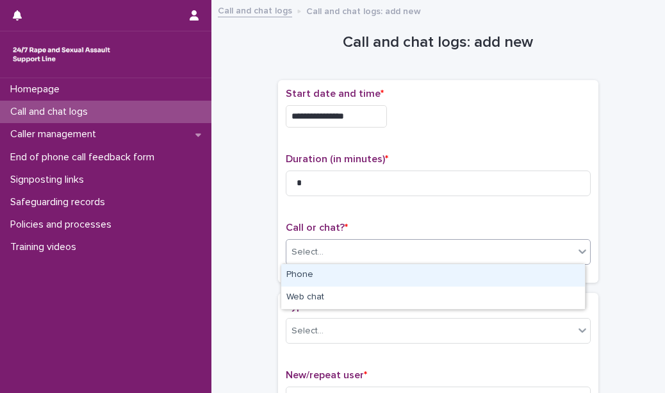
click at [327, 254] on div "Select..." at bounding box center [430, 252] width 288 height 21
click at [329, 274] on div "Phone" at bounding box center [433, 275] width 304 height 22
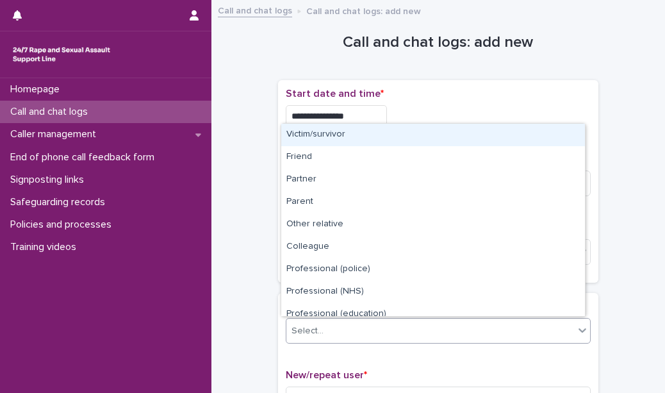
click at [325, 335] on div at bounding box center [325, 330] width 1 height 13
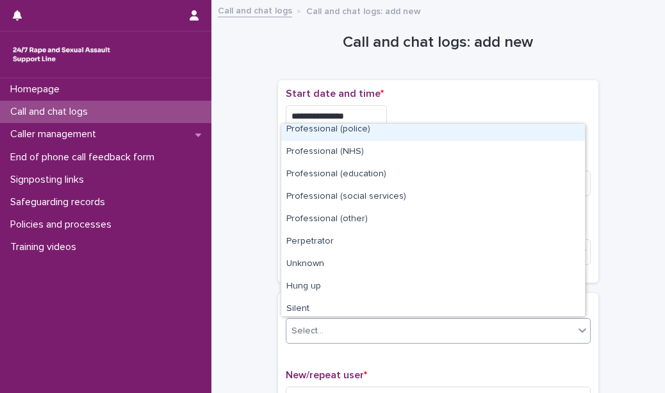
scroll to position [141, 0]
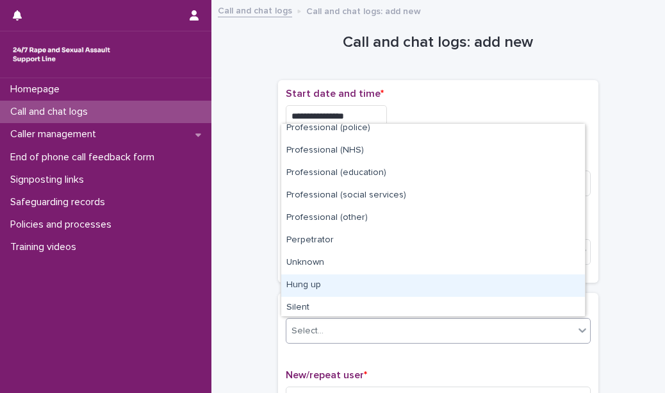
click at [331, 283] on div "Hung up" at bounding box center [433, 285] width 304 height 22
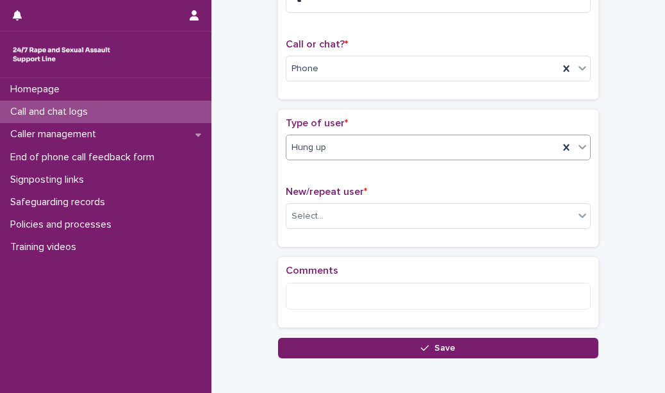
scroll to position [188, 0]
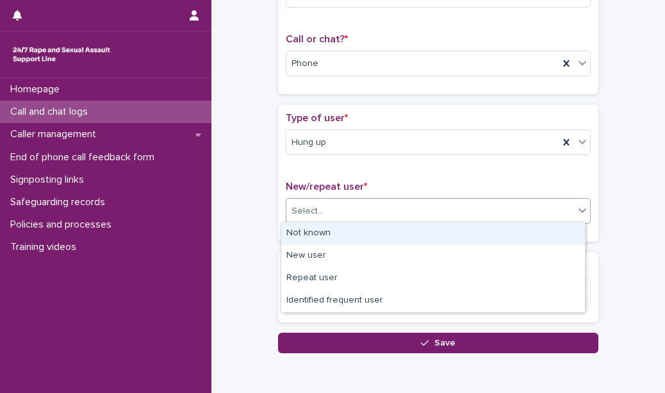
click at [345, 202] on div "Select..." at bounding box center [430, 211] width 288 height 21
click at [342, 228] on div "Not known" at bounding box center [433, 233] width 304 height 22
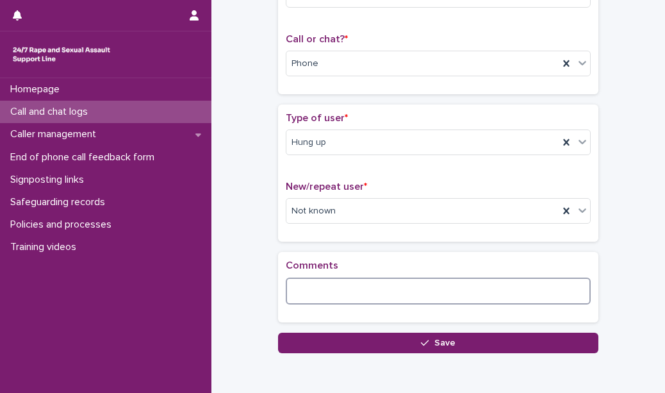
click at [324, 290] on textarea at bounding box center [438, 290] width 305 height 27
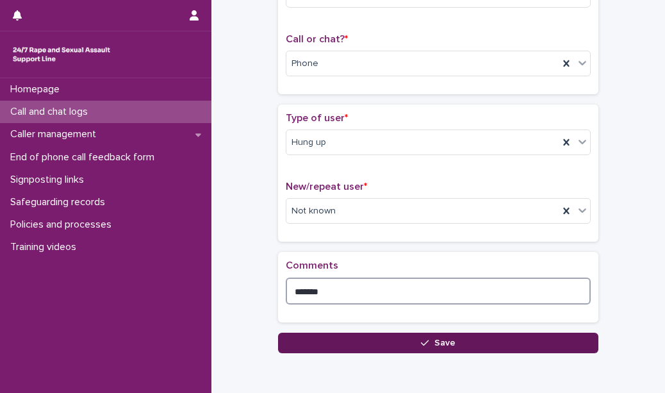
type textarea "*******"
click at [418, 345] on button "Save" at bounding box center [438, 343] width 320 height 21
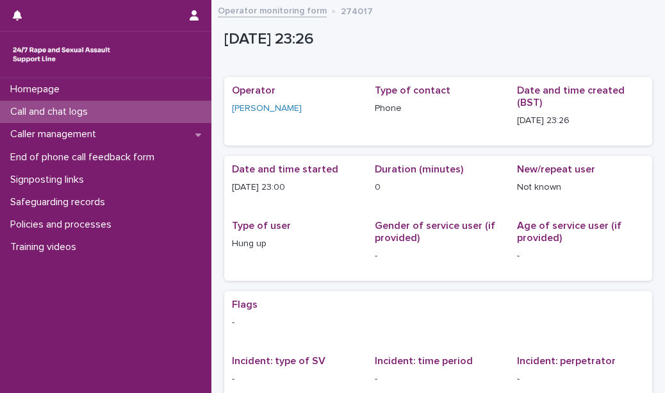
click at [167, 116] on div "Call and chat logs" at bounding box center [105, 112] width 211 height 22
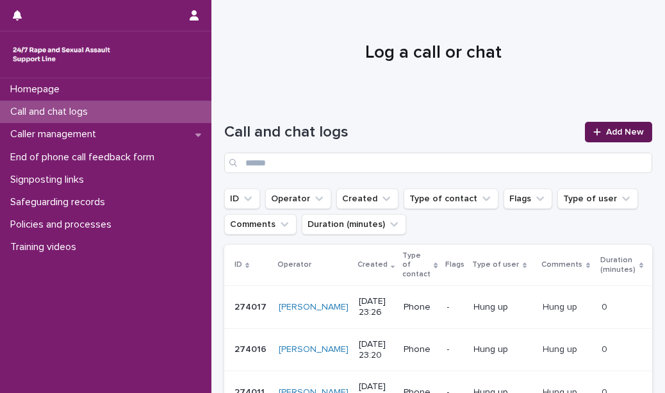
click at [593, 129] on div at bounding box center [599, 132] width 13 height 9
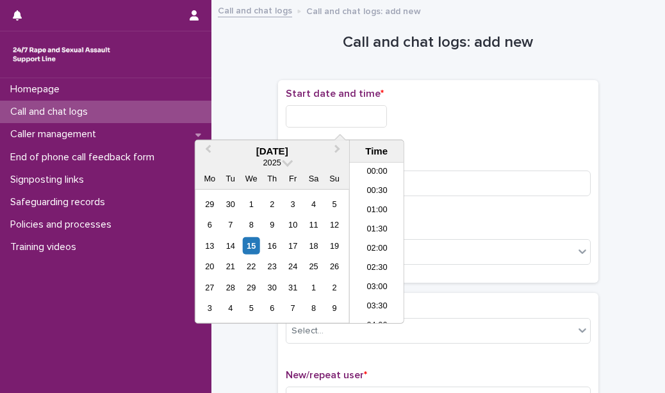
click at [370, 114] on input "text" at bounding box center [336, 116] width 101 height 22
click at [375, 309] on li "23:30" at bounding box center [377, 313] width 54 height 19
type input "**********"
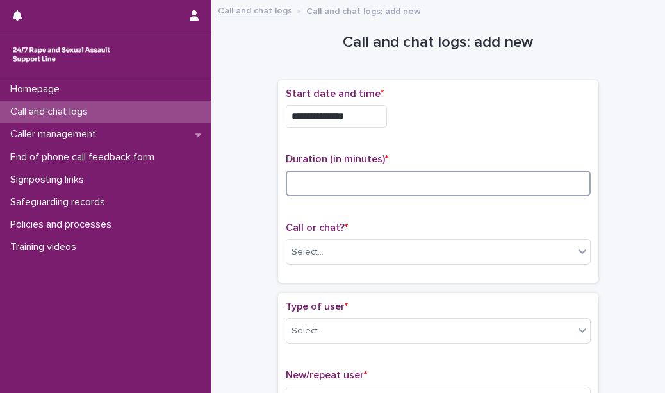
click at [327, 194] on input at bounding box center [438, 183] width 305 height 26
type input "*"
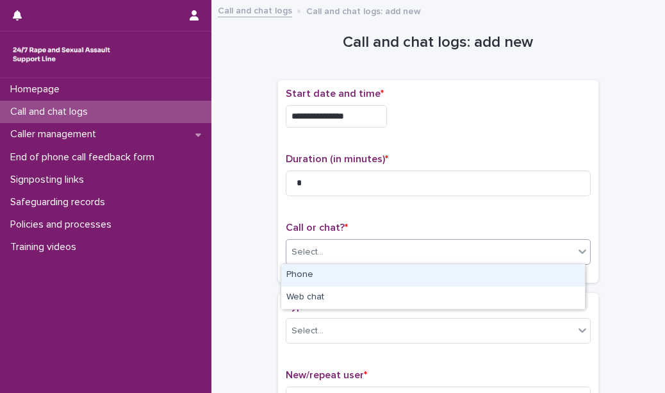
click at [313, 260] on div "Select..." at bounding box center [430, 252] width 288 height 21
click at [313, 277] on div "Phone" at bounding box center [433, 275] width 304 height 22
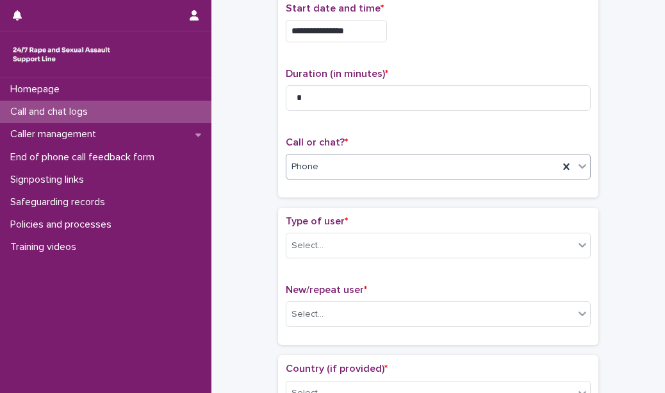
scroll to position [103, 0]
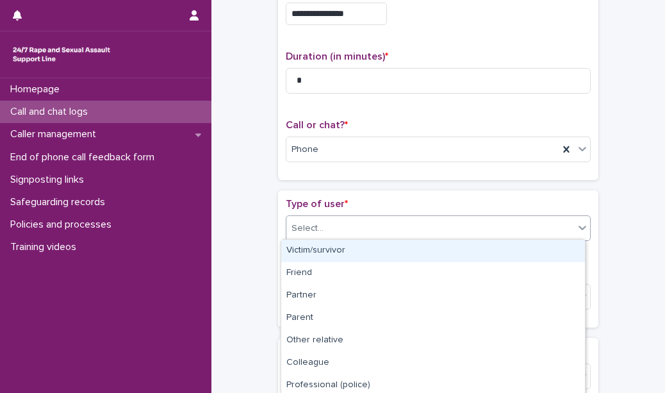
click at [338, 231] on div "Select..." at bounding box center [430, 228] width 288 height 21
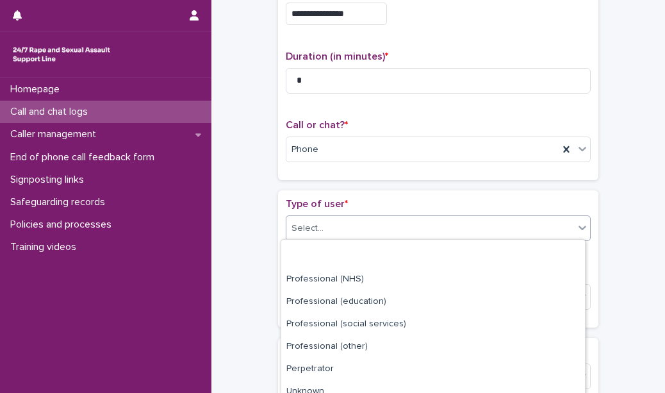
scroll to position [182, 0]
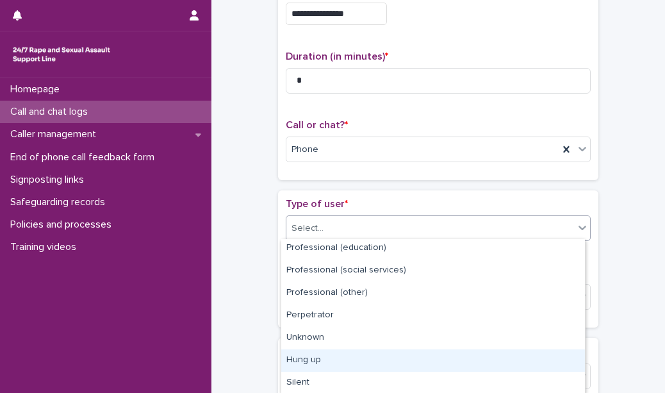
click at [337, 367] on div "Hung up" at bounding box center [433, 360] width 304 height 22
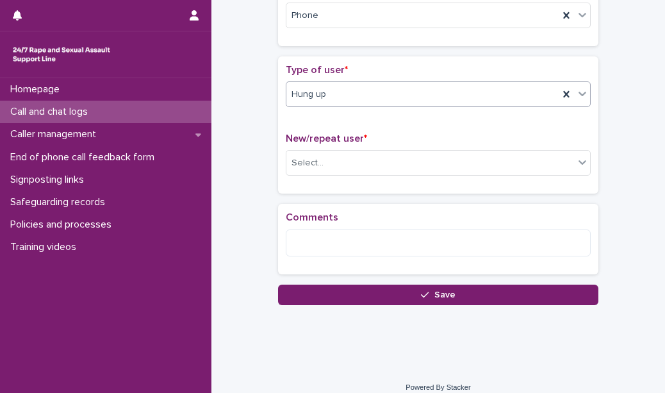
scroll to position [242, 0]
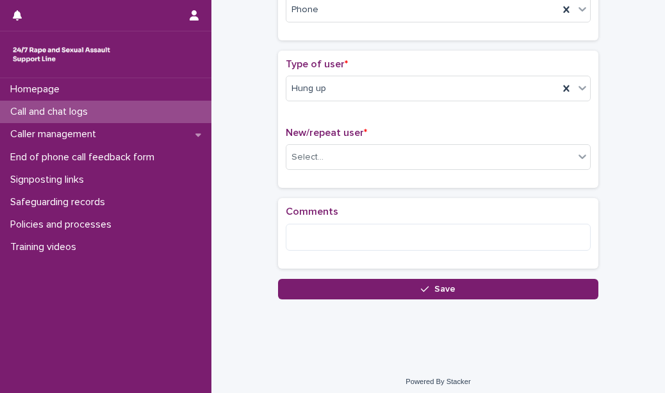
click at [371, 142] on div "New/repeat user * Select..." at bounding box center [438, 153] width 305 height 53
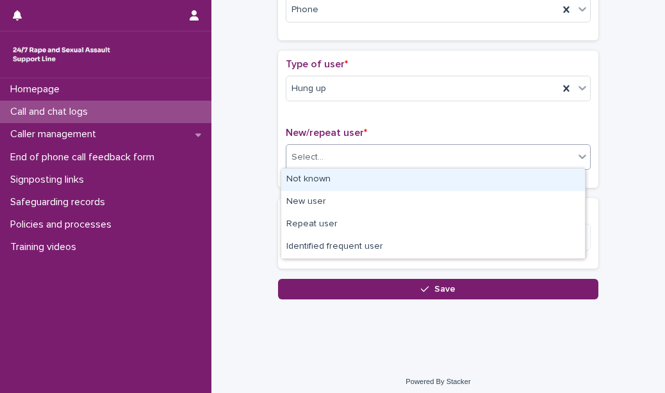
click at [368, 148] on div "Select..." at bounding box center [430, 157] width 288 height 21
drag, startPoint x: 358, startPoint y: 180, endPoint x: 349, endPoint y: 213, distance: 33.9
click at [355, 184] on div "Not known" at bounding box center [433, 180] width 304 height 22
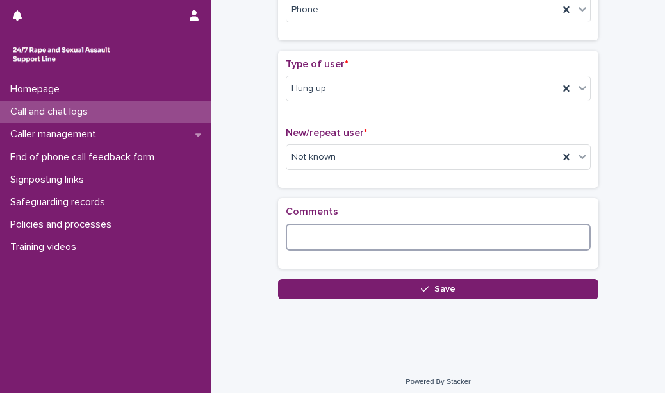
click at [344, 238] on textarea at bounding box center [438, 237] width 305 height 27
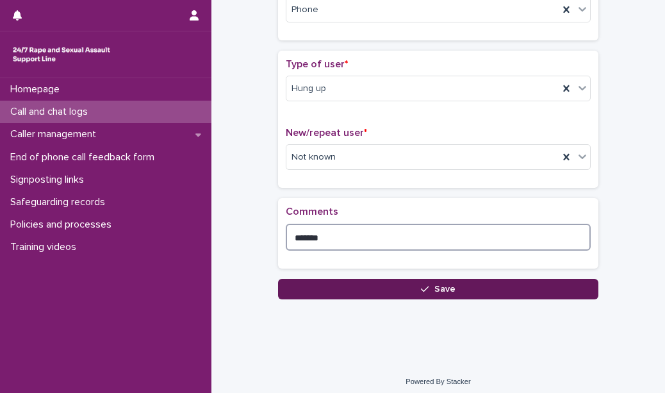
type textarea "*******"
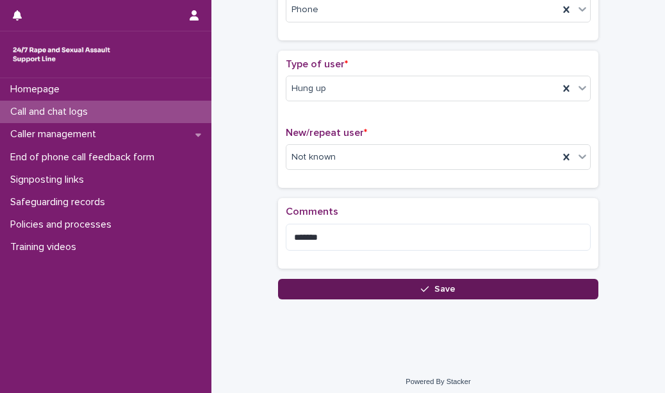
click at [350, 289] on button "Save" at bounding box center [438, 289] width 320 height 21
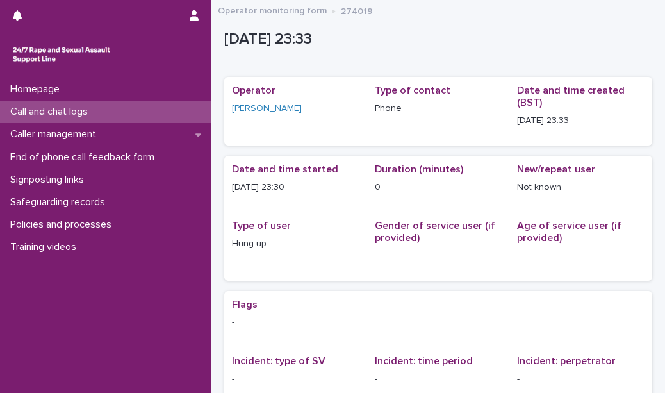
click at [180, 111] on div "Call and chat logs" at bounding box center [105, 112] width 211 height 22
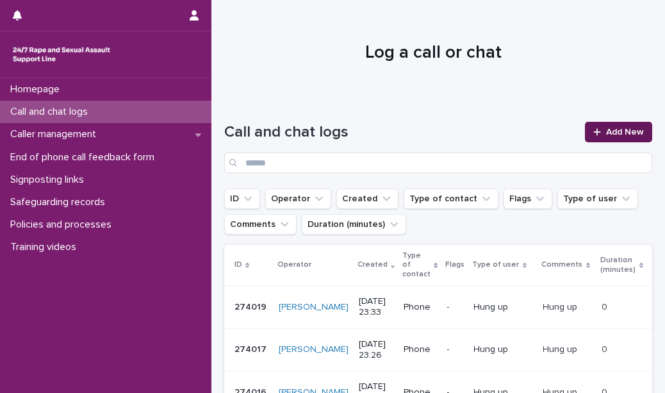
click at [593, 136] on div at bounding box center [599, 132] width 13 height 9
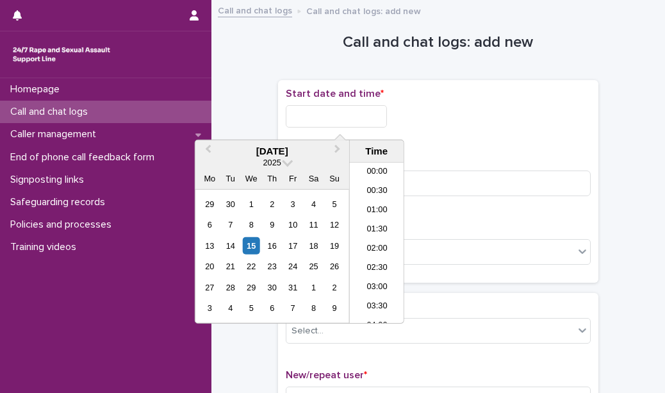
click at [375, 117] on input "text" at bounding box center [336, 116] width 101 height 22
click at [387, 309] on li "23:30" at bounding box center [377, 313] width 54 height 19
type input "**********"
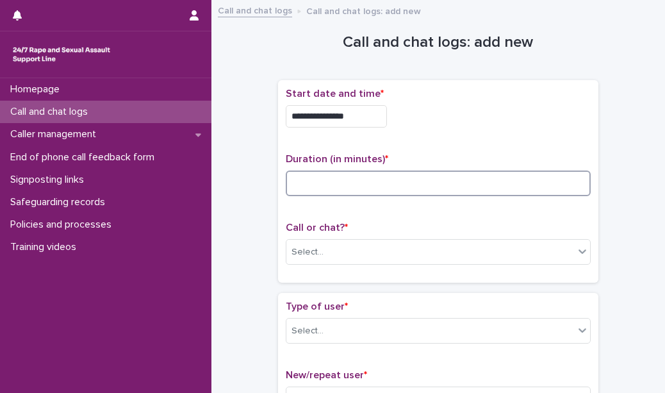
click at [349, 188] on input at bounding box center [438, 183] width 305 height 26
type input "*"
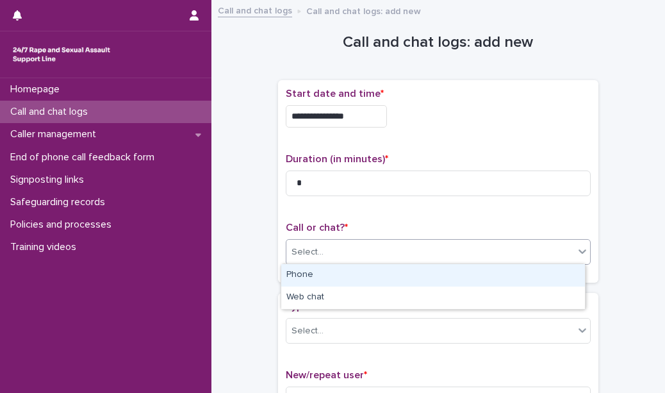
click at [576, 249] on icon at bounding box center [582, 251] width 13 height 13
click at [509, 277] on div "Phone" at bounding box center [433, 275] width 304 height 22
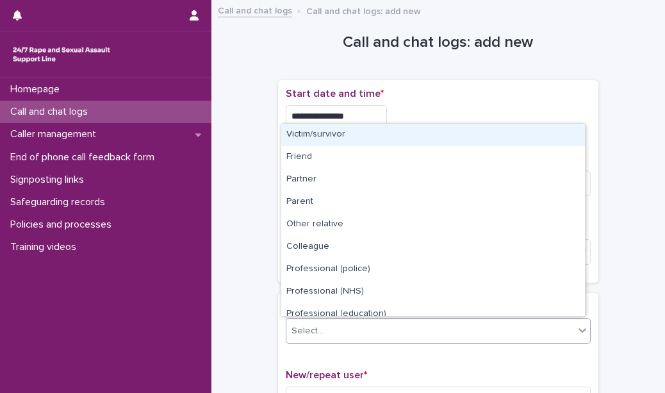
click at [464, 324] on div "Select..." at bounding box center [430, 330] width 288 height 21
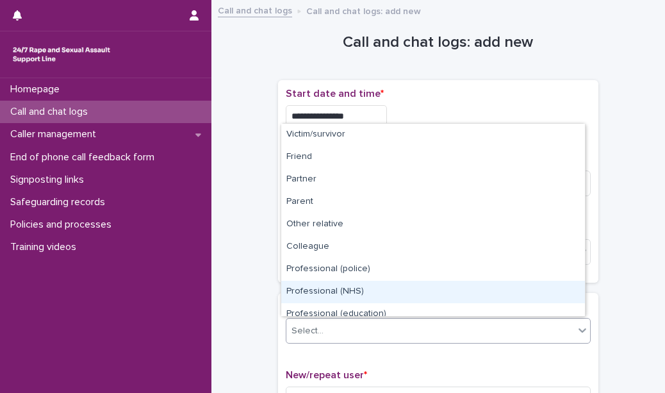
scroll to position [144, 0]
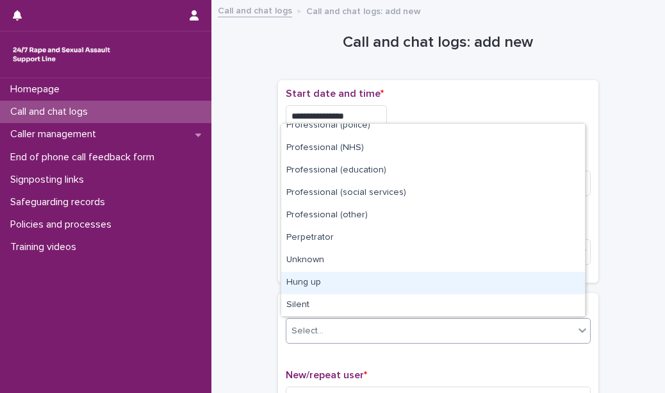
click at [451, 288] on div "Hung up" at bounding box center [433, 283] width 304 height 22
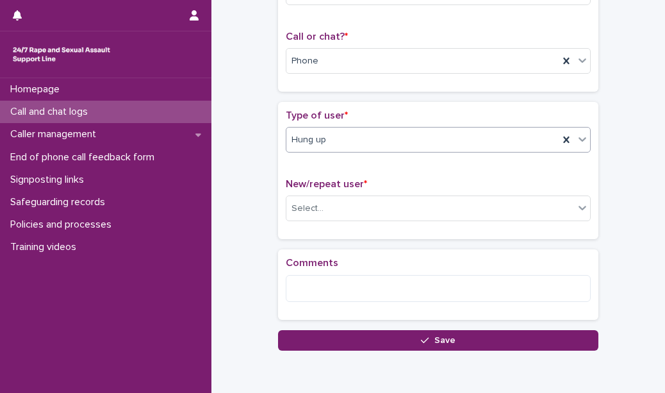
scroll to position [195, 0]
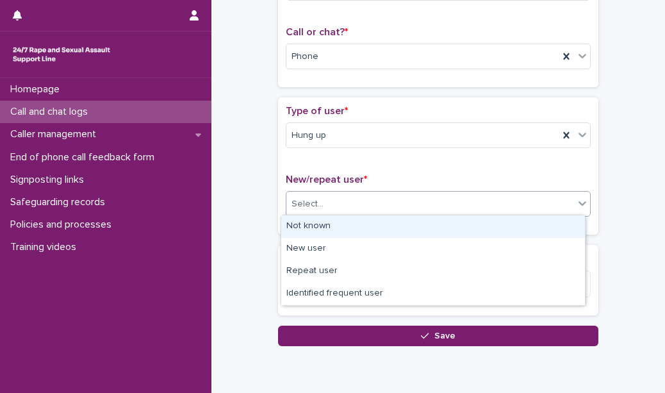
click at [442, 194] on div "Select..." at bounding box center [430, 204] width 288 height 21
click at [430, 230] on div "Not known" at bounding box center [433, 226] width 304 height 22
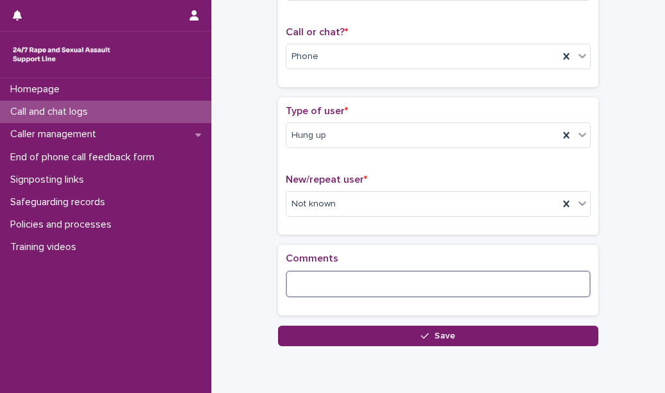
click at [410, 279] on textarea at bounding box center [438, 283] width 305 height 27
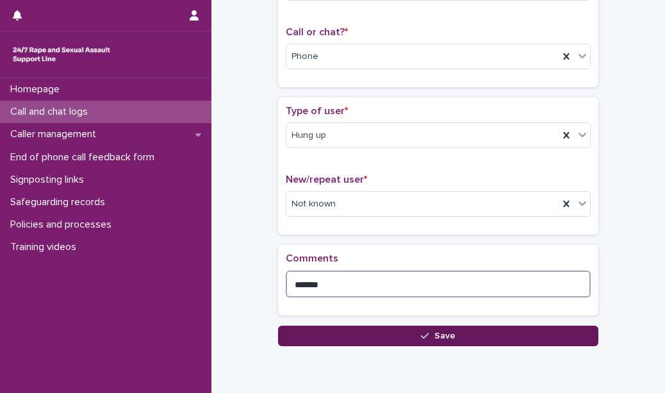
type textarea "*******"
click at [400, 340] on button "Save" at bounding box center [438, 336] width 320 height 21
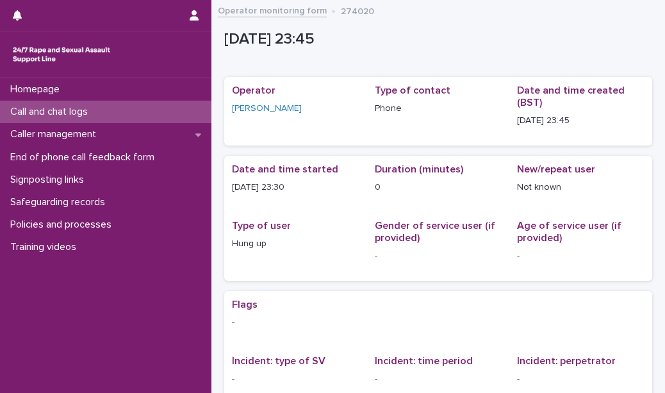
click at [199, 104] on div "Call and chat logs" at bounding box center [105, 112] width 211 height 22
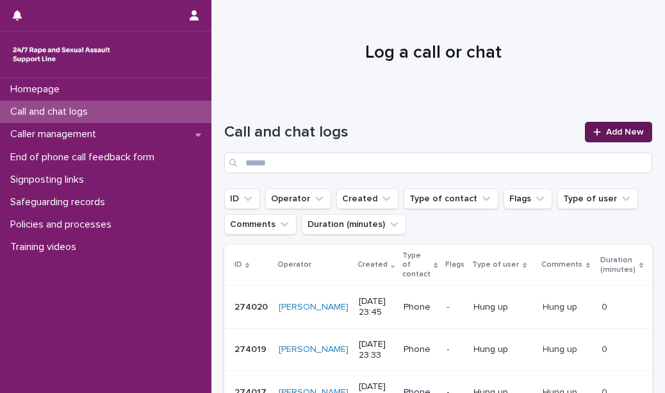
click at [593, 135] on icon at bounding box center [597, 132] width 8 height 9
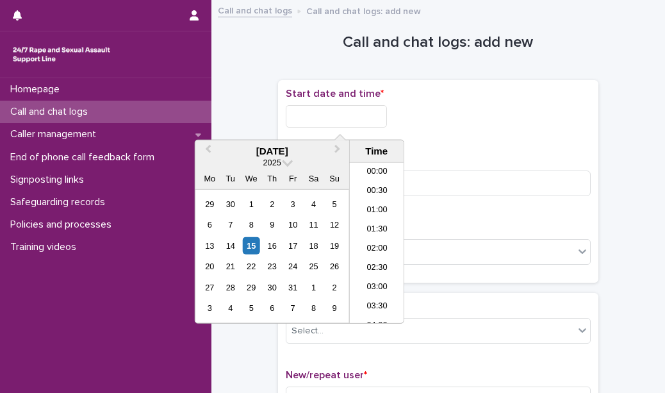
scroll to position [763, 0]
click at [374, 117] on input "text" at bounding box center [336, 116] width 101 height 22
click at [382, 308] on li "23:30" at bounding box center [377, 313] width 54 height 19
type input "**********"
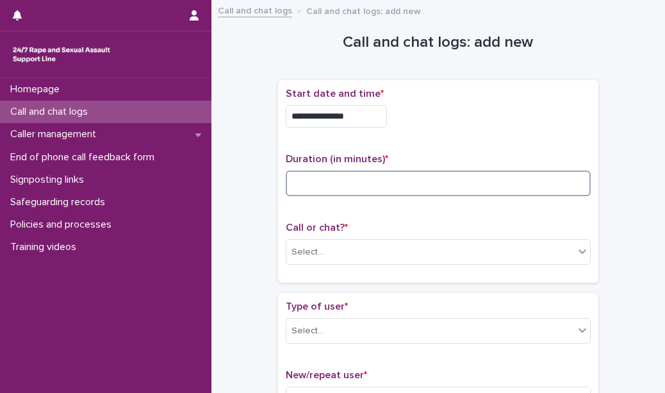
click at [356, 185] on input at bounding box center [438, 183] width 305 height 26
type input "*"
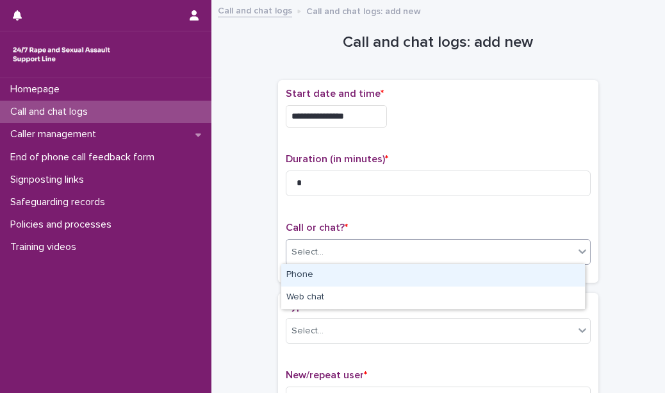
click at [349, 253] on div "Select..." at bounding box center [430, 252] width 288 height 21
click at [345, 274] on div "Phone" at bounding box center [433, 275] width 304 height 22
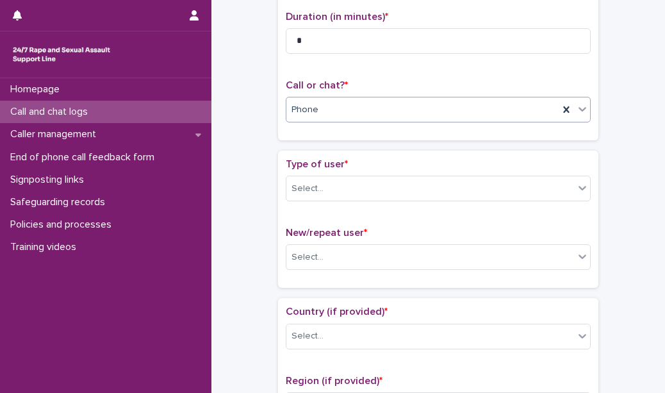
scroll to position [144, 0]
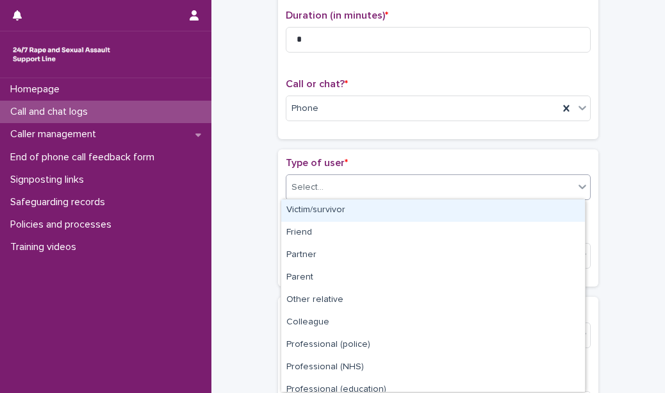
click at [351, 188] on div "Select..." at bounding box center [430, 187] width 288 height 21
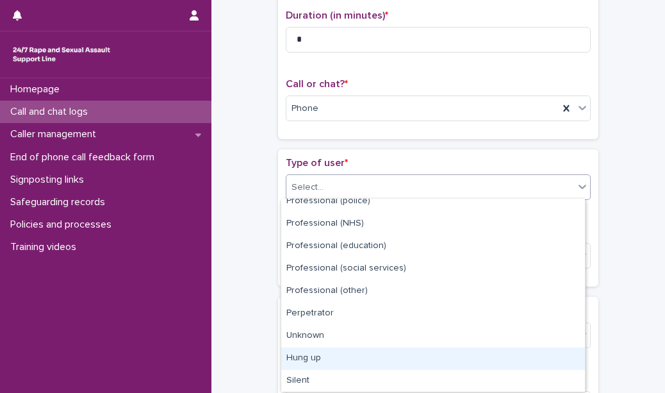
click at [346, 358] on div "Hung up" at bounding box center [433, 358] width 304 height 22
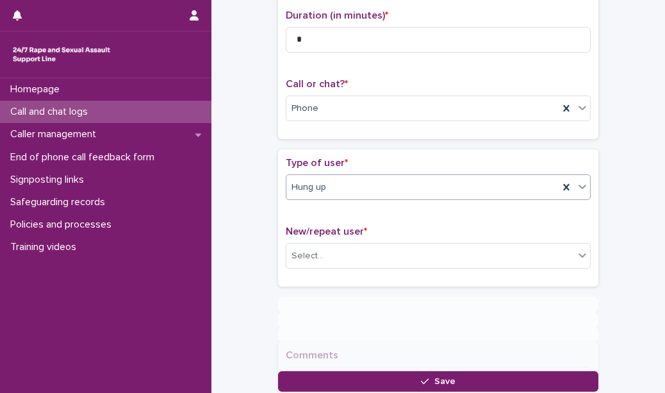
scroll to position [243, 0]
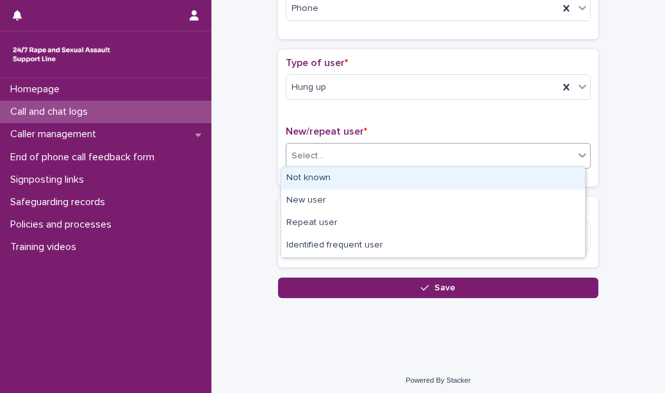
click at [358, 152] on div "Select..." at bounding box center [430, 155] width 288 height 21
click at [349, 176] on div "Not known" at bounding box center [433, 178] width 304 height 22
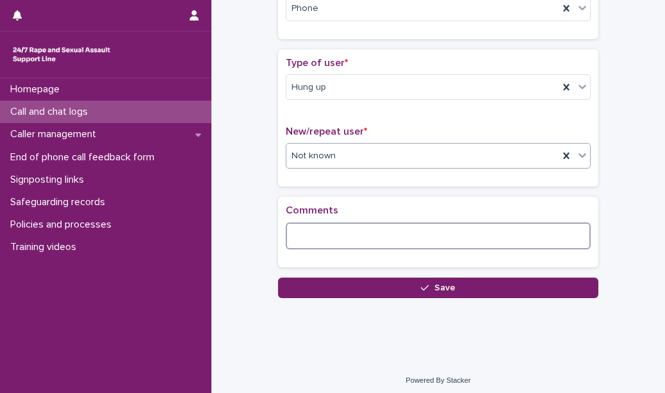
click at [332, 235] on textarea at bounding box center [438, 235] width 305 height 27
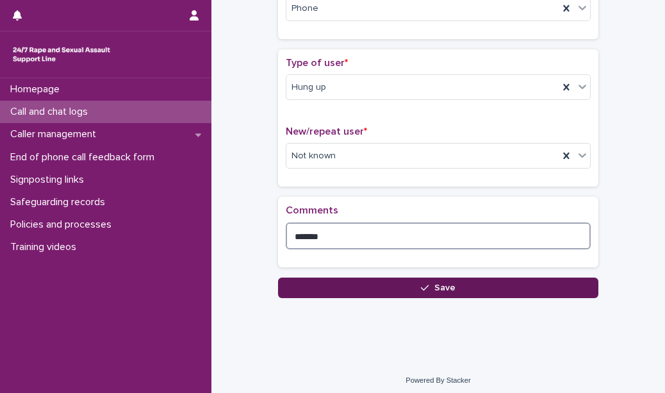
type textarea "*******"
click at [329, 282] on button "Save" at bounding box center [438, 287] width 320 height 21
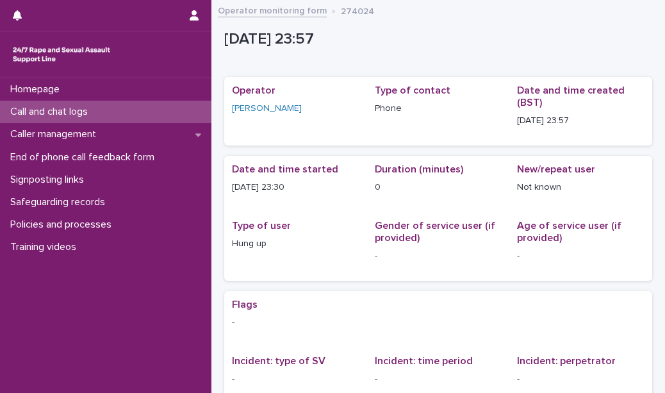
click at [135, 114] on div "Call and chat logs" at bounding box center [105, 112] width 211 height 22
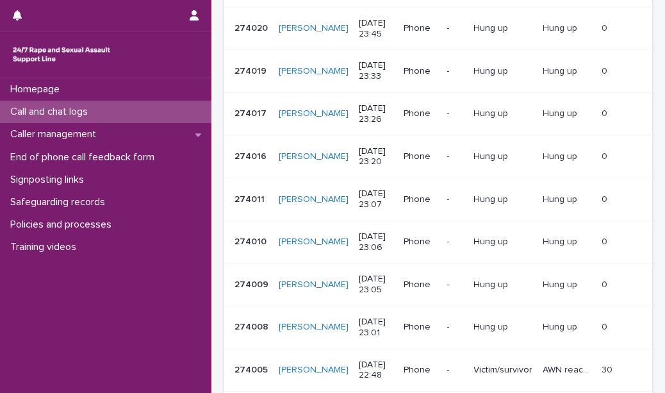
scroll to position [561, 0]
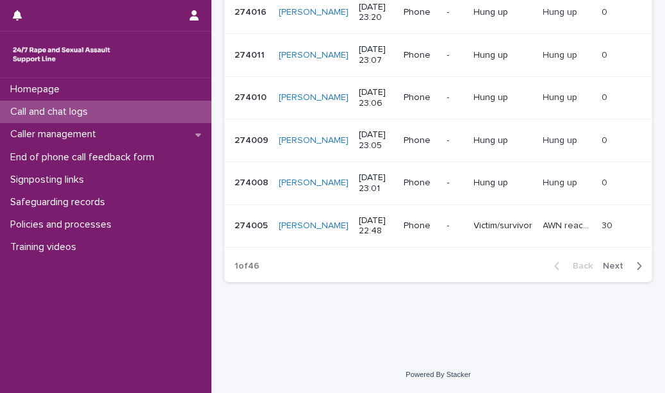
click at [636, 269] on icon "button" at bounding box center [639, 266] width 6 height 12
click at [555, 270] on icon "button" at bounding box center [557, 266] width 4 height 8
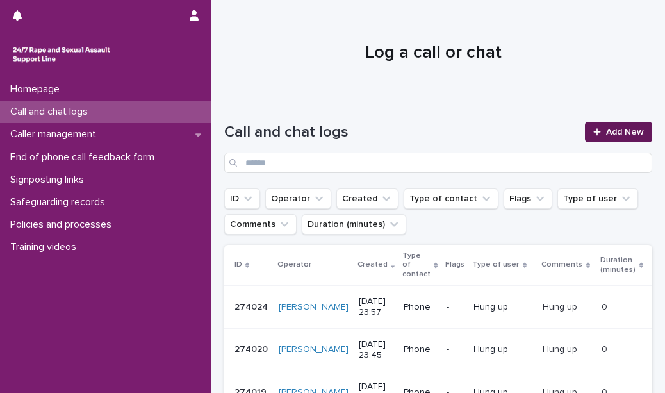
click at [593, 129] on icon at bounding box center [597, 132] width 8 height 9
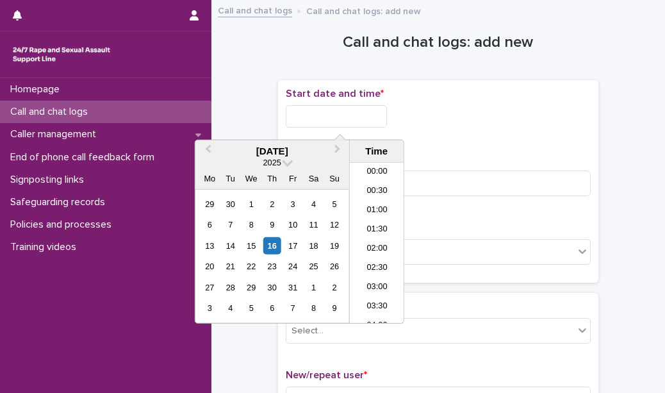
click at [359, 117] on input "text" at bounding box center [336, 116] width 101 height 22
click at [370, 176] on li "00:00" at bounding box center [377, 172] width 54 height 19
type input "**********"
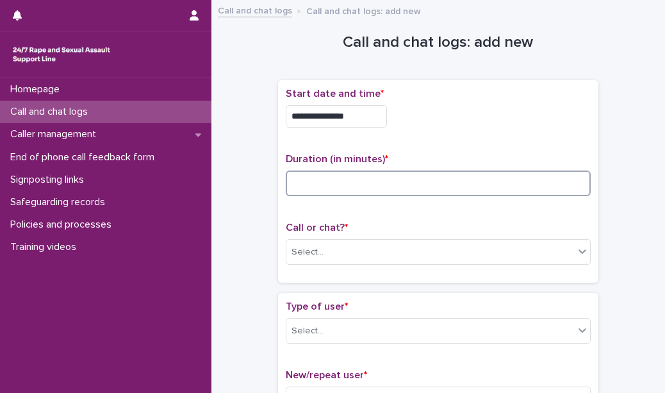
click at [370, 176] on input at bounding box center [438, 183] width 305 height 26
type input "**"
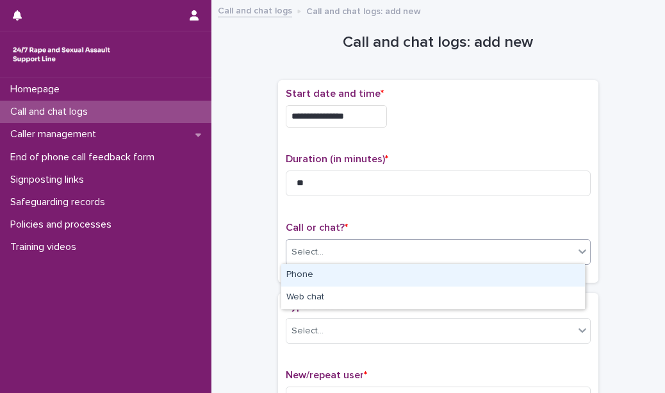
click at [342, 254] on div "Select..." at bounding box center [430, 252] width 288 height 21
click at [341, 267] on div "Phone" at bounding box center [433, 275] width 304 height 22
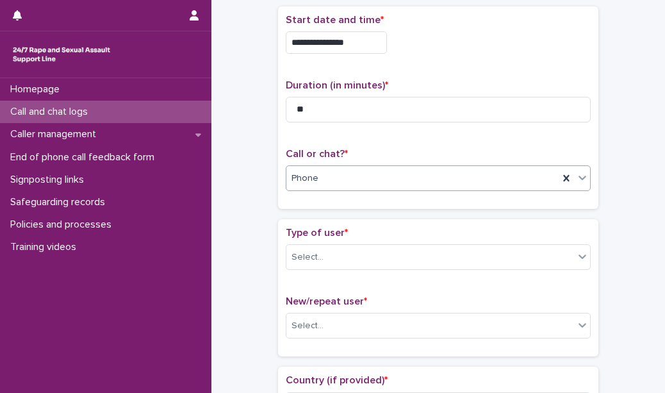
scroll to position [97, 0]
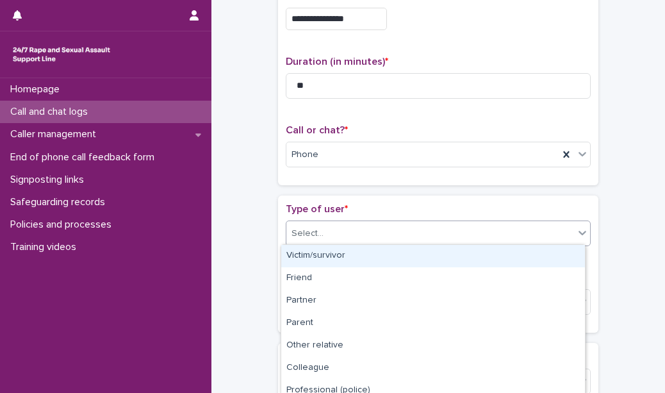
drag, startPoint x: 354, startPoint y: 230, endPoint x: 352, endPoint y: 261, distance: 31.5
click at [352, 261] on body "**********" at bounding box center [332, 196] width 665 height 393
click at [352, 261] on div "Victim/survivor" at bounding box center [433, 256] width 304 height 22
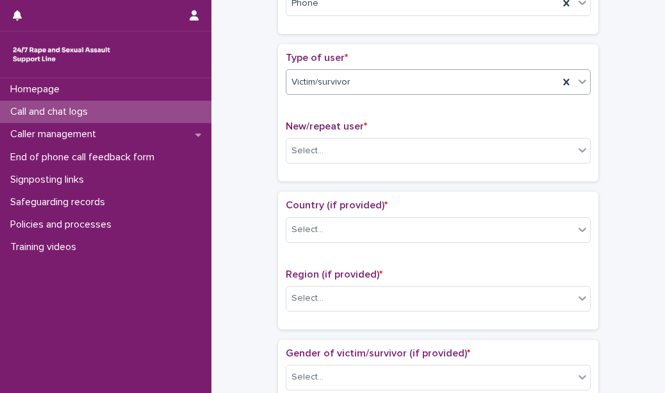
scroll to position [275, 0]
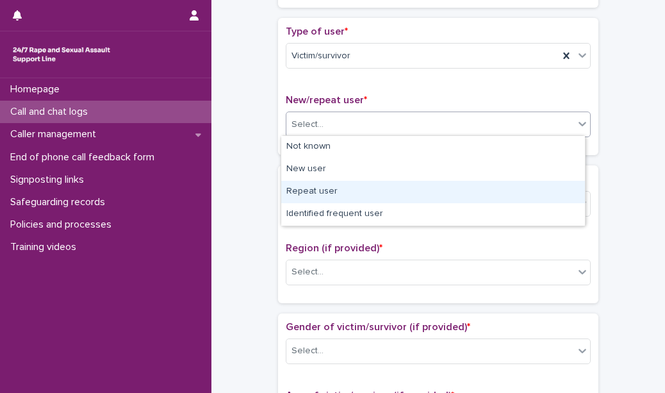
drag, startPoint x: 351, startPoint y: 126, endPoint x: 331, endPoint y: 184, distance: 61.2
click at [331, 184] on body "**********" at bounding box center [332, 196] width 665 height 393
click at [331, 184] on div "Repeat user" at bounding box center [433, 192] width 304 height 22
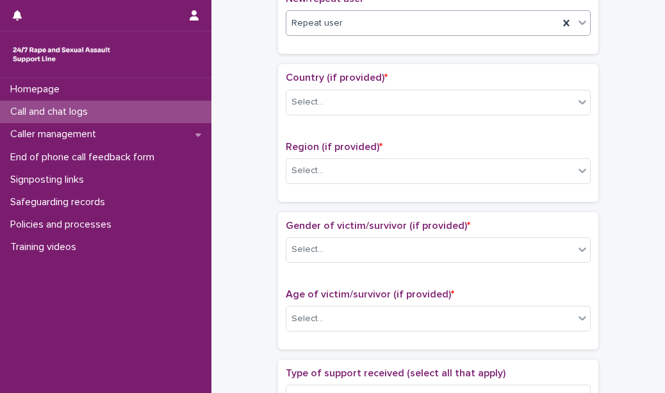
scroll to position [380, 0]
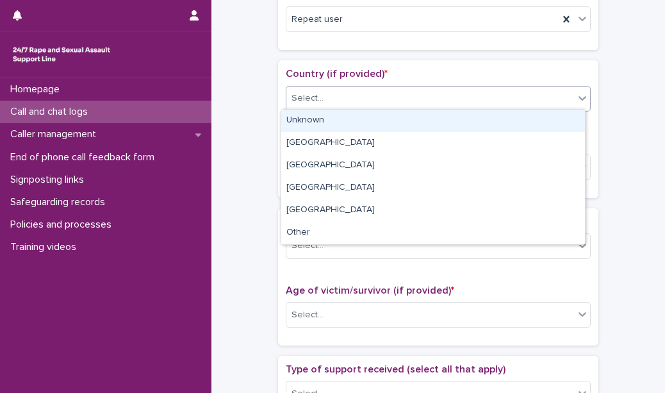
drag, startPoint x: 358, startPoint y: 91, endPoint x: 352, endPoint y: 117, distance: 26.4
click at [352, 117] on body "**********" at bounding box center [332, 196] width 665 height 393
click at [352, 117] on div "Unknown" at bounding box center [433, 121] width 304 height 22
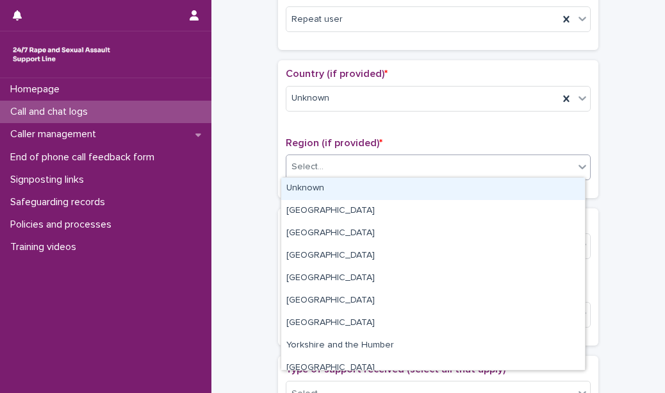
click at [346, 159] on div "Select..." at bounding box center [430, 166] width 288 height 21
click at [345, 180] on div "Unknown" at bounding box center [433, 188] width 304 height 22
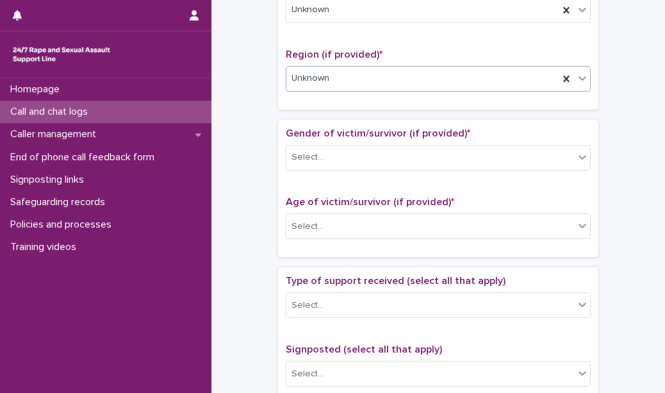
scroll to position [470, 0]
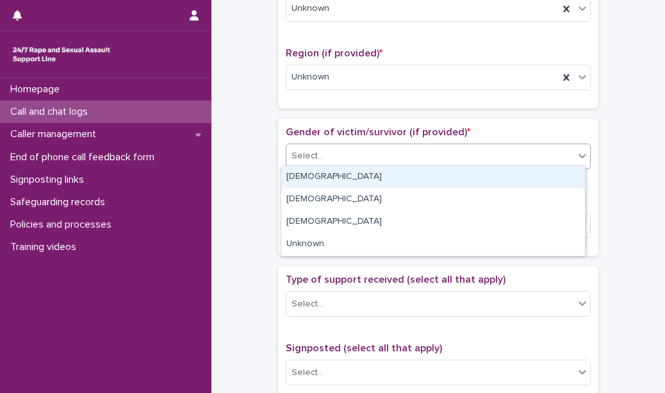
click at [356, 160] on div "Select..." at bounding box center [430, 155] width 288 height 21
click at [352, 177] on div "[DEMOGRAPHIC_DATA]" at bounding box center [433, 177] width 304 height 22
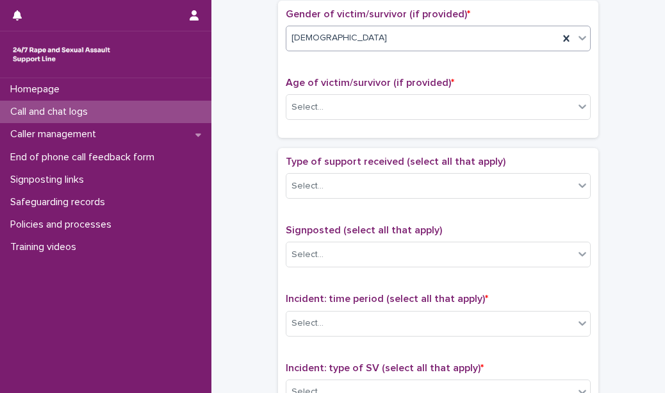
scroll to position [588, 0]
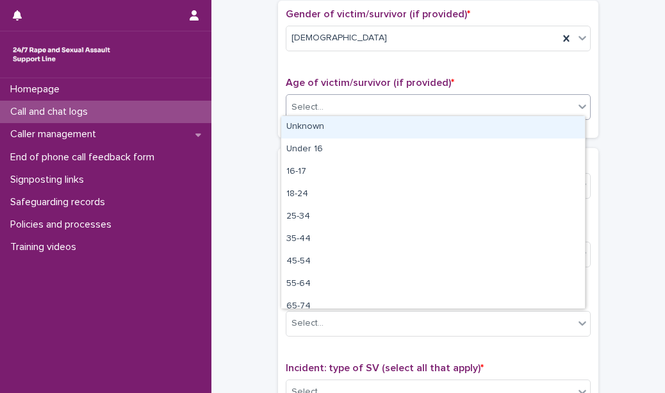
click at [356, 253] on body "**********" at bounding box center [332, 196] width 665 height 393
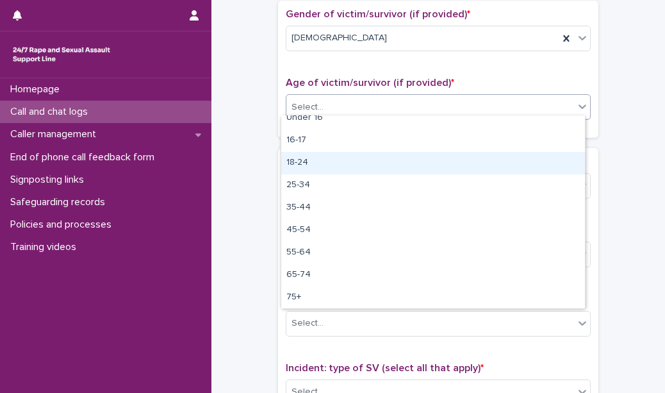
scroll to position [0, 0]
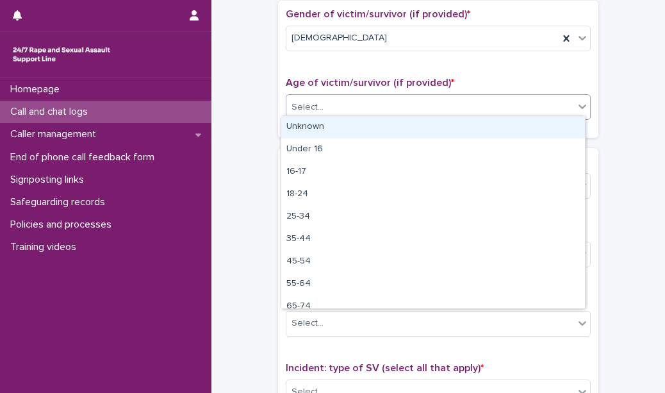
click at [342, 124] on div "Unknown" at bounding box center [433, 127] width 304 height 22
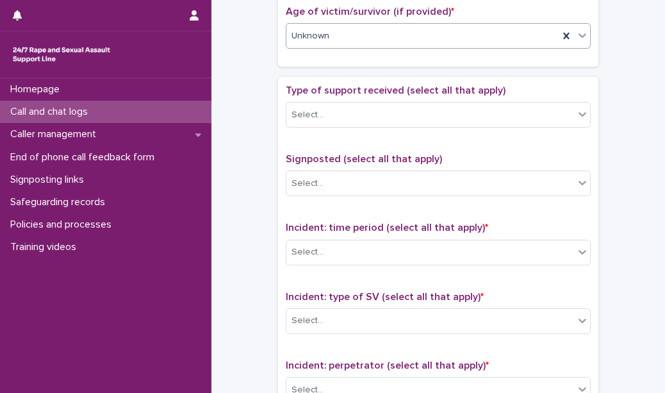
scroll to position [671, 0]
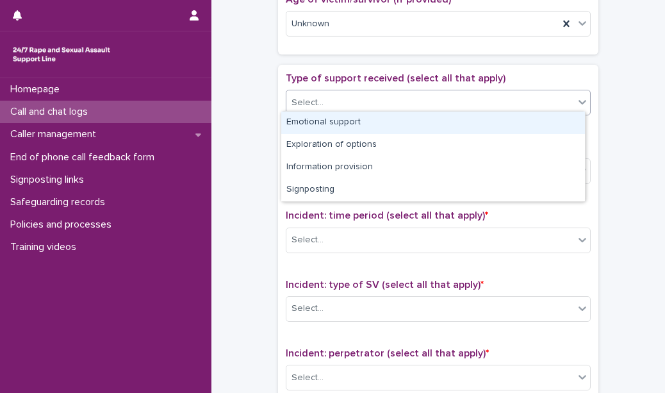
click at [349, 107] on div "Select..." at bounding box center [430, 102] width 288 height 21
click at [349, 126] on div "Emotional support" at bounding box center [433, 122] width 304 height 22
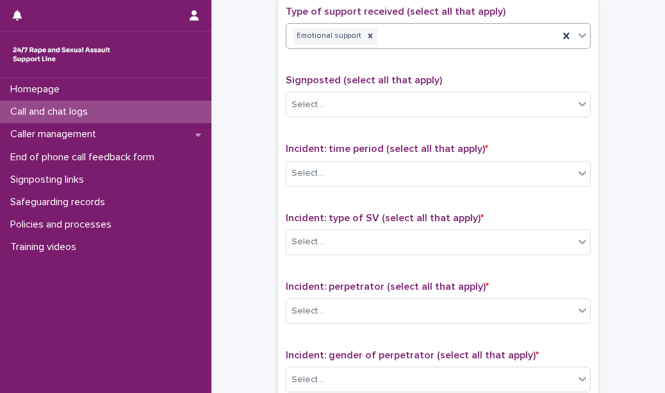
scroll to position [740, 0]
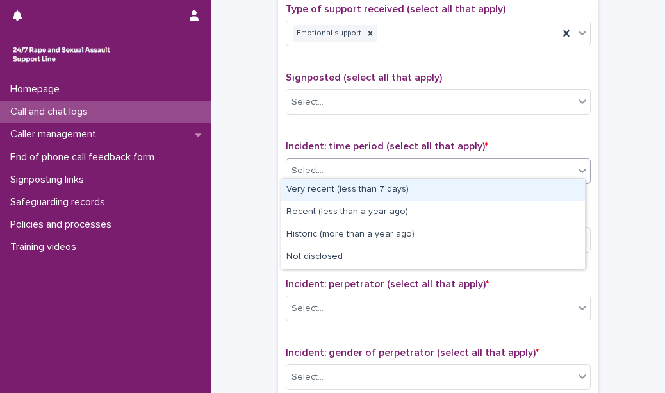
click at [349, 160] on div "Select..." at bounding box center [430, 170] width 288 height 21
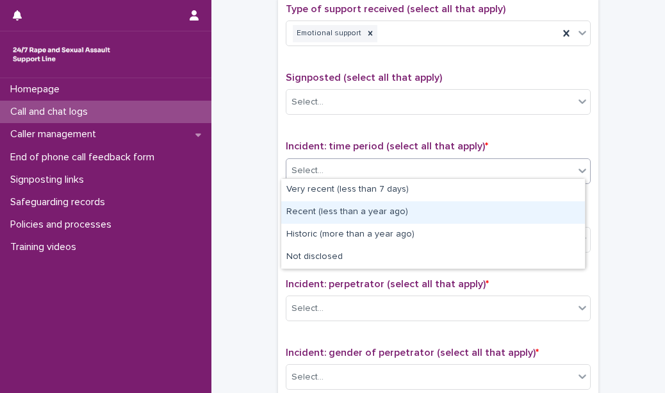
click at [343, 218] on div "Recent (less than a year ago)" at bounding box center [433, 212] width 304 height 22
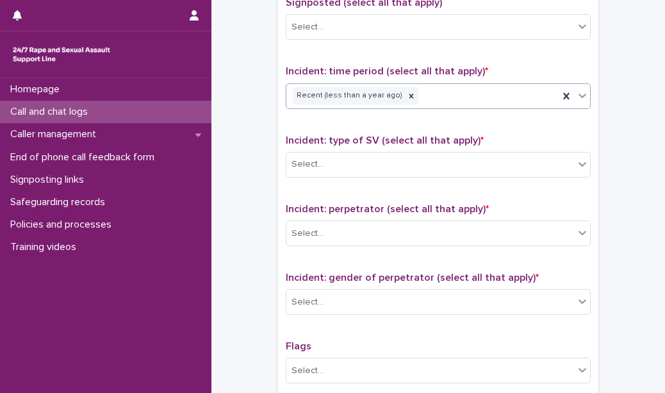
scroll to position [822, 0]
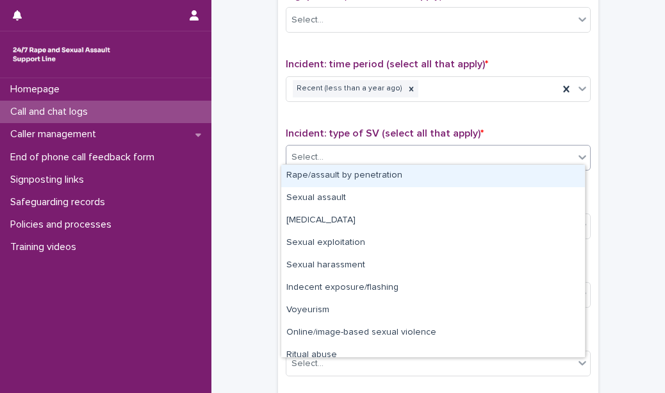
click at [331, 152] on div "Select..." at bounding box center [430, 157] width 288 height 21
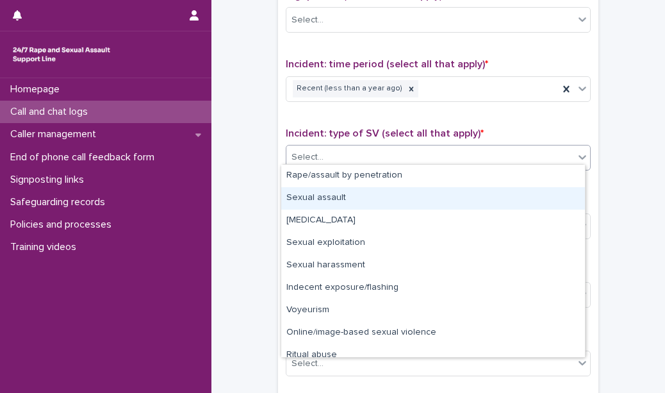
click at [323, 197] on div "Sexual assault" at bounding box center [433, 198] width 304 height 22
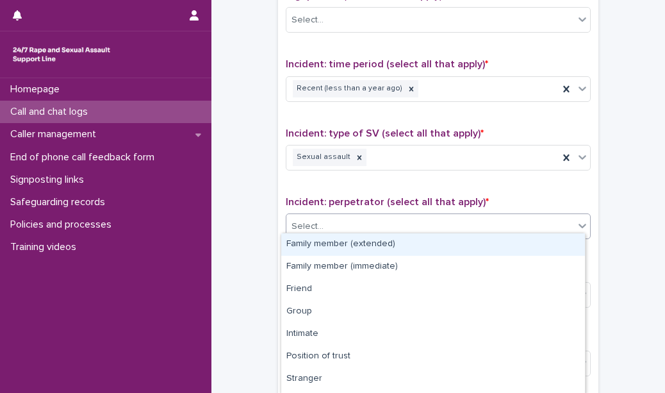
click at [331, 301] on body "**********" at bounding box center [332, 196] width 665 height 393
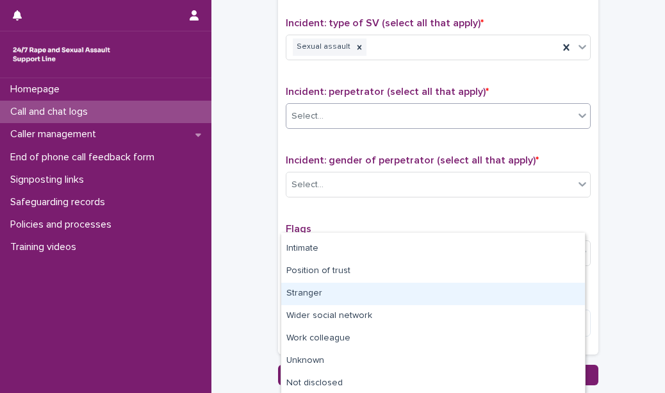
scroll to position [955, 0]
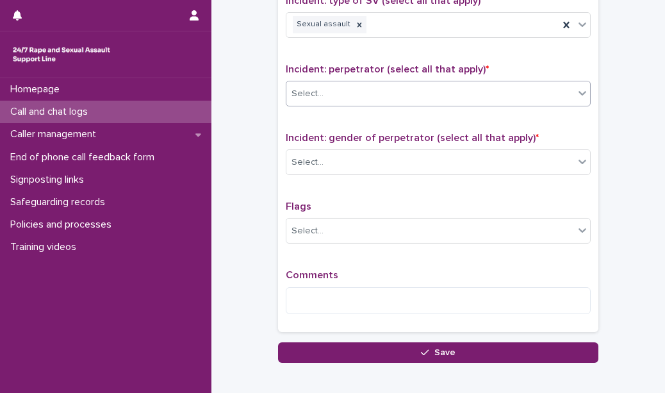
click at [429, 87] on div "Select..." at bounding box center [430, 93] width 288 height 21
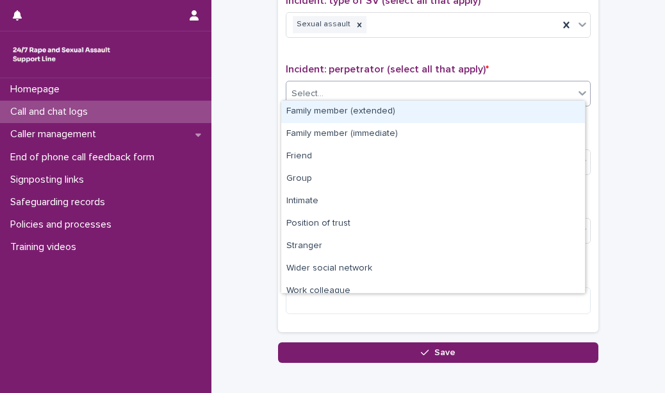
click at [392, 83] on div "Select..." at bounding box center [430, 93] width 288 height 21
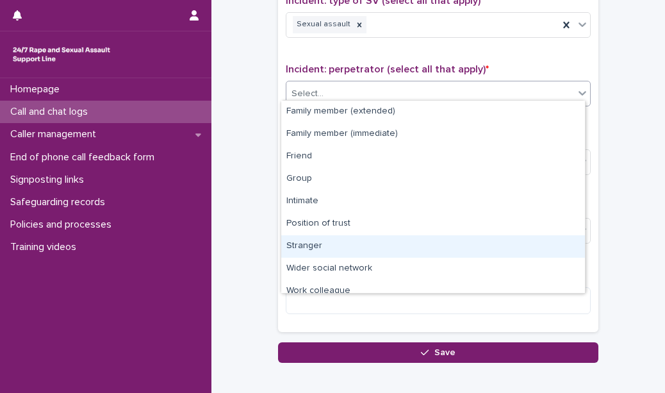
scroll to position [54, 0]
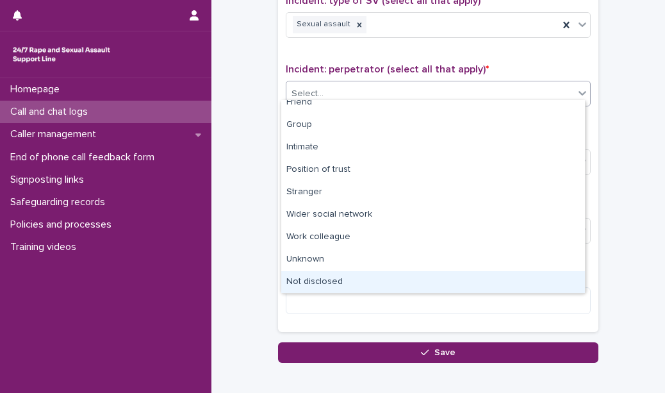
click at [374, 287] on div "Not disclosed" at bounding box center [433, 282] width 304 height 22
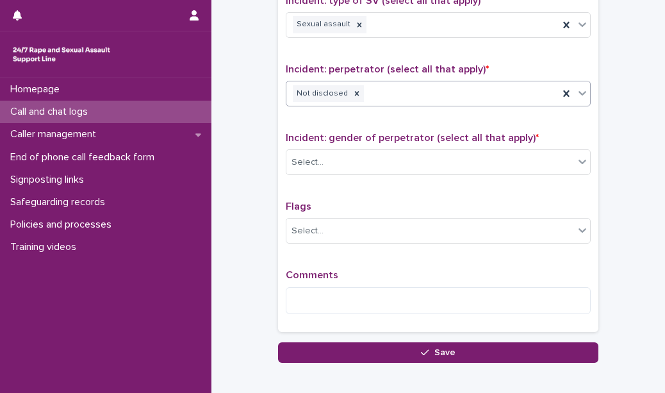
click at [371, 133] on span "Incident: gender of perpetrator (select all that apply) *" at bounding box center [412, 138] width 253 height 10
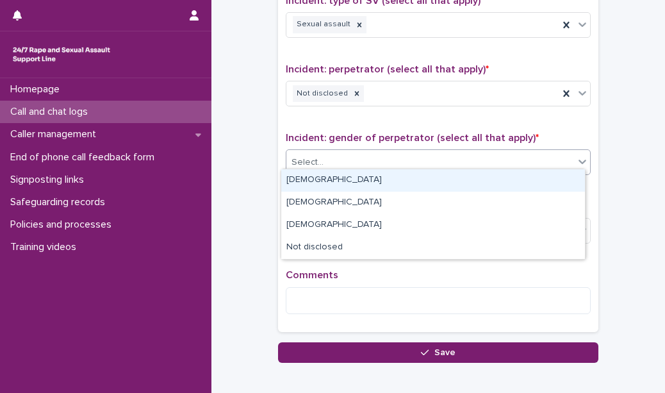
click at [359, 160] on div "Select..." at bounding box center [430, 162] width 288 height 21
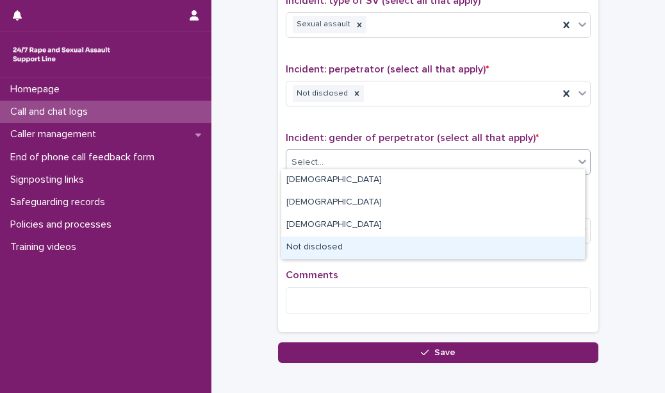
click at [352, 245] on div "Not disclosed" at bounding box center [433, 247] width 304 height 22
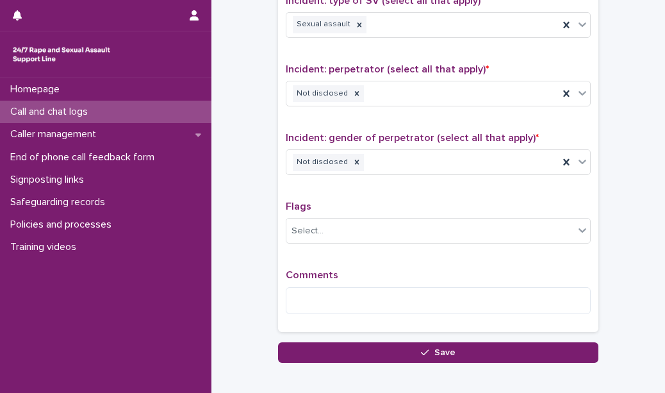
click at [334, 307] on div "Comments" at bounding box center [438, 296] width 305 height 55
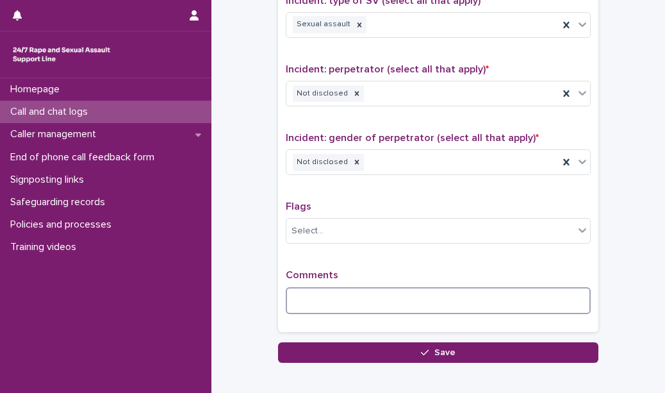
click at [313, 287] on textarea at bounding box center [438, 300] width 305 height 27
click at [305, 295] on textarea "******" at bounding box center [438, 300] width 305 height 27
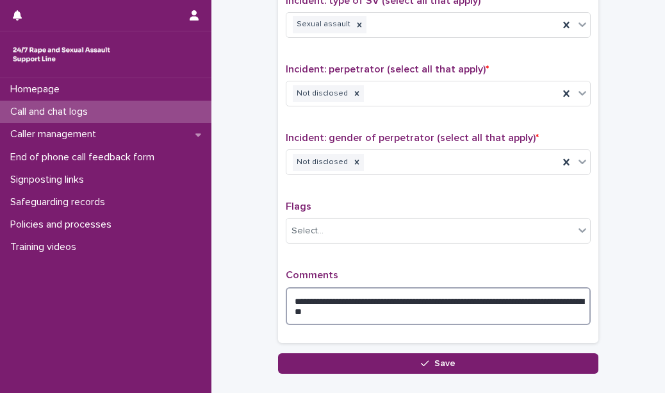
click at [374, 306] on textarea "**********" at bounding box center [438, 306] width 305 height 38
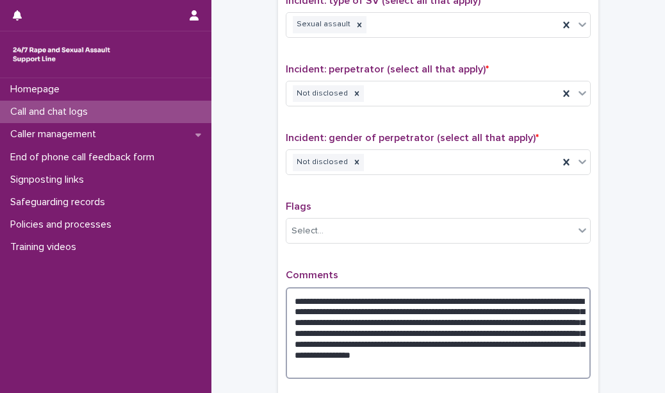
click at [333, 317] on textarea "**********" at bounding box center [438, 333] width 305 height 92
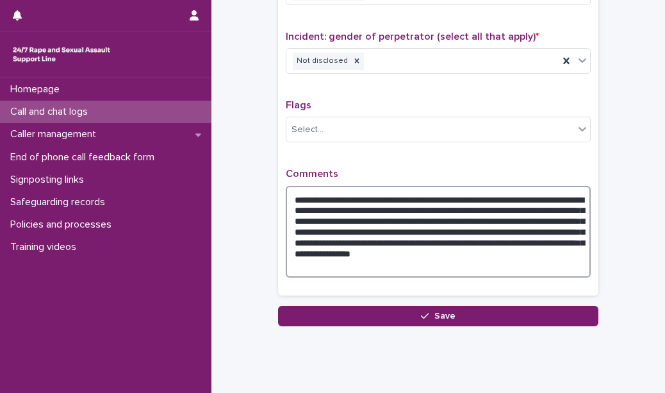
scroll to position [1057, 0]
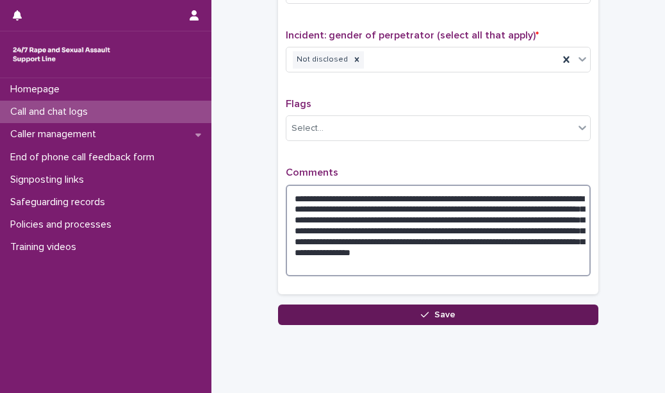
type textarea "**********"
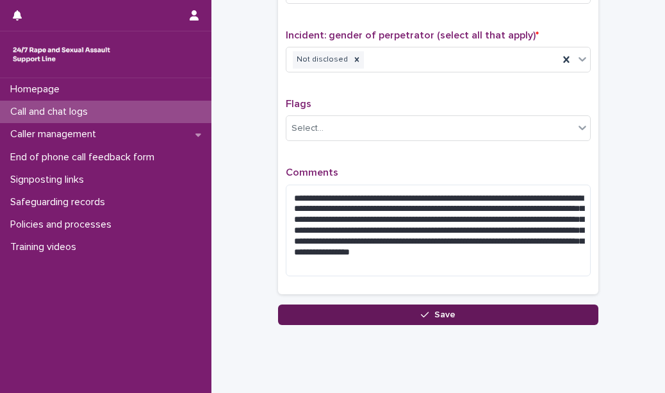
click at [440, 310] on span "Save" at bounding box center [444, 314] width 21 height 9
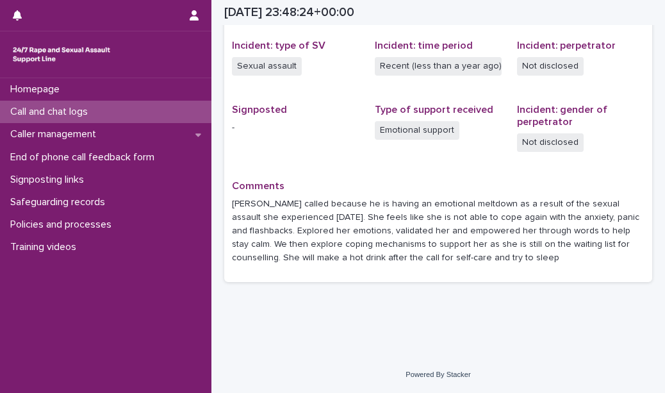
scroll to position [315, 0]
click at [145, 108] on div "Call and chat logs" at bounding box center [105, 112] width 211 height 22
